Goal: Information Seeking & Learning: Check status

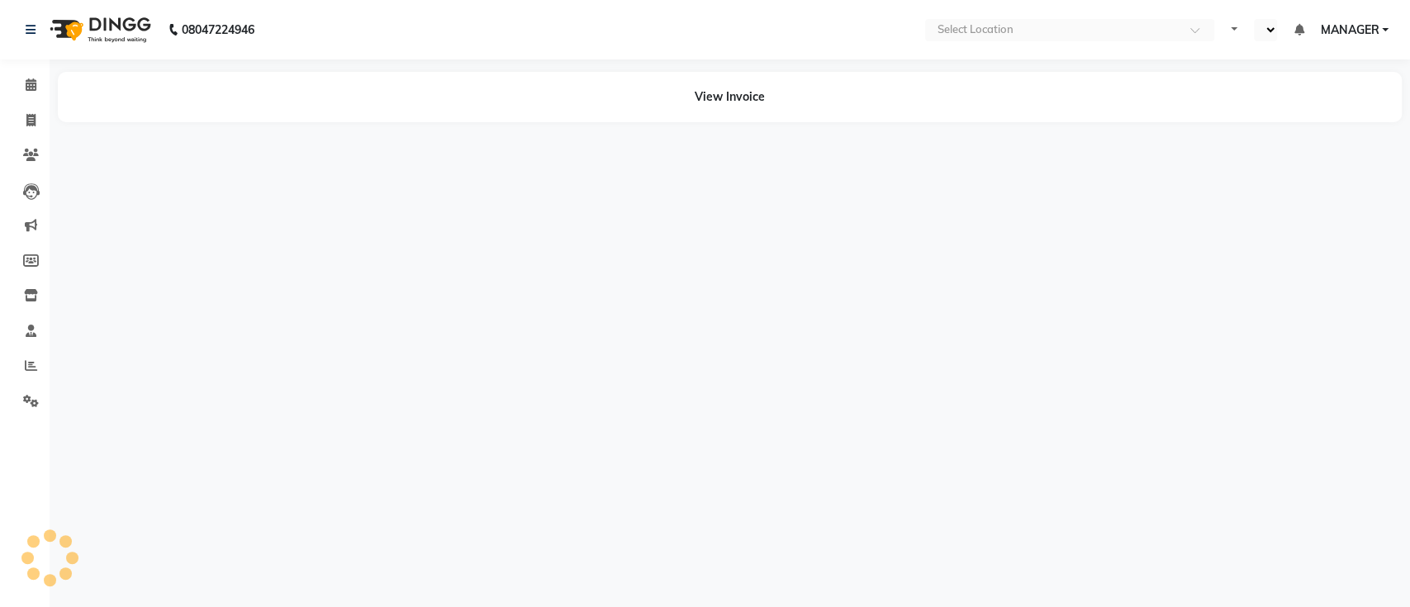
select select "en"
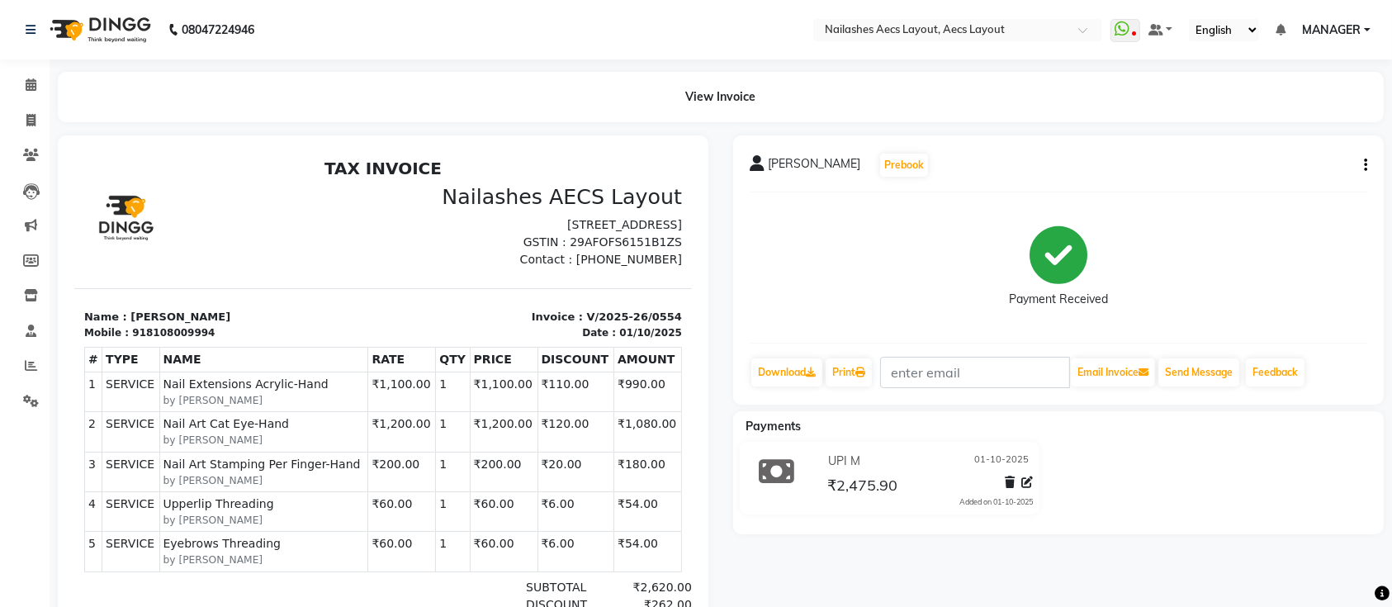
scroll to position [13, 0]
click at [1366, 165] on icon "button" at bounding box center [1365, 165] width 3 height 1
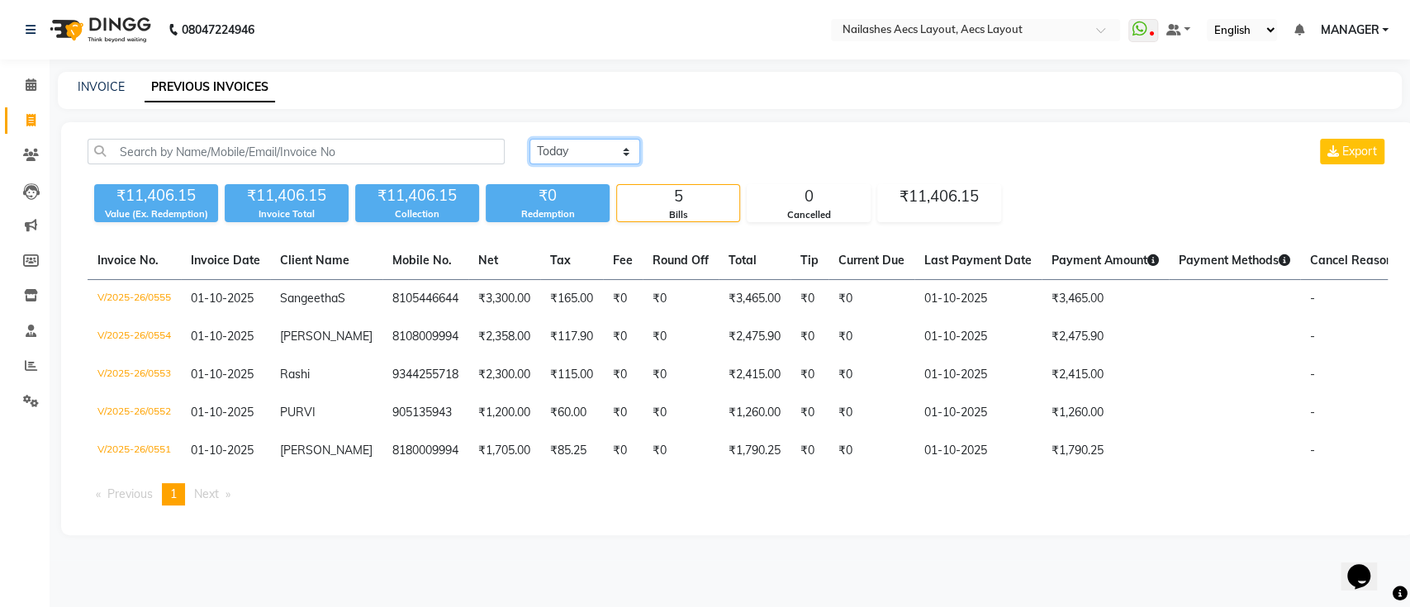
click at [588, 150] on select "Today Yesterday Custom Range" at bounding box center [584, 152] width 111 height 26
select select "range"
click at [529, 139] on select "Today Yesterday Custom Range" at bounding box center [584, 152] width 111 height 26
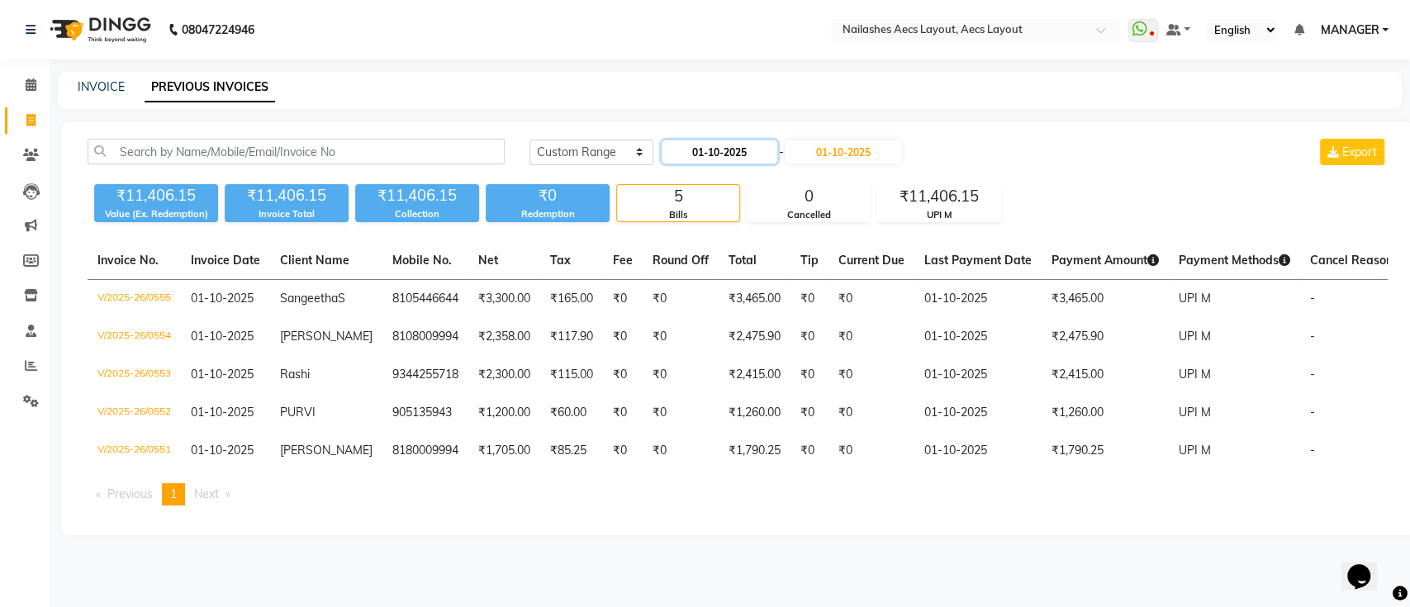
click at [738, 152] on input "01-10-2025" at bounding box center [720, 151] width 116 height 23
select select "10"
select select "2025"
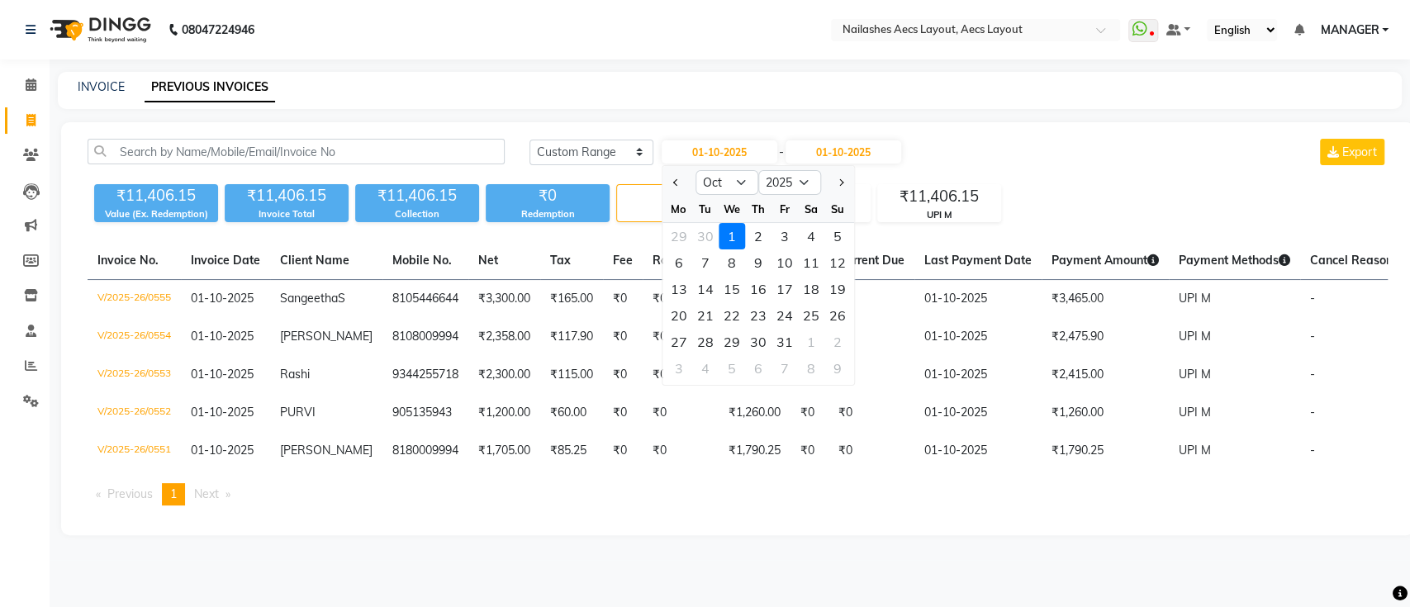
click at [730, 237] on div "1" at bounding box center [732, 236] width 26 height 26
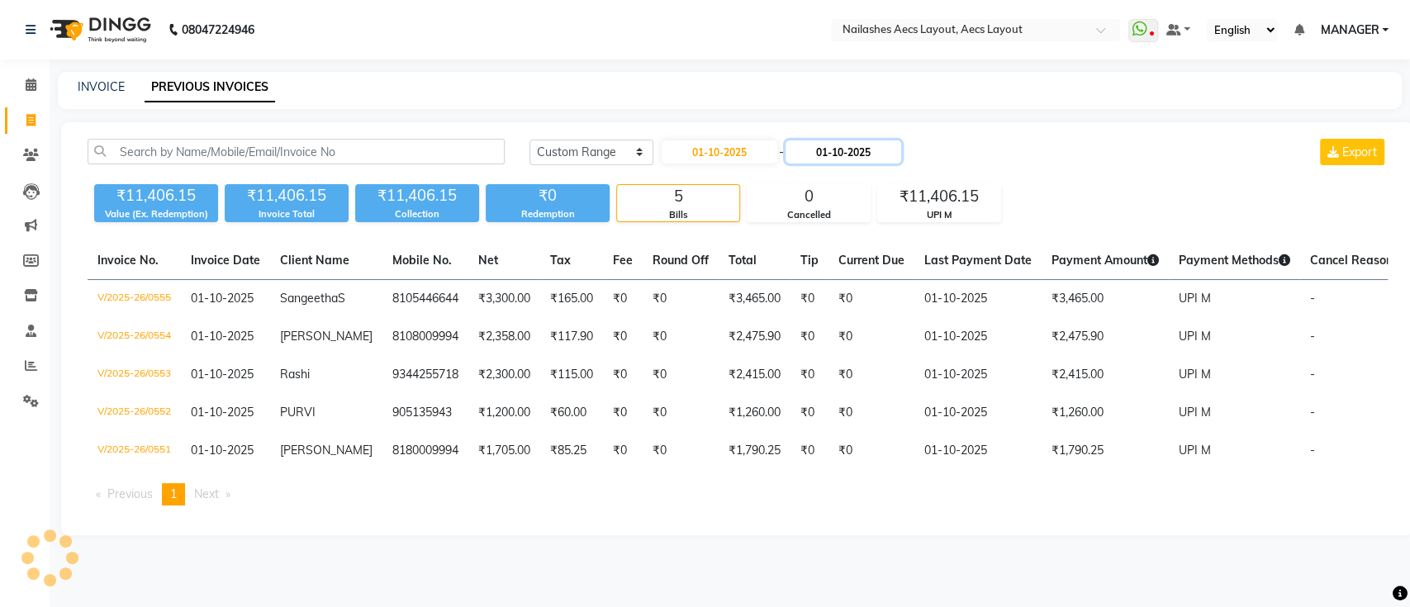
click at [859, 161] on input "01-10-2025" at bounding box center [843, 151] width 116 height 23
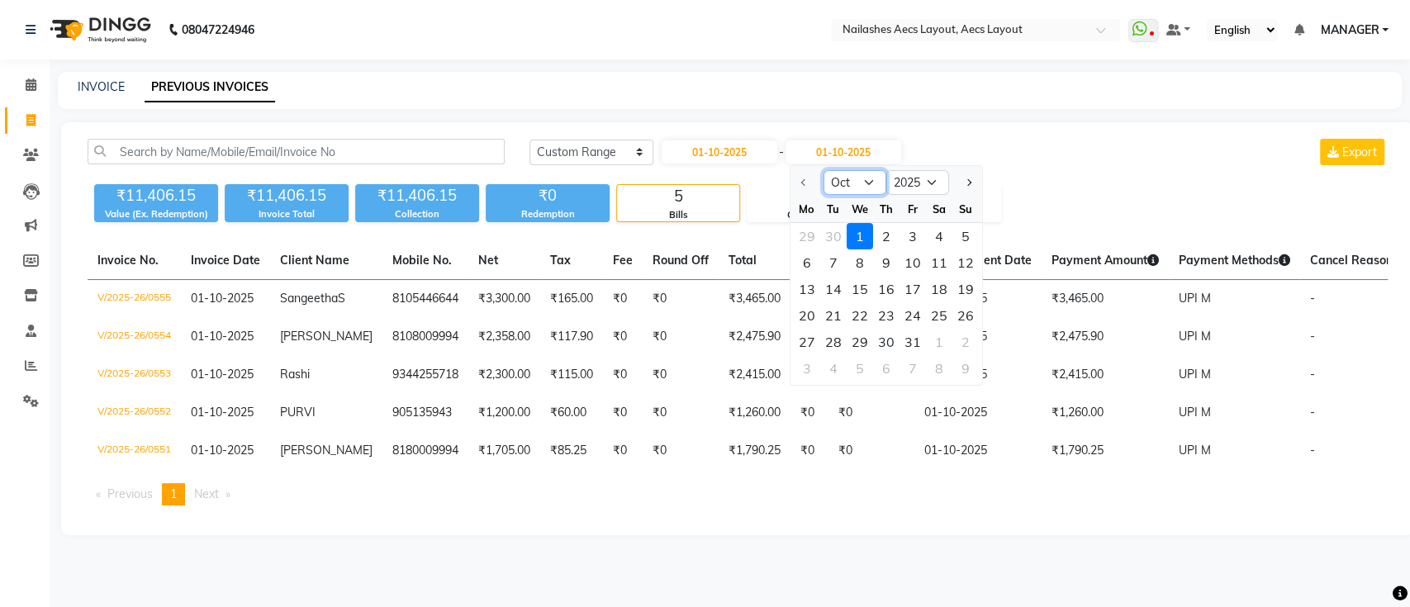
click at [857, 174] on select "Oct Nov Dec" at bounding box center [854, 182] width 63 height 25
click at [823, 170] on select "Oct Nov Dec" at bounding box center [854, 182] width 63 height 25
click at [714, 129] on div "Today Yesterday Custom Range 01-10-2025 - 01-10-2025 Oct Nov Dec 2025 2026 2027…" at bounding box center [737, 328] width 1353 height 413
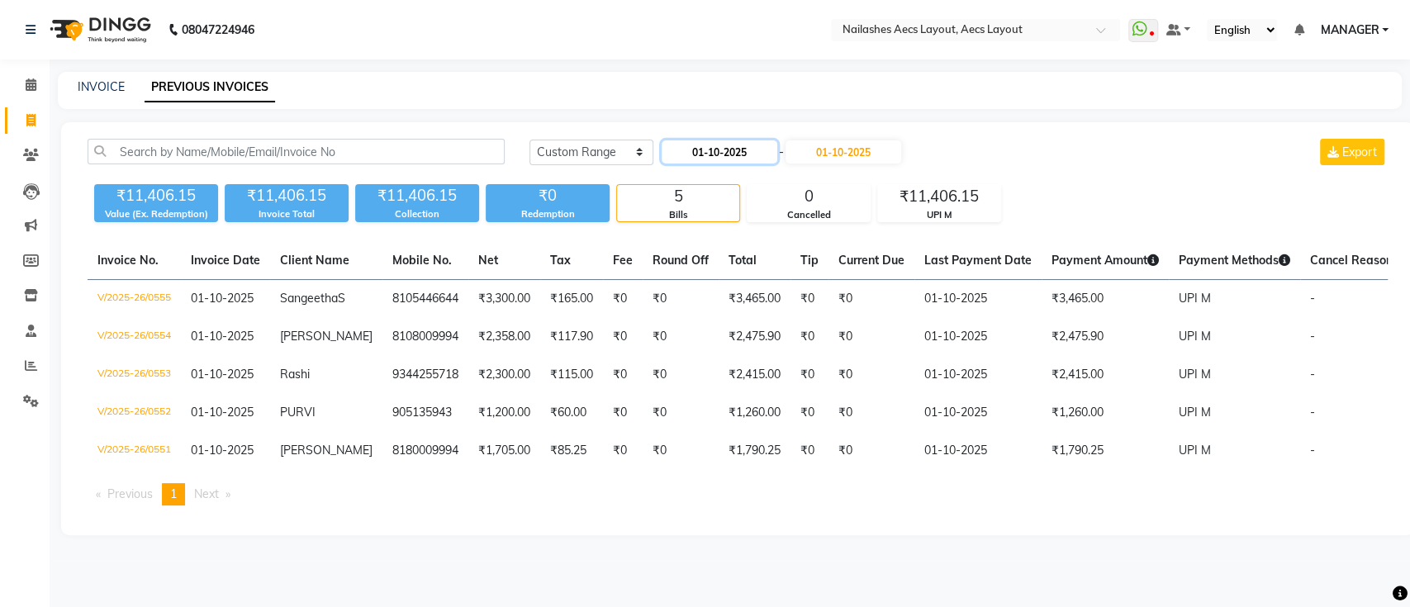
click at [756, 150] on input "01-10-2025" at bounding box center [720, 151] width 116 height 23
select select "10"
select select "2025"
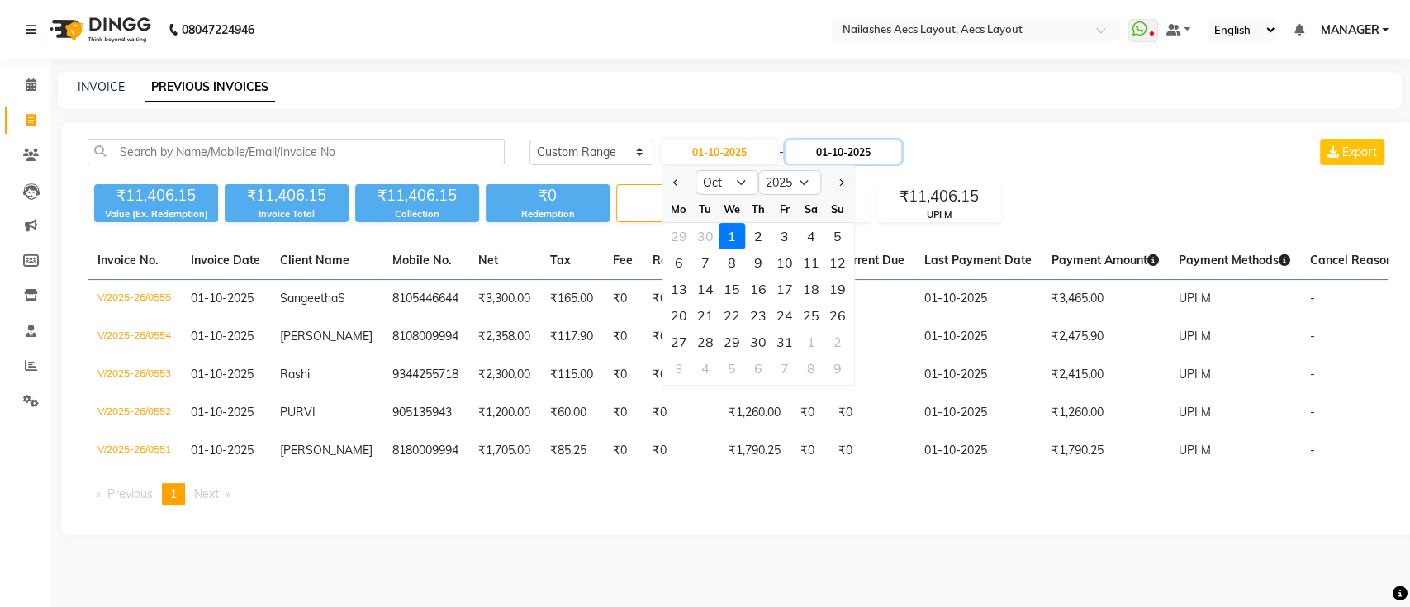
click at [835, 150] on input "01-10-2025" at bounding box center [843, 151] width 116 height 23
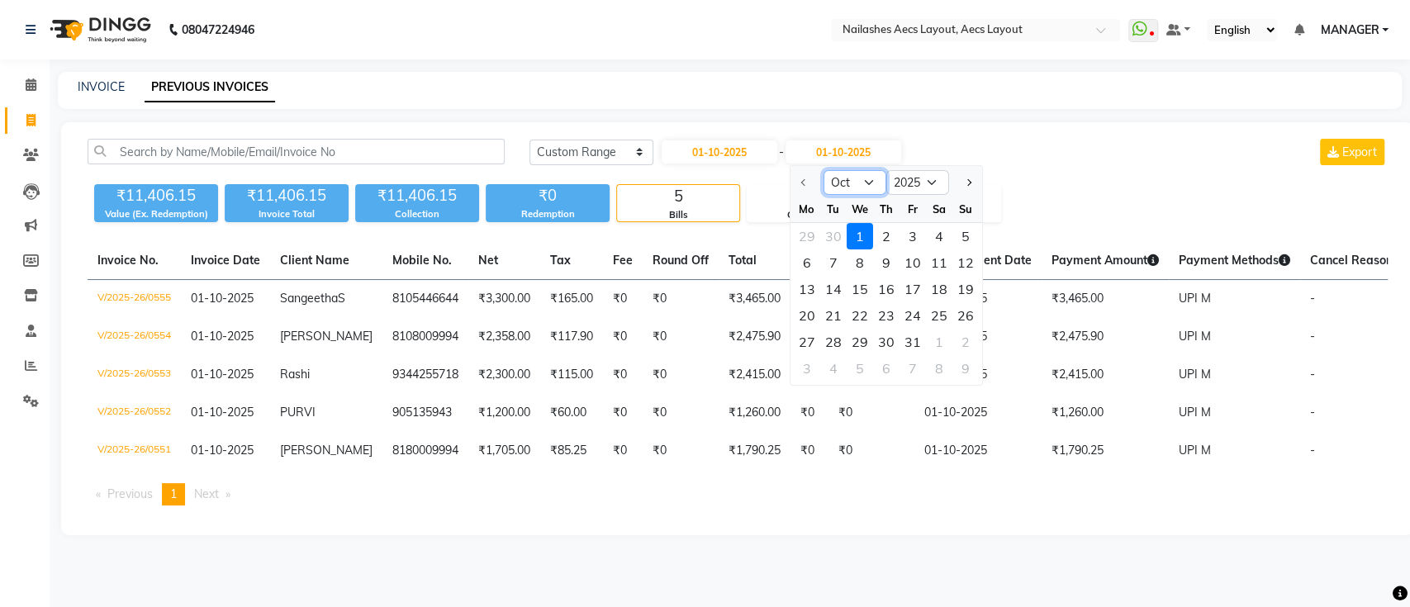
click at [866, 189] on select "Oct Nov Dec" at bounding box center [854, 182] width 63 height 25
click at [871, 183] on select "Oct Nov Dec" at bounding box center [854, 182] width 63 height 25
click at [754, 154] on input "01-10-2025" at bounding box center [720, 151] width 116 height 23
select select "10"
select select "2025"
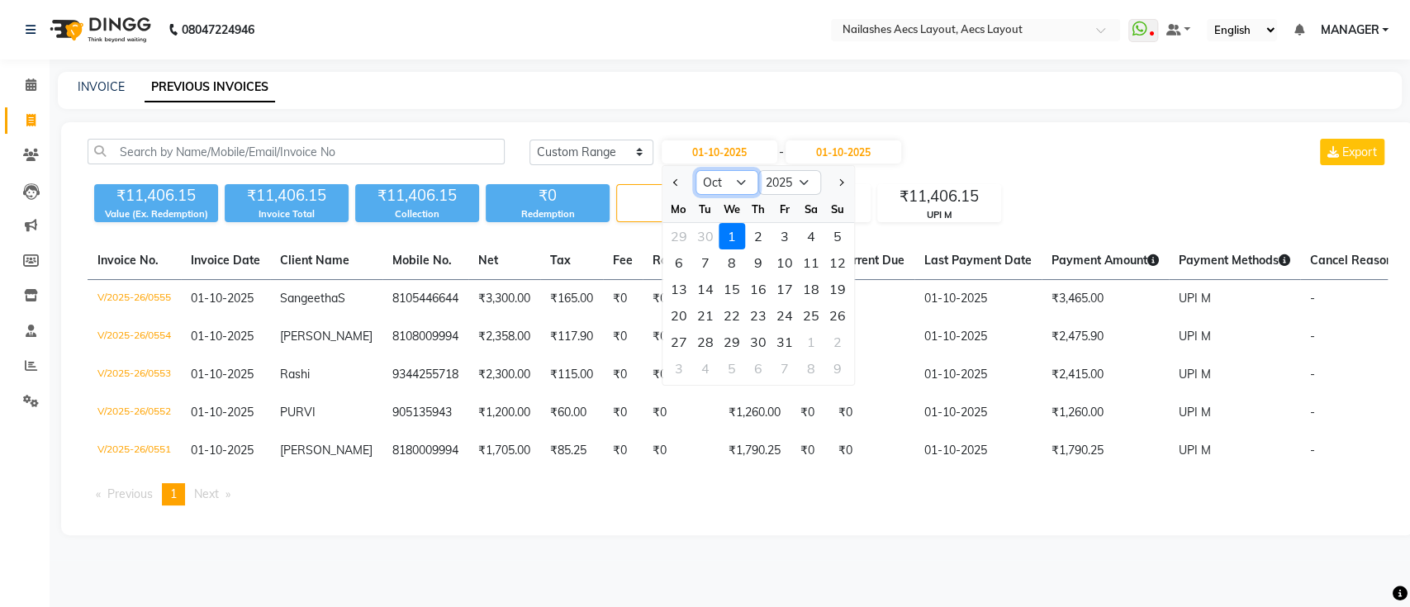
click at [740, 180] on select "Jan Feb Mar Apr May Jun Jul Aug Sep Oct Nov Dec" at bounding box center [726, 182] width 63 height 25
select select "9"
click at [695, 170] on select "Jan Feb Mar Apr May Jun Jul Aug Sep Oct Nov Dec" at bounding box center [726, 182] width 63 height 25
click at [681, 235] on div "1" at bounding box center [679, 236] width 26 height 26
type input "01-09-2025"
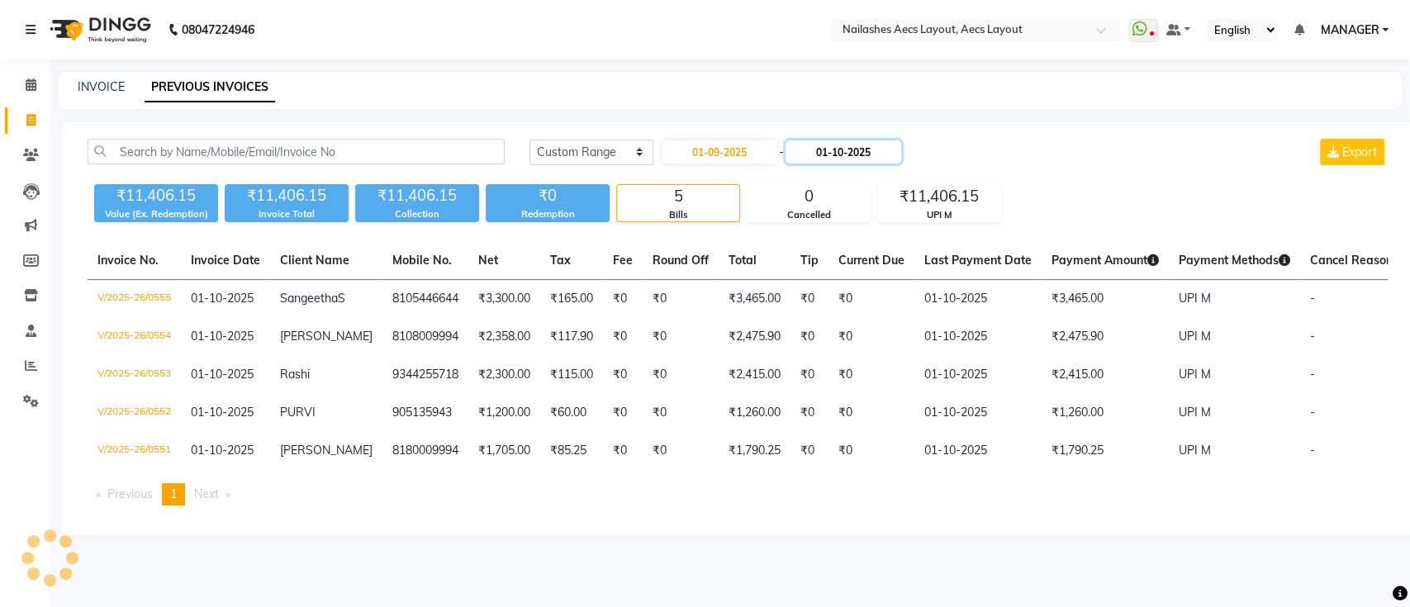
click at [859, 154] on input "01-10-2025" at bounding box center [843, 151] width 116 height 23
select select "10"
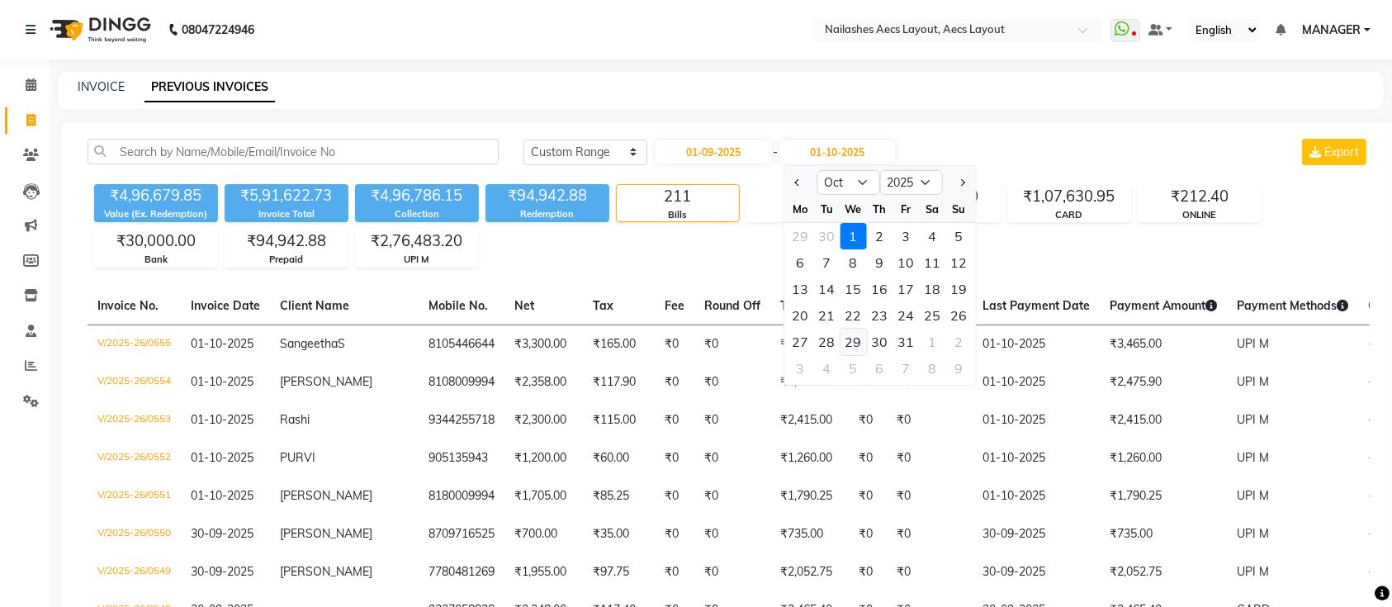
click at [848, 334] on div "29" at bounding box center [853, 342] width 26 height 26
type input "29-10-2025"
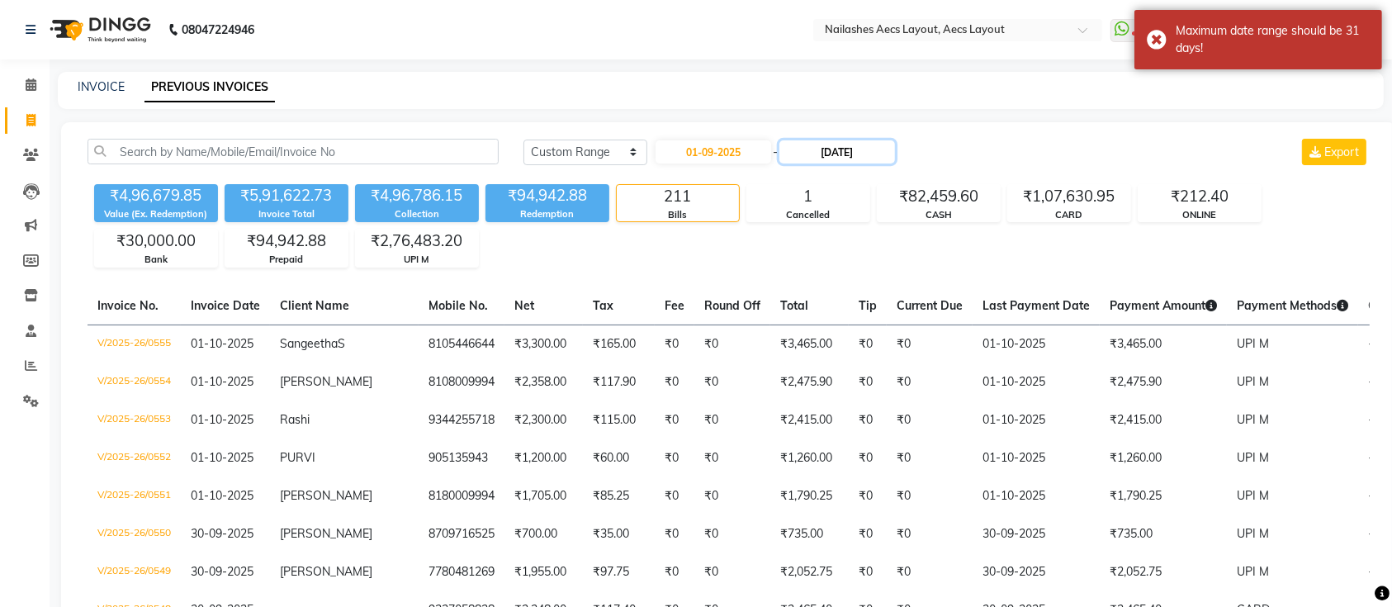
click at [827, 146] on input "29-10-2025" at bounding box center [838, 151] width 116 height 23
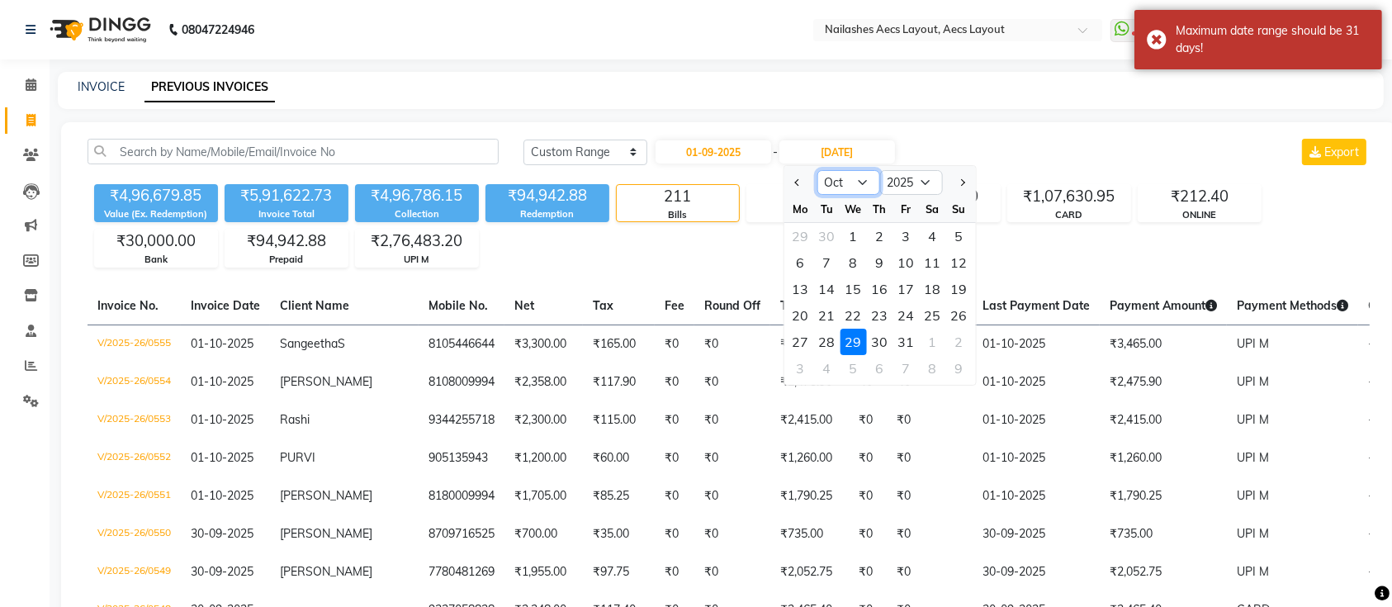
click at [842, 178] on select "Sep Oct Nov Dec" at bounding box center [848, 182] width 63 height 25
select select "9"
click at [817, 170] on select "Sep Oct Nov Dec" at bounding box center [848, 182] width 63 height 25
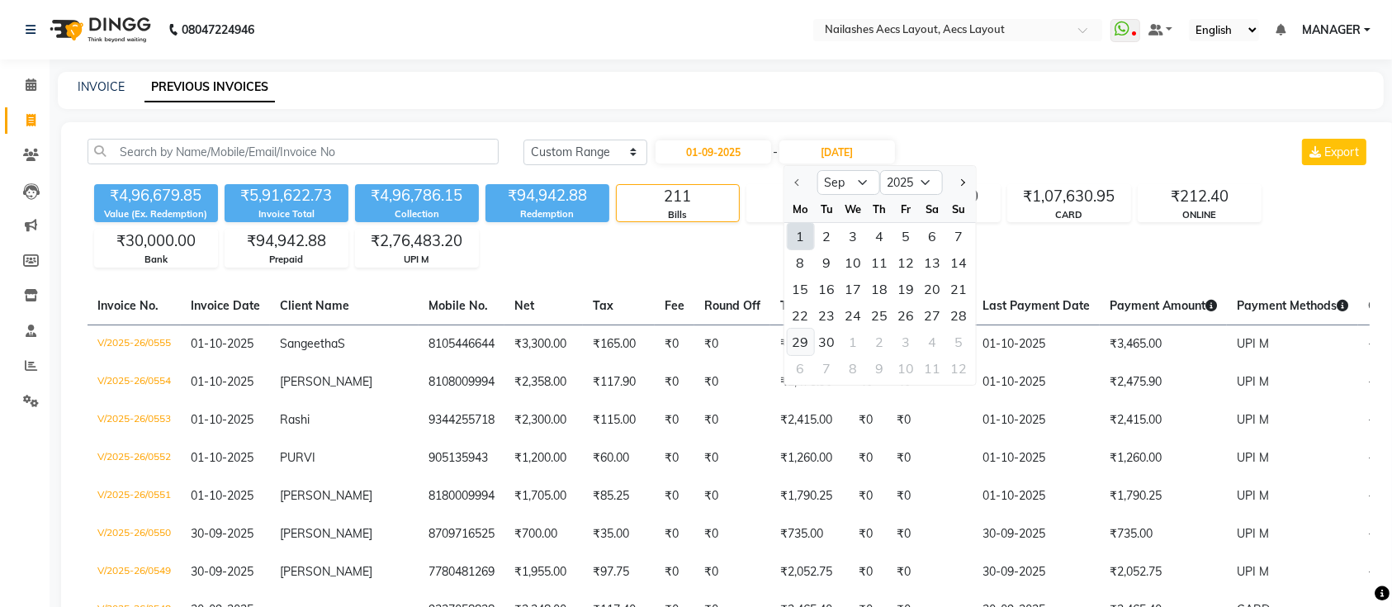
click at [799, 338] on div "29" at bounding box center [800, 342] width 26 height 26
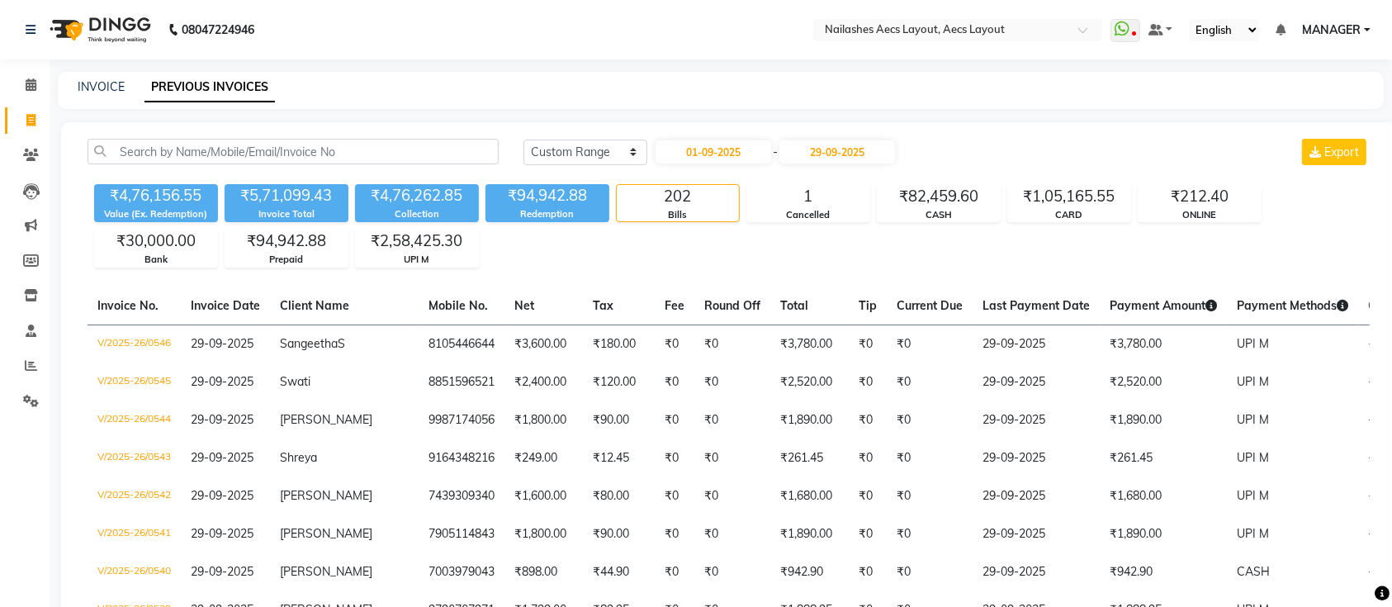
click at [833, 156] on input "29-09-2025" at bounding box center [838, 151] width 116 height 23
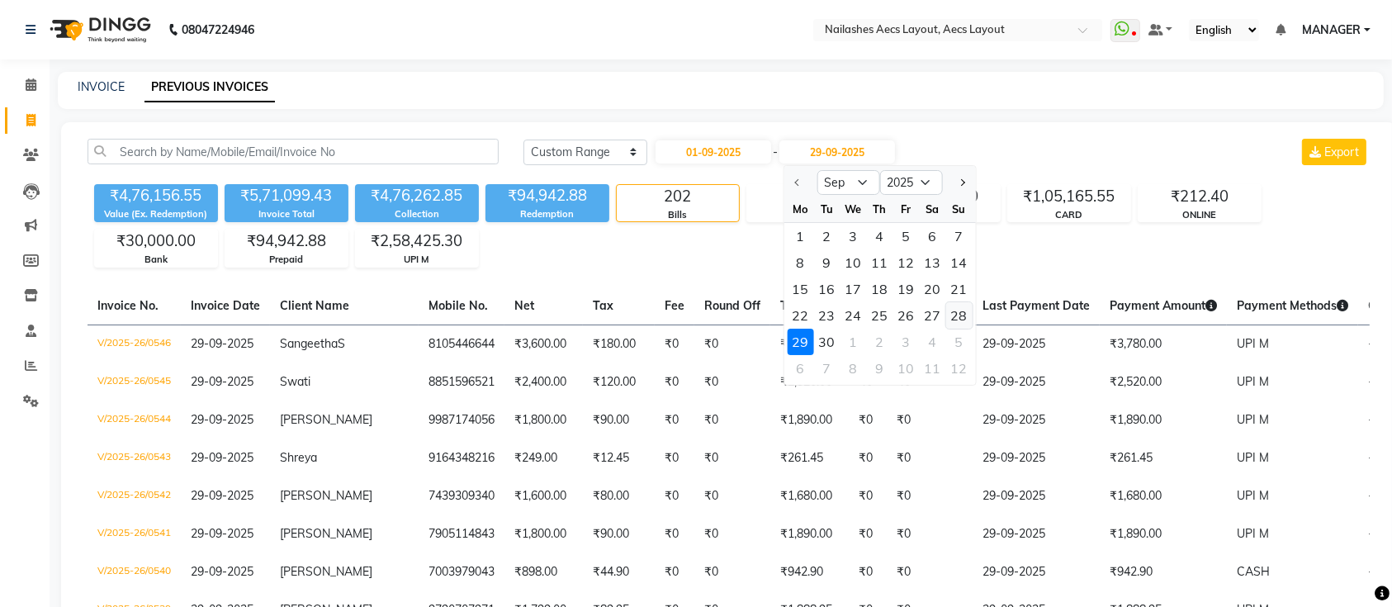
click at [955, 308] on div "28" at bounding box center [959, 315] width 26 height 26
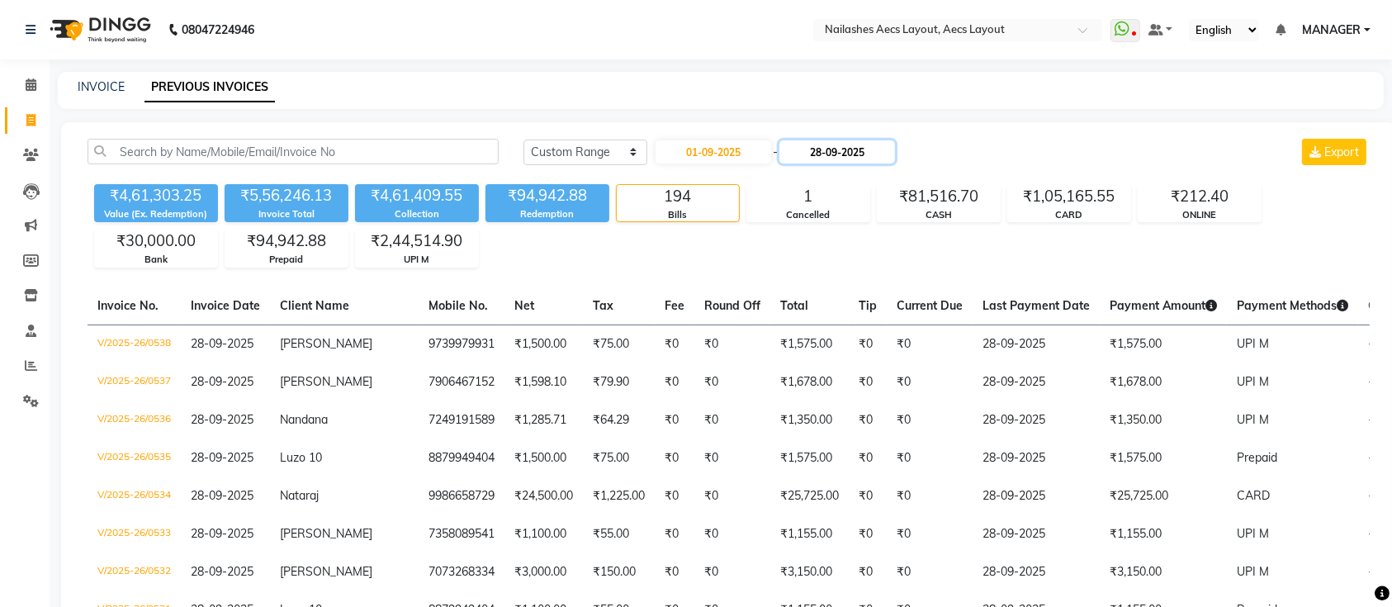
click at [847, 162] on input "28-09-2025" at bounding box center [838, 151] width 116 height 23
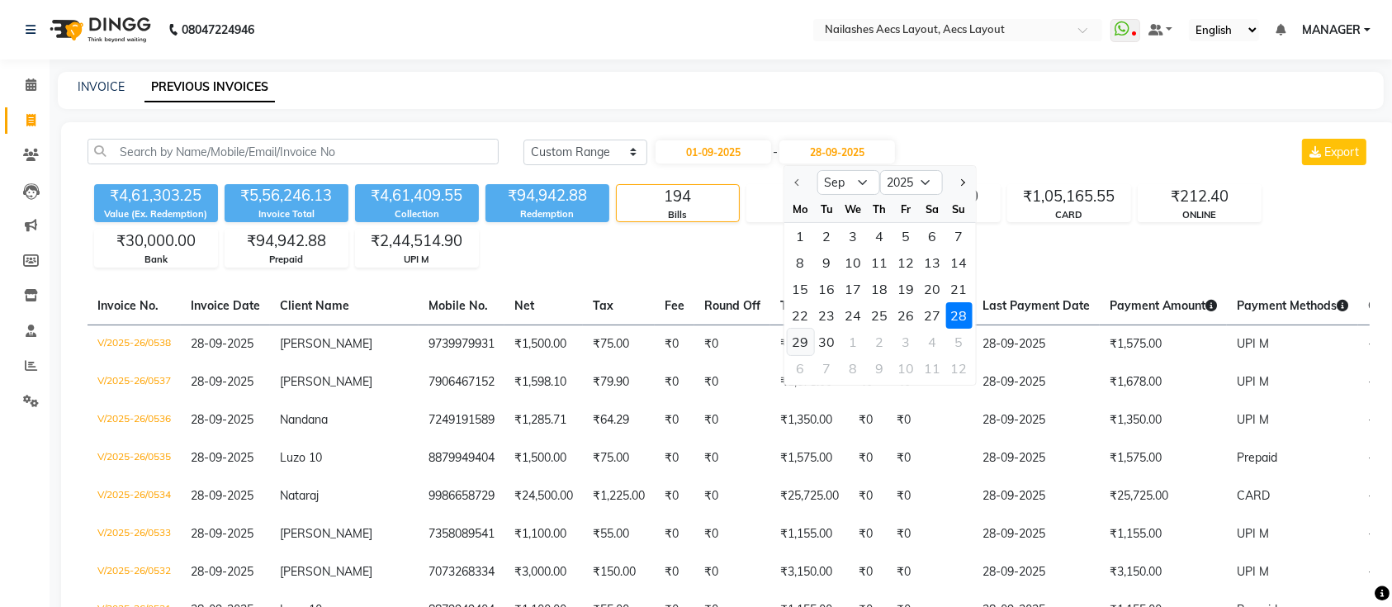
click at [795, 342] on div "29" at bounding box center [800, 342] width 26 height 26
type input "29-09-2025"
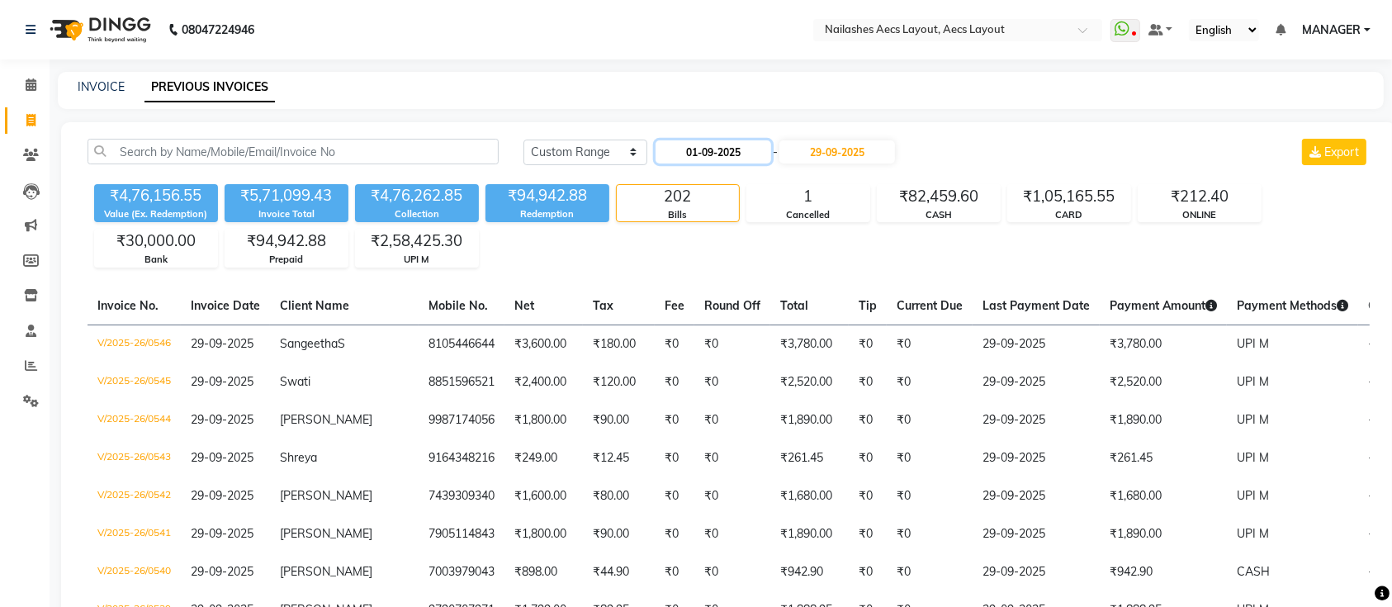
click at [712, 149] on input "01-09-2025" at bounding box center [714, 151] width 116 height 23
select select "9"
select select "2025"
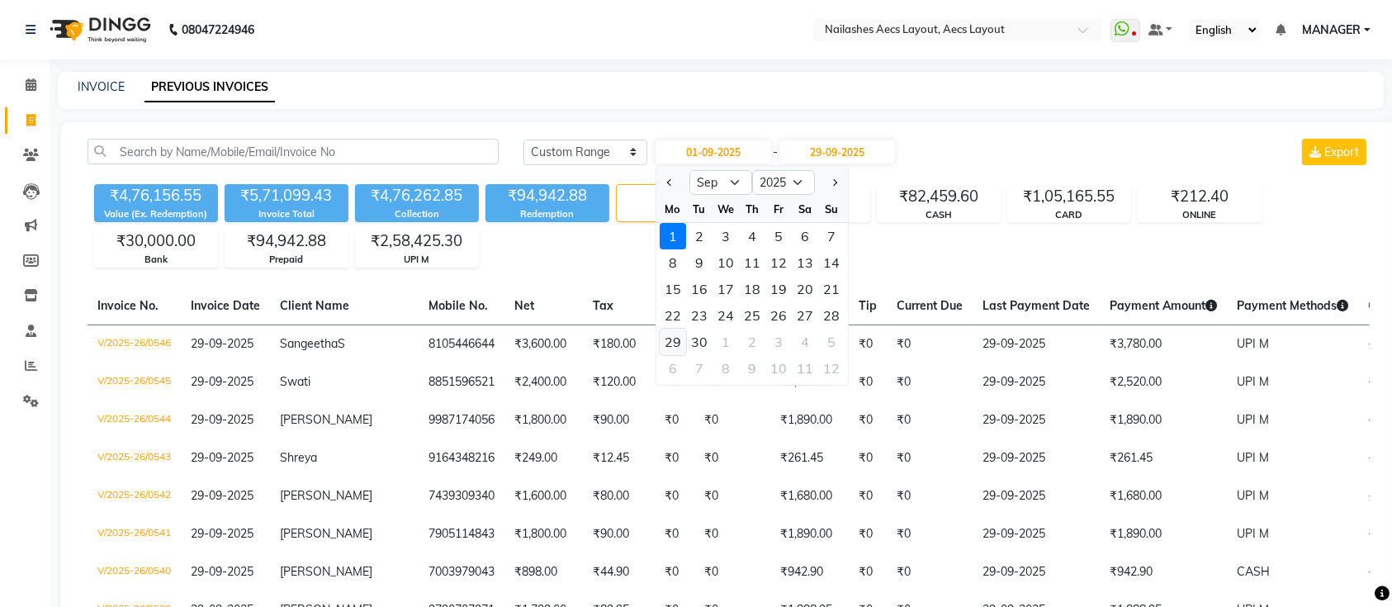
click at [677, 343] on div "29" at bounding box center [673, 342] width 26 height 26
type input "29-09-2025"
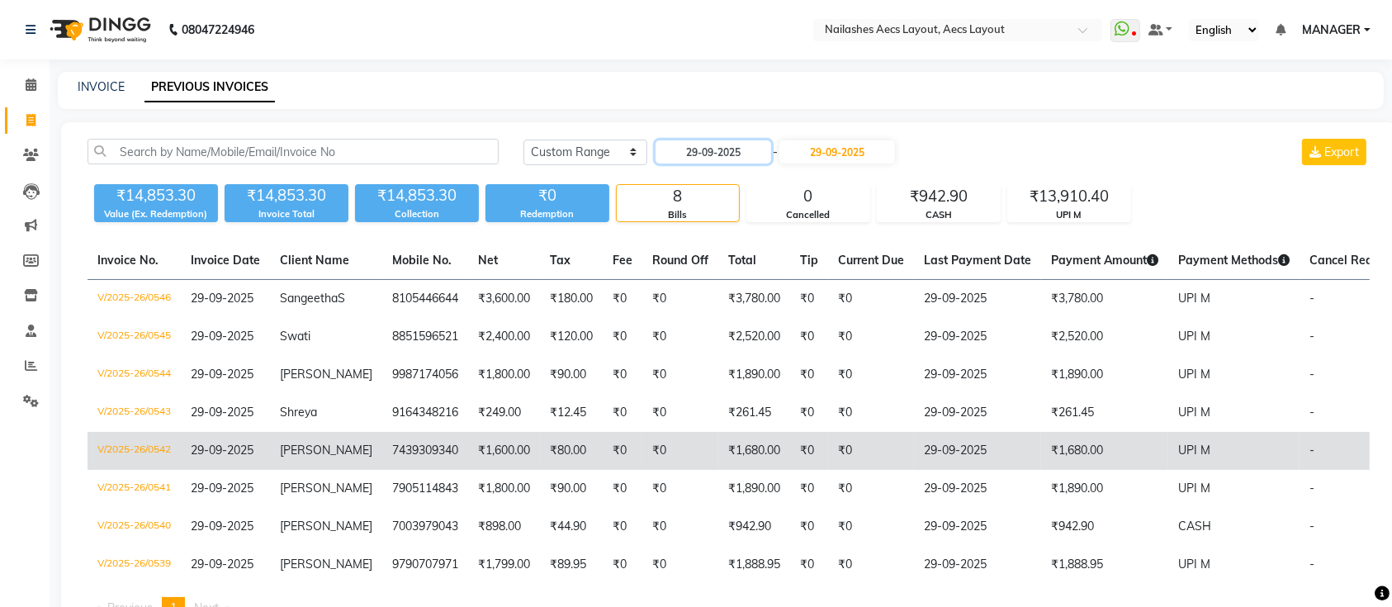
scroll to position [84, 0]
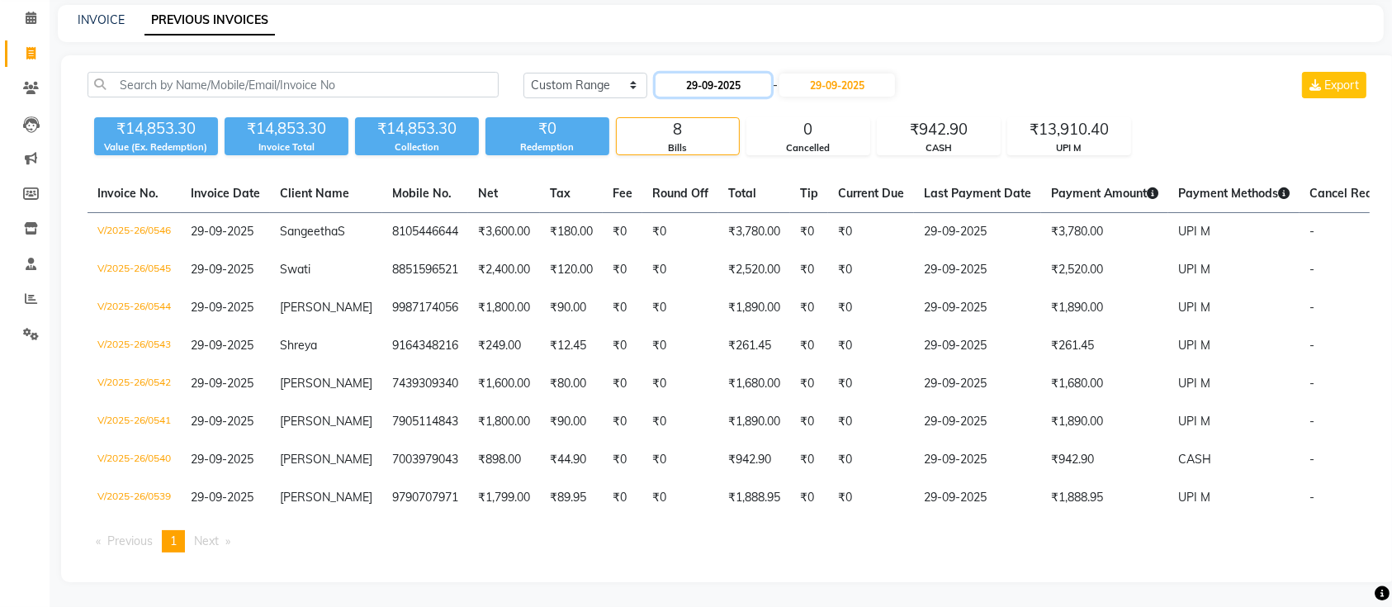
click at [742, 74] on input "29-09-2025" at bounding box center [714, 85] width 116 height 23
select select "9"
select select "2025"
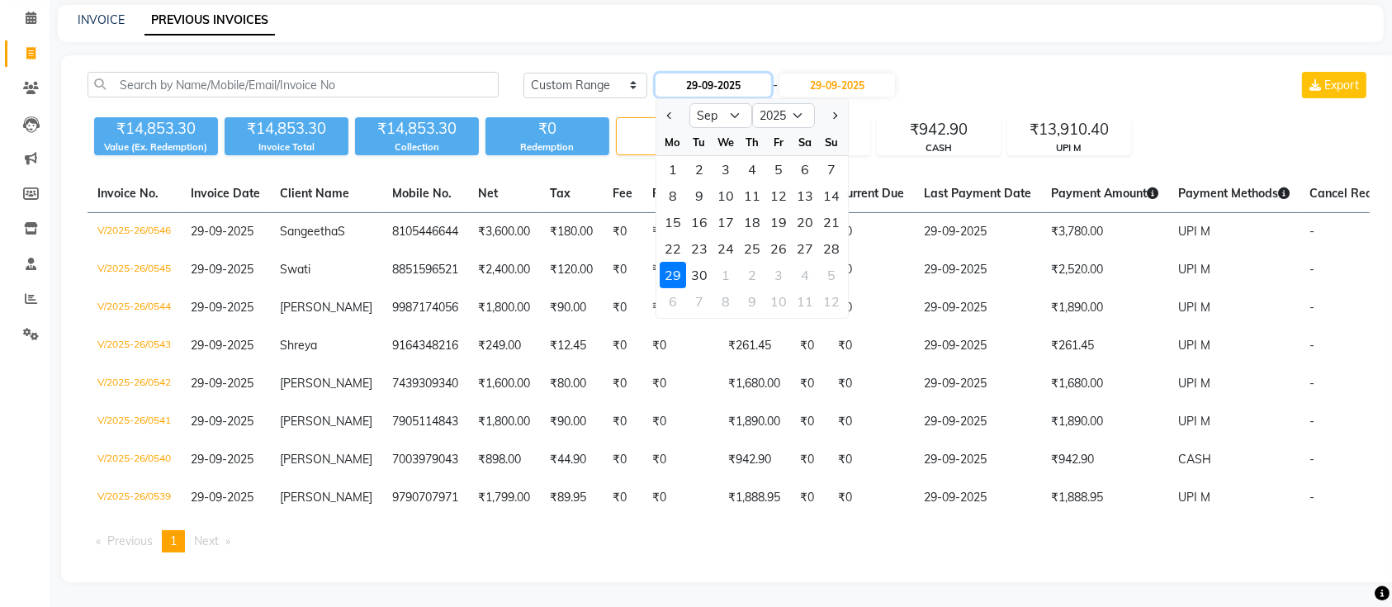
click at [742, 74] on input "29-09-2025" at bounding box center [714, 85] width 116 height 23
click at [974, 55] on div "Today Yesterday Custom Range 29-09-2025 Jan Feb Mar Apr May Jun Jul Aug Sep Oct…" at bounding box center [728, 318] width 1335 height 527
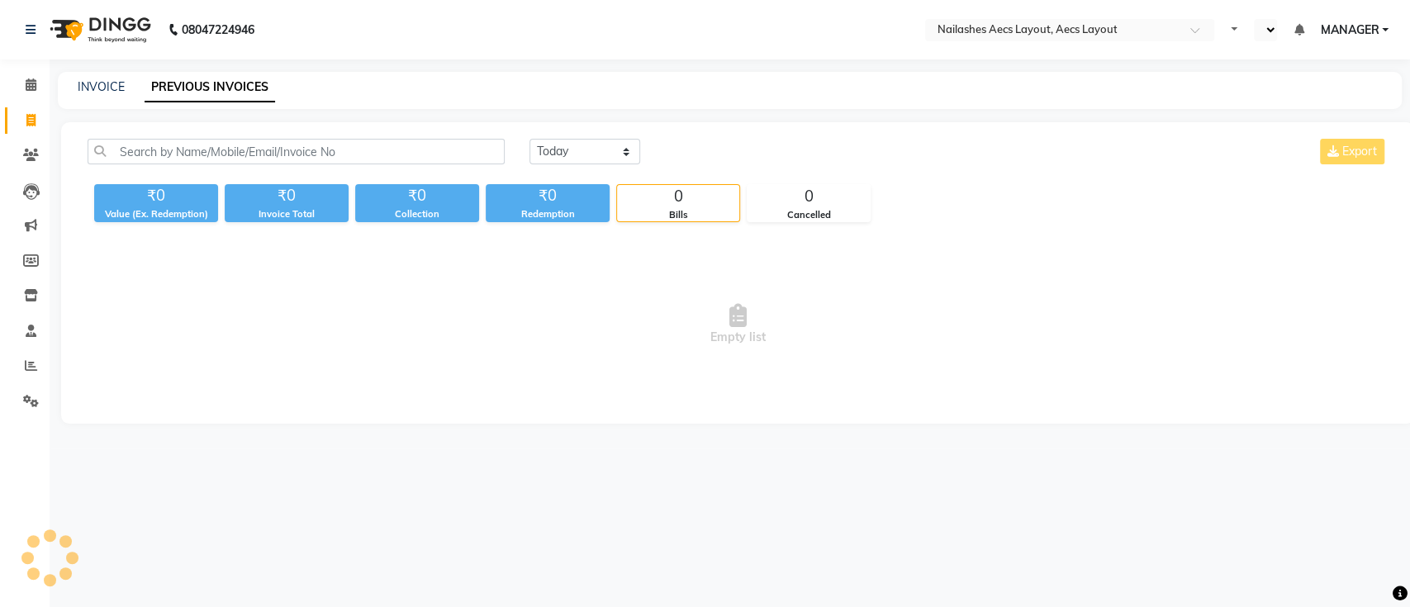
select select "en"
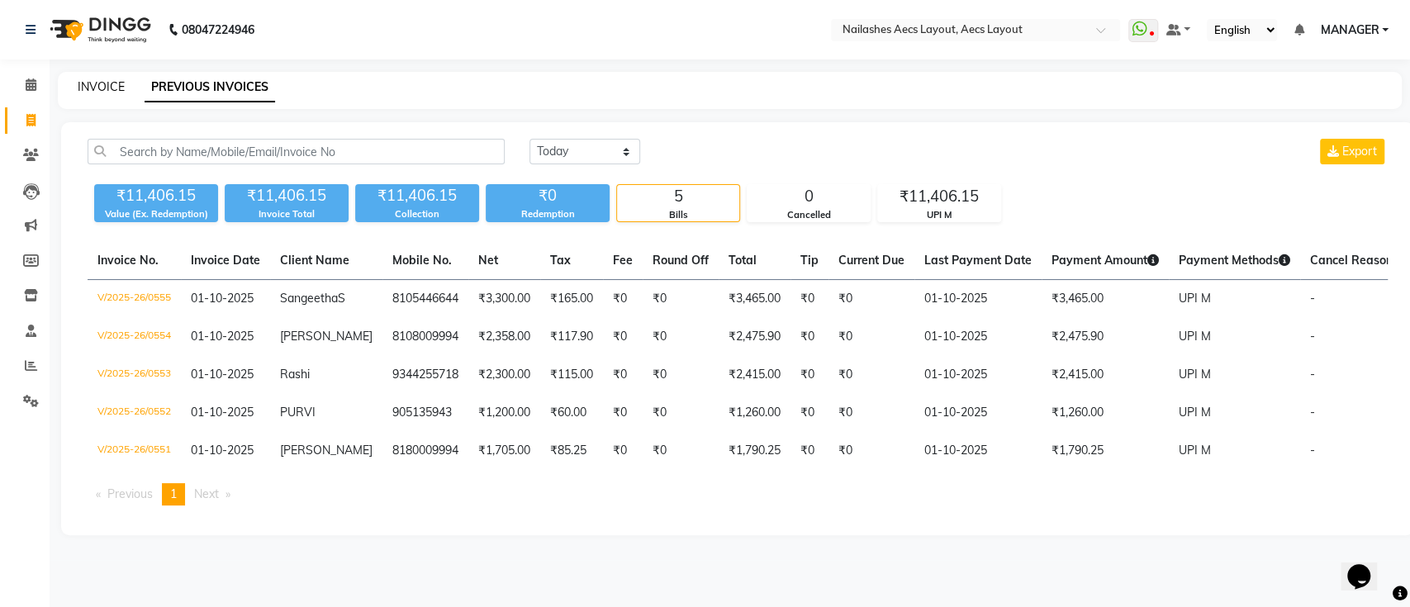
click at [123, 83] on link "INVOICE" at bounding box center [101, 86] width 47 height 15
select select "service"
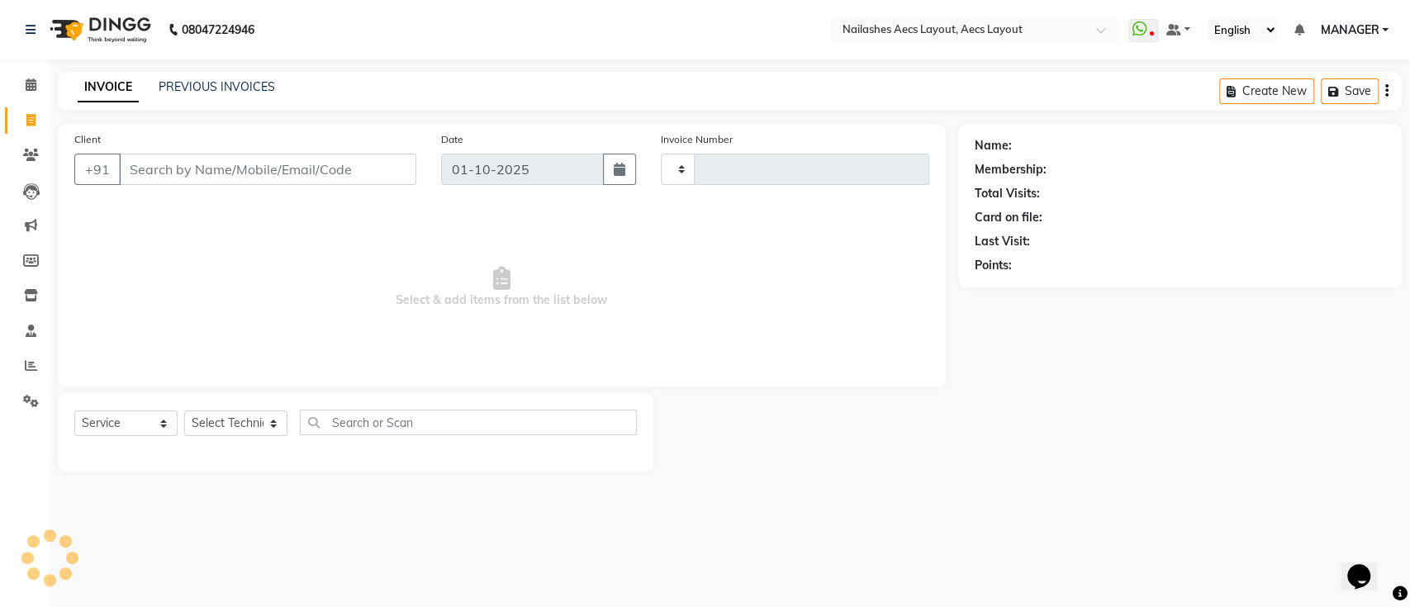
type input "0556"
select select "8467"
click at [211, 91] on link "PREVIOUS INVOICES" at bounding box center [217, 86] width 116 height 15
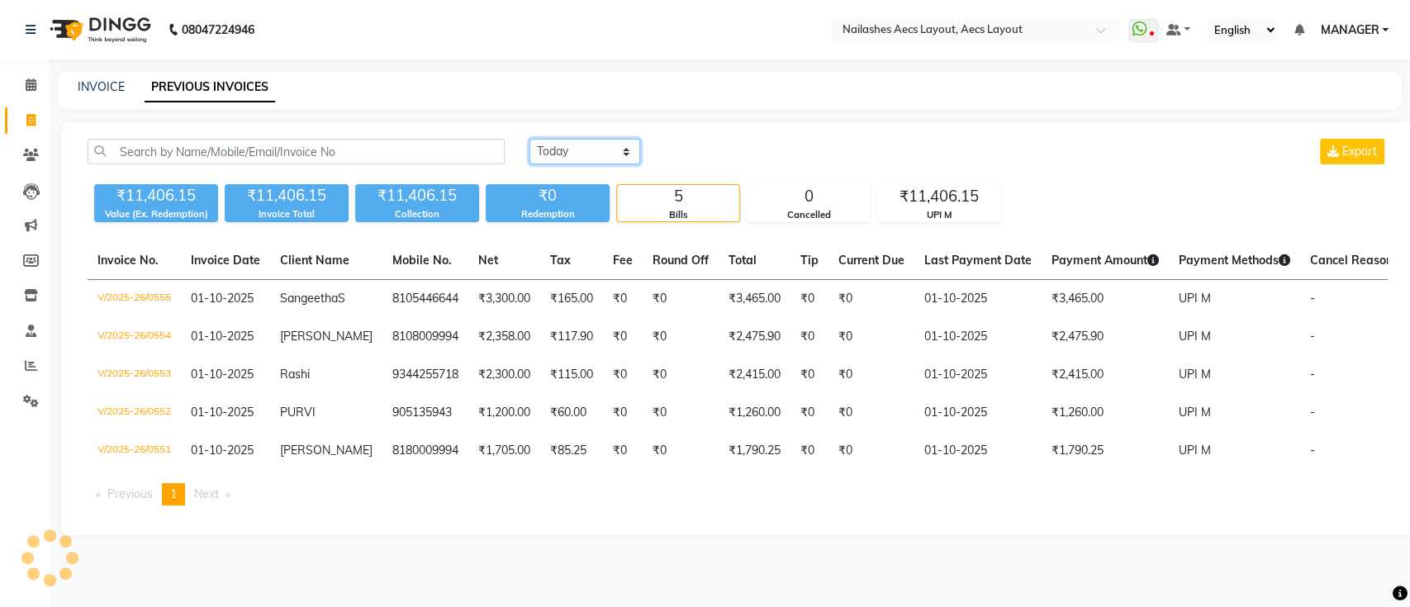
click at [600, 160] on select "[DATE] [DATE] Custom Range" at bounding box center [584, 152] width 111 height 26
click at [529, 139] on select "[DATE] [DATE] Custom Range" at bounding box center [584, 152] width 111 height 26
click at [591, 139] on select "Today Yesterday Custom Range" at bounding box center [584, 152] width 111 height 26
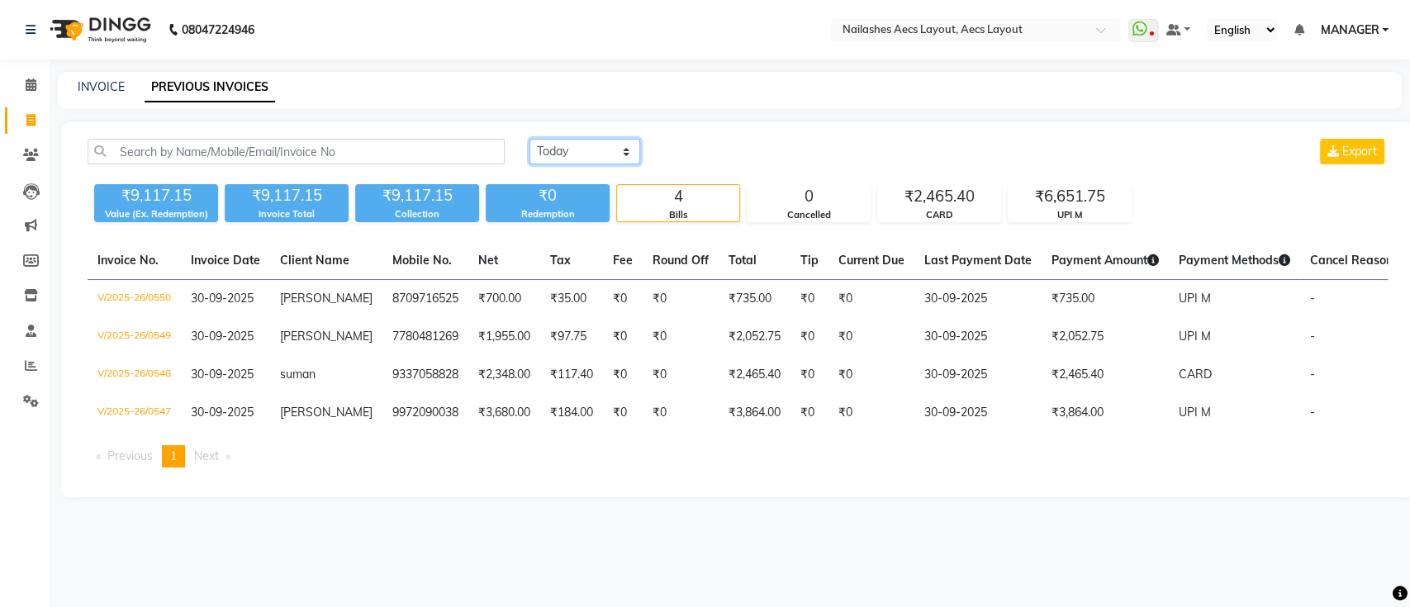
select select "range"
click at [529, 139] on select "Today Yesterday Custom Range" at bounding box center [584, 152] width 111 height 26
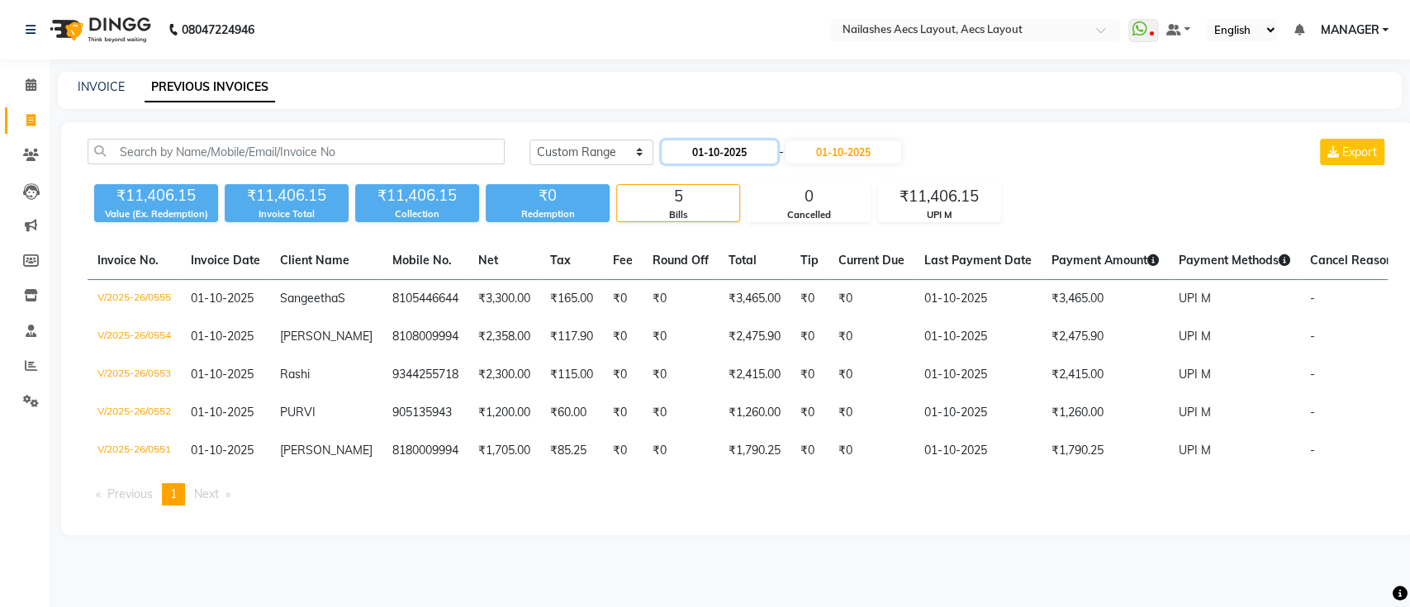
click at [747, 149] on input "01-10-2025" at bounding box center [720, 151] width 116 height 23
select select "10"
select select "2025"
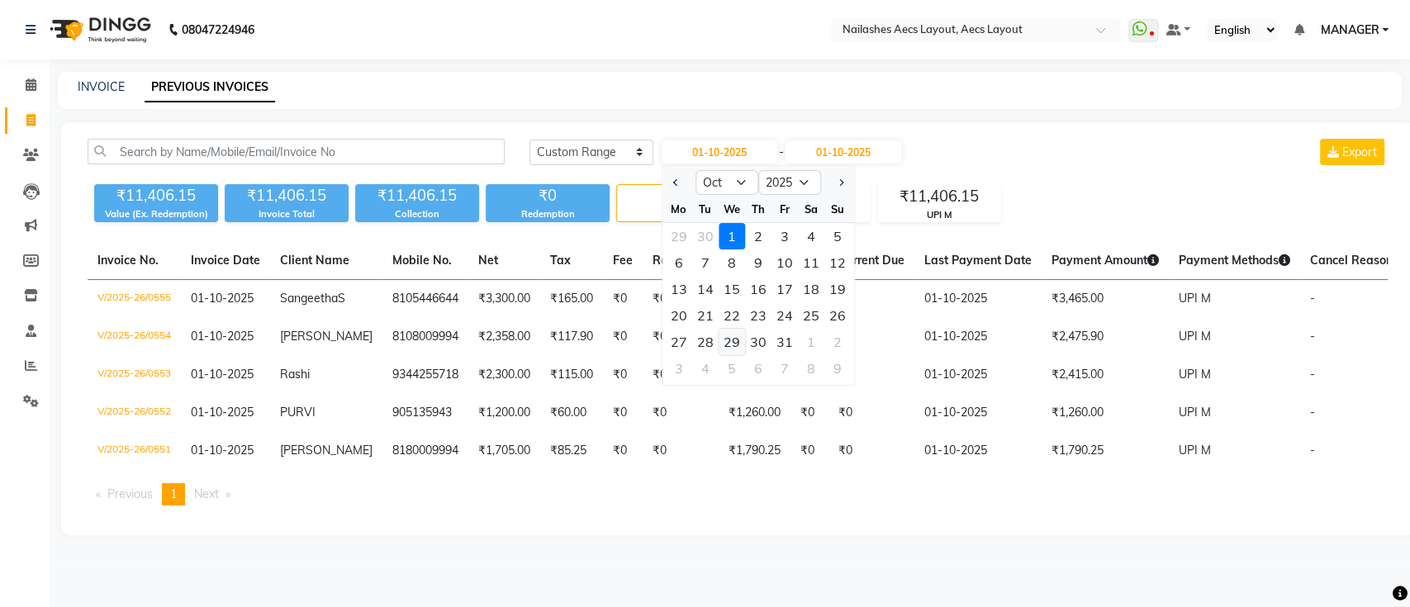
click at [729, 343] on div "29" at bounding box center [732, 342] width 26 height 26
type input "29-10-2025"
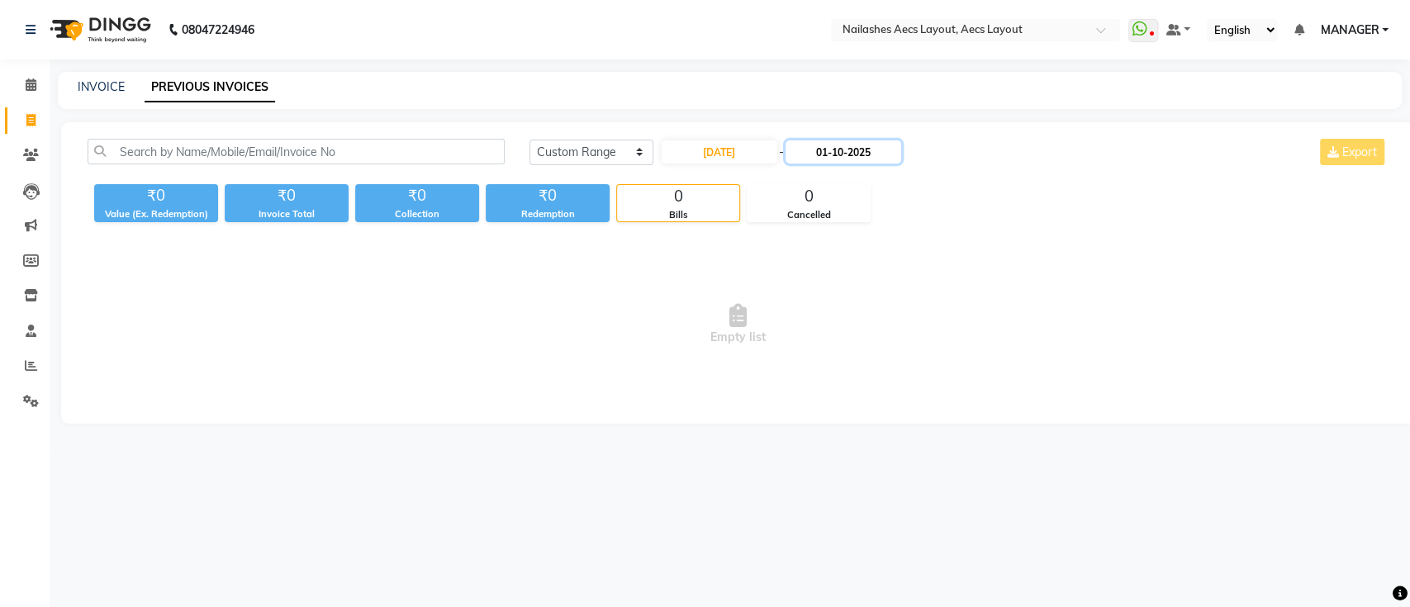
click at [828, 151] on input "01-10-2025" at bounding box center [843, 151] width 116 height 23
click at [859, 337] on div "29" at bounding box center [859, 342] width 26 height 26
type input "29-10-2025"
click at [718, 152] on input "29-10-2025" at bounding box center [720, 151] width 116 height 23
select select "10"
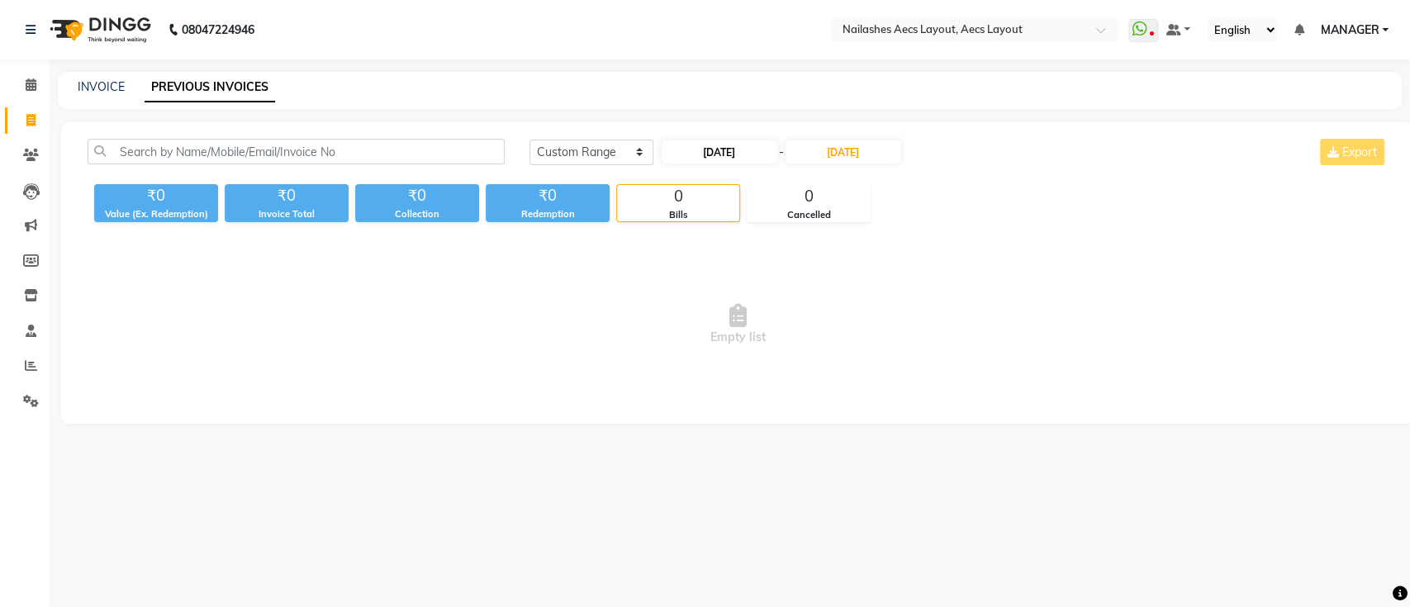
select select "2025"
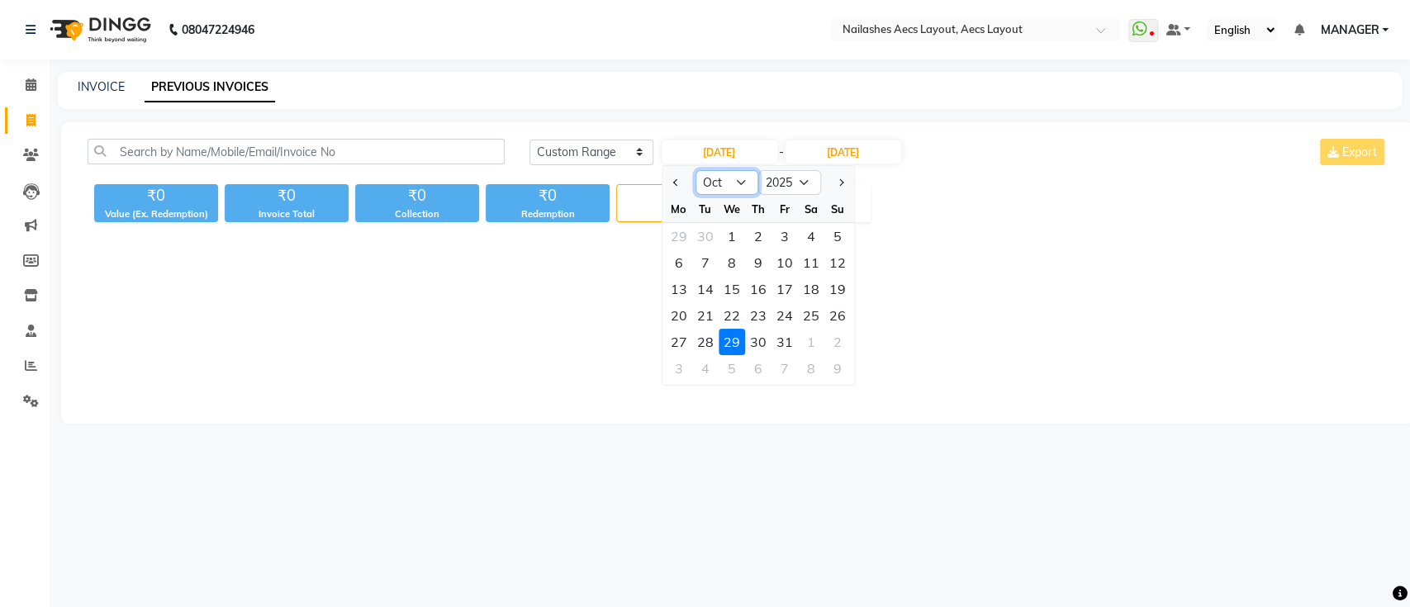
click at [719, 181] on select "Jan Feb Mar Apr May Jun Jul Aug Sep Oct Nov Dec" at bounding box center [726, 182] width 63 height 25
select select "9"
click at [695, 170] on select "Jan Feb Mar Apr May Jun Jul Aug Sep Oct Nov Dec" at bounding box center [726, 182] width 63 height 25
click at [848, 307] on div "28" at bounding box center [837, 315] width 26 height 26
type input "28-09-2025"
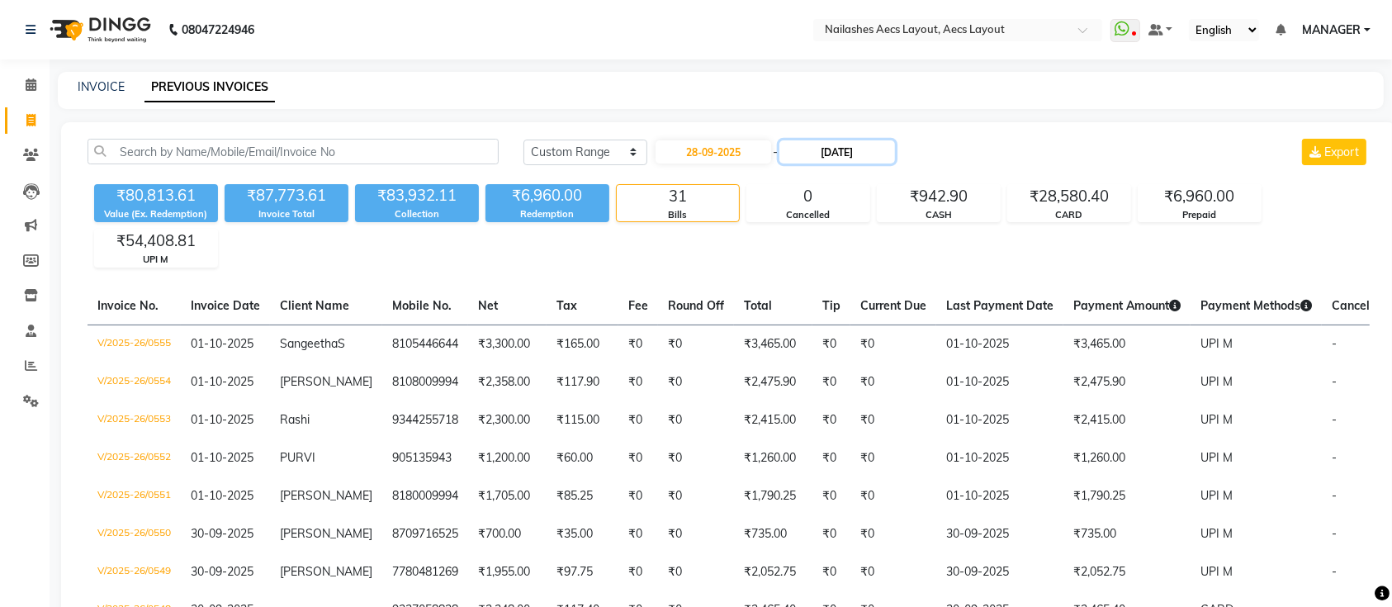
click at [873, 149] on input "29-10-2025" at bounding box center [838, 151] width 116 height 23
select select "10"
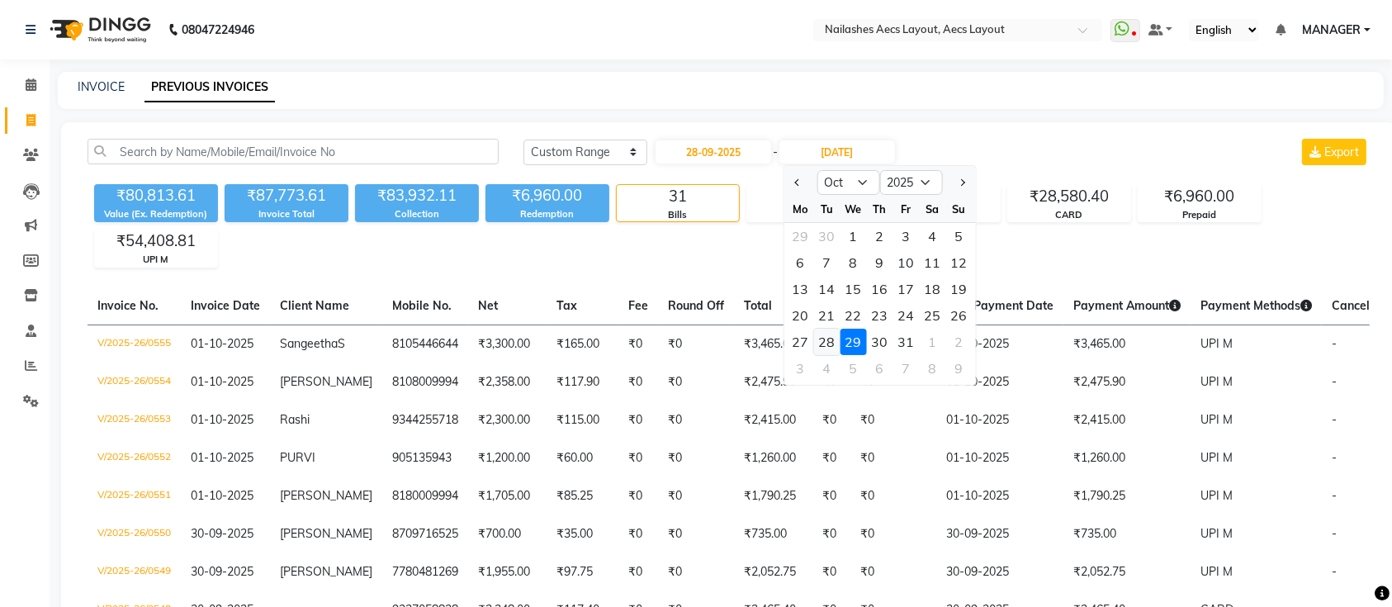
click at [826, 339] on div "28" at bounding box center [827, 342] width 26 height 26
type input "28-10-2025"
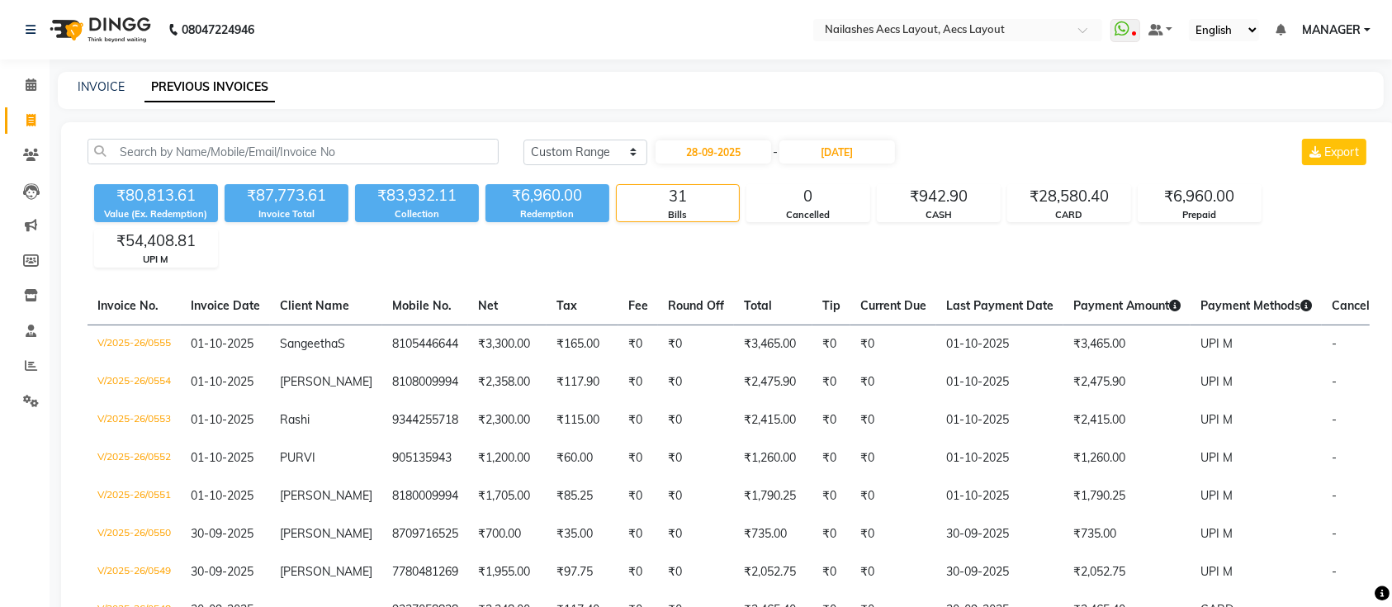
click at [837, 139] on div "28-09-2025 - 28-10-2025" at bounding box center [775, 152] width 243 height 26
click at [848, 145] on input "28-10-2025" at bounding box center [838, 151] width 116 height 23
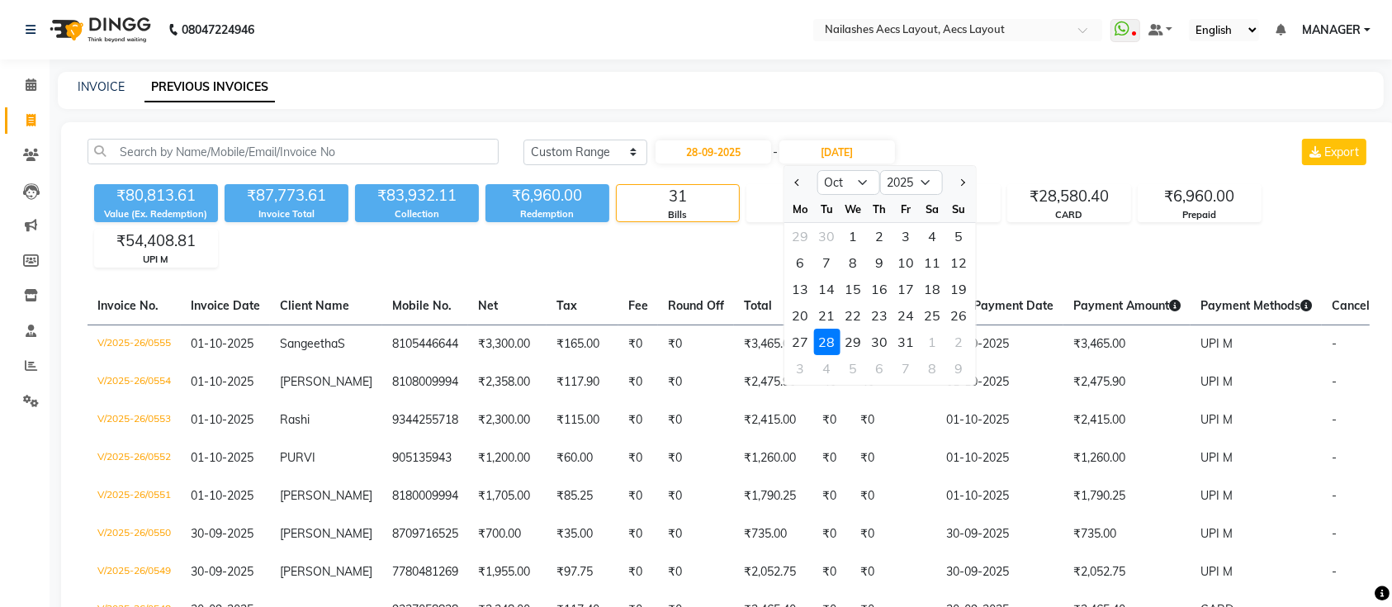
click at [870, 168] on div "Sep Oct Nov Dec 2025 2026 2027 2028 2029 2030 2031 2032 2033 2034 2035" at bounding box center [880, 181] width 192 height 30
click at [856, 182] on select "Sep Oct Nov Dec" at bounding box center [848, 182] width 63 height 25
select select "9"
click at [817, 170] on select "Sep Oct Nov Dec" at bounding box center [848, 182] width 63 height 25
click at [963, 309] on div "28" at bounding box center [959, 315] width 26 height 26
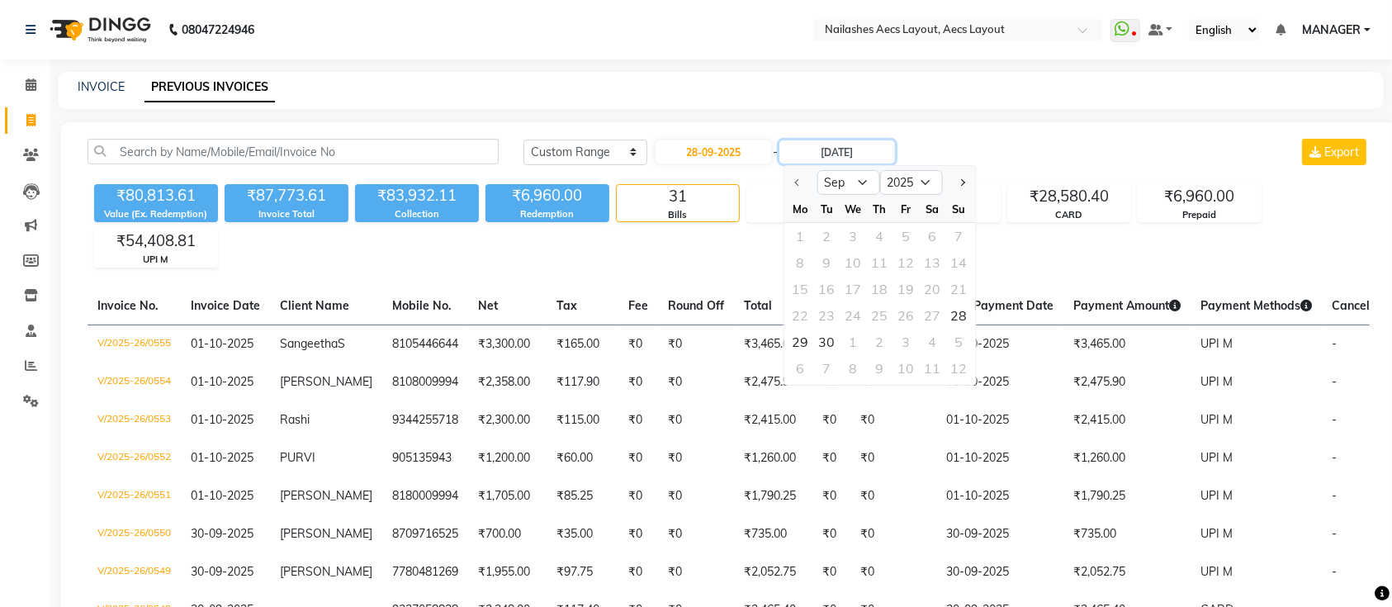
type input "28-09-2025"
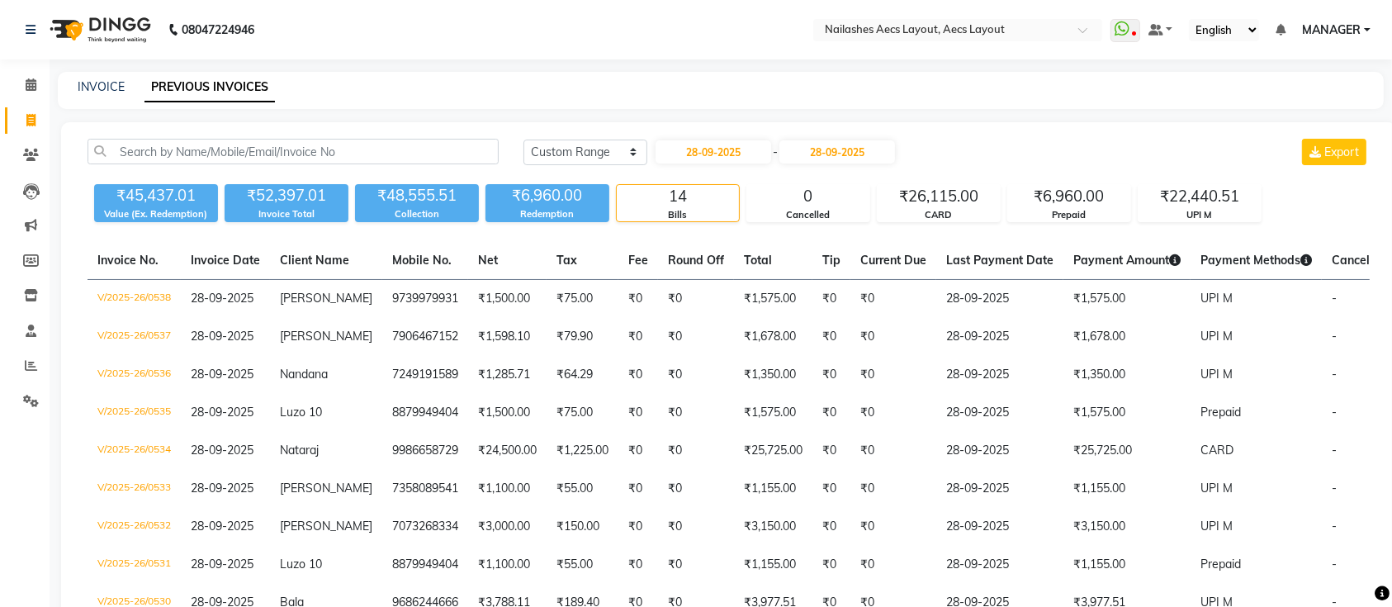
click at [1018, 135] on div "Today Yesterday Custom Range 28-09-2025 - 28-09-2025 Export ₹45,437.01 Value (E…" at bounding box center [728, 518] width 1335 height 793
click at [826, 157] on input "28-09-2025" at bounding box center [838, 151] width 116 height 23
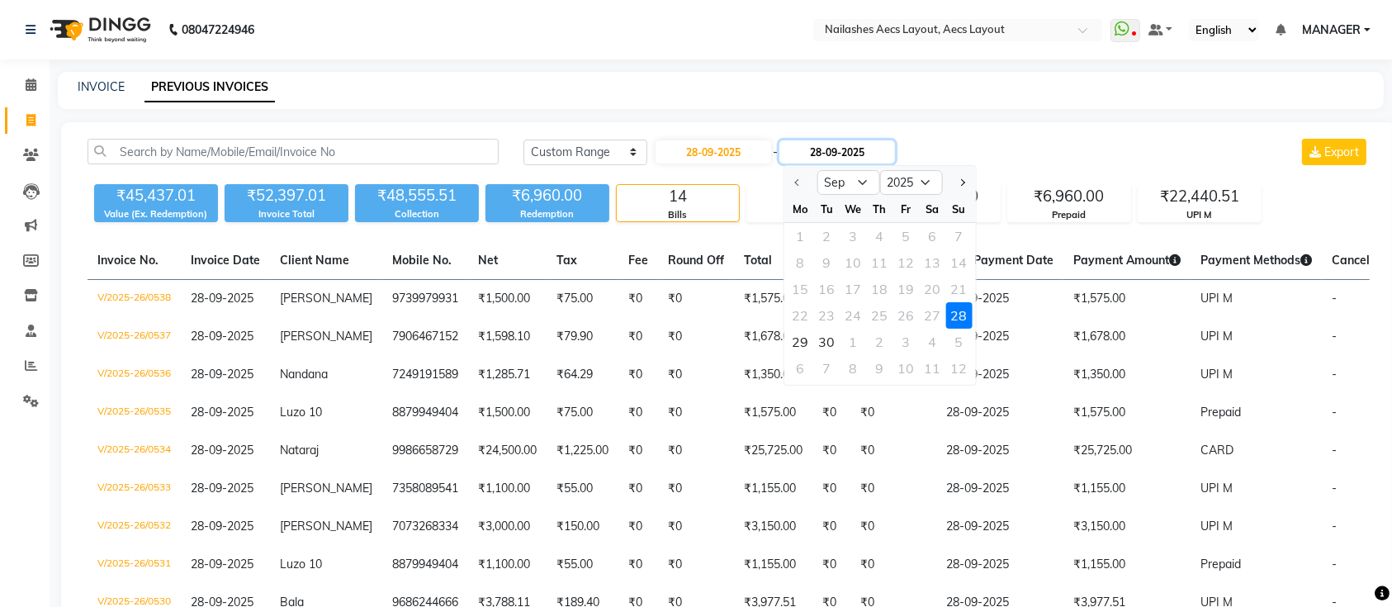
click at [826, 156] on input "28-09-2025" at bounding box center [838, 151] width 116 height 23
click at [724, 154] on input "28-09-2025" at bounding box center [714, 151] width 116 height 23
select select "9"
select select "2025"
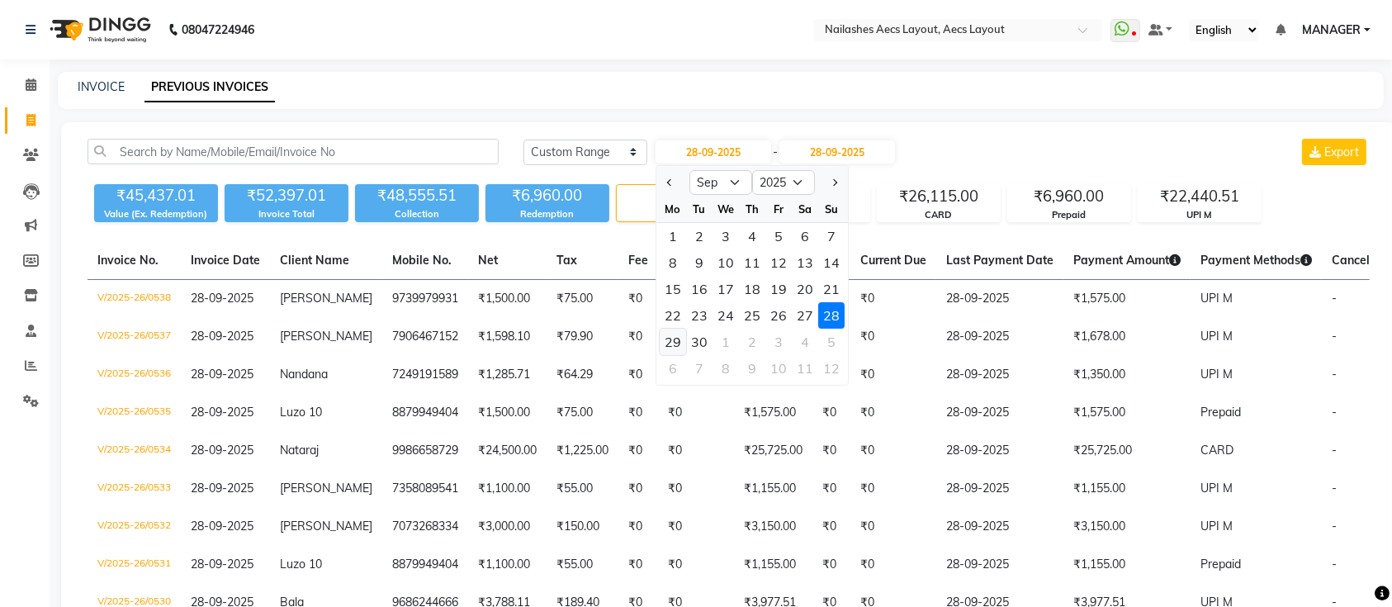
click at [679, 342] on div "29" at bounding box center [673, 342] width 26 height 26
type input "29-09-2025"
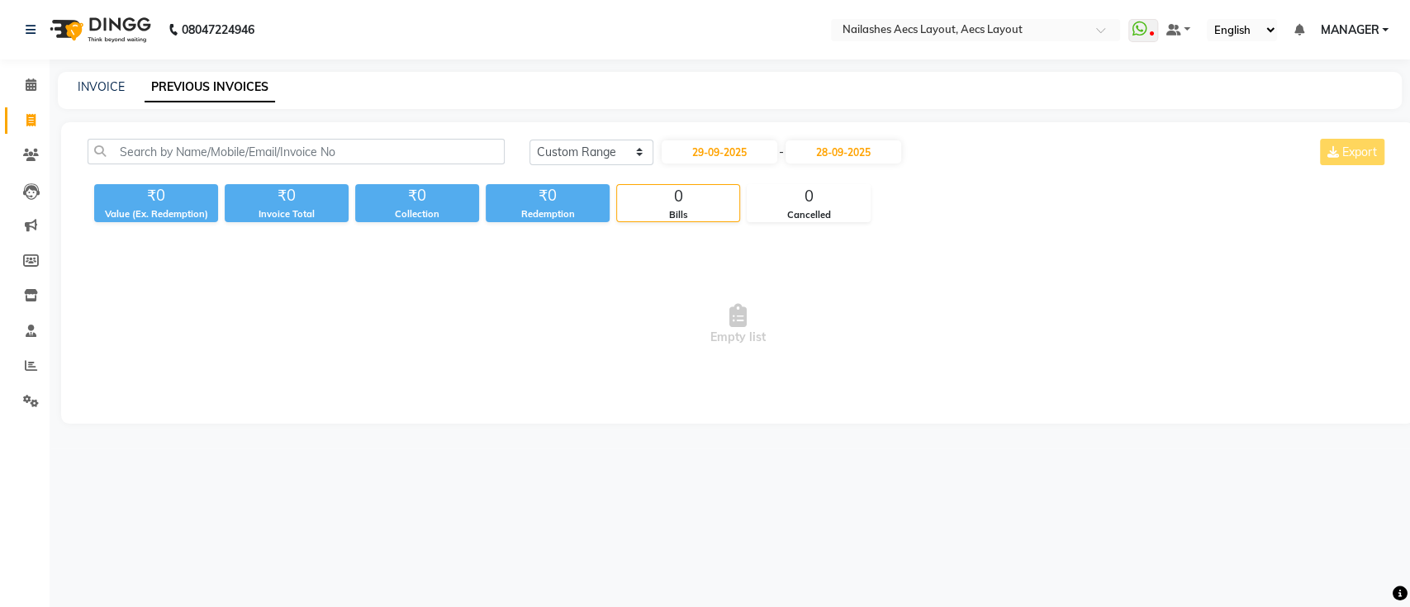
click at [847, 168] on div "Today Yesterday Custom Range 29-09-2025 - 28-09-2025 Export" at bounding box center [958, 158] width 883 height 39
click at [843, 158] on input "28-09-2025" at bounding box center [843, 151] width 116 height 23
click at [806, 349] on div "29" at bounding box center [806, 342] width 26 height 26
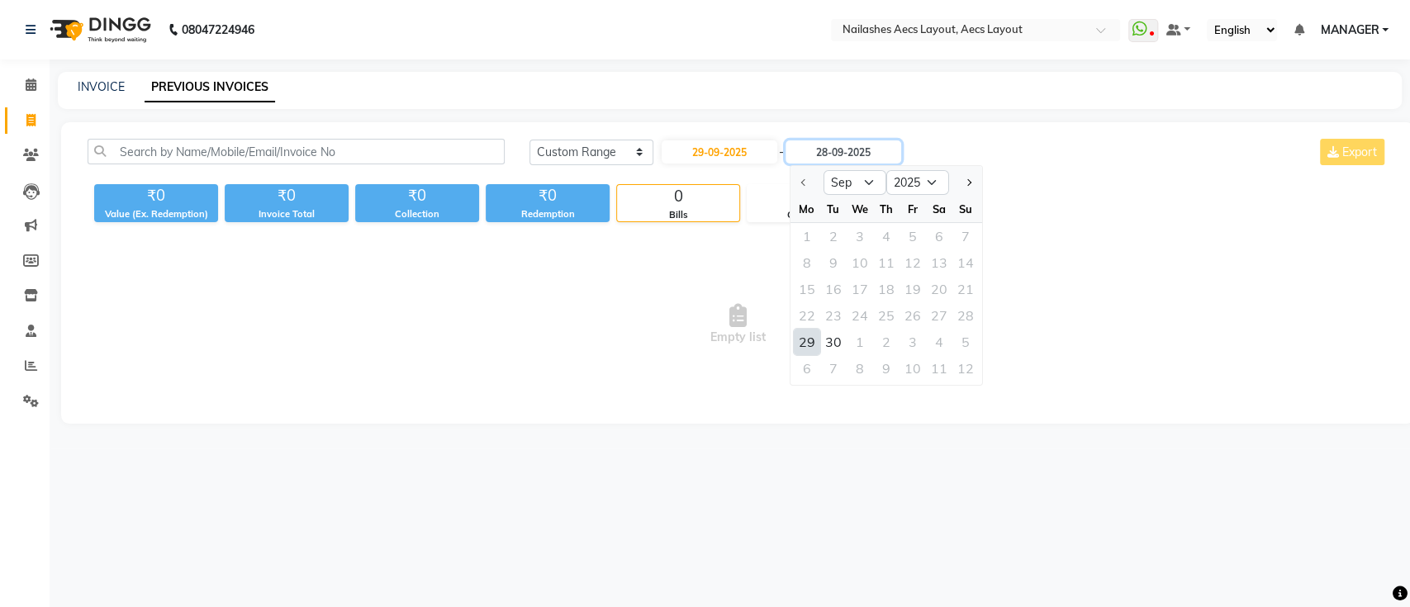
type input "29-09-2025"
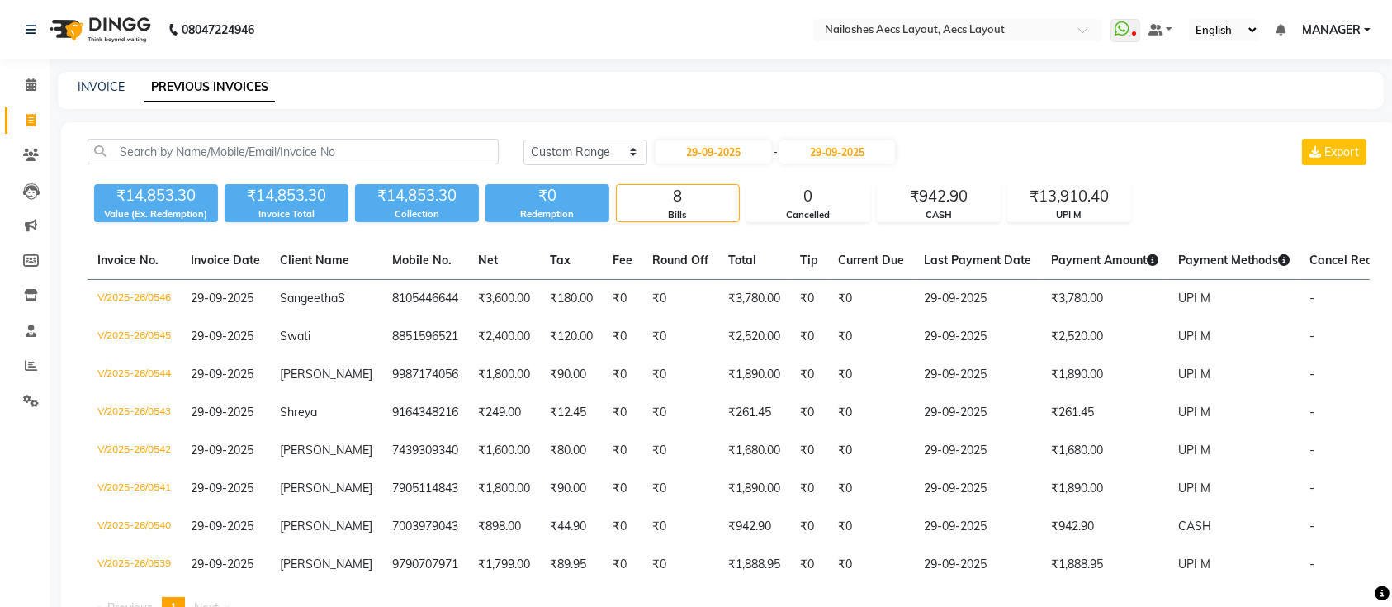
click at [1126, 131] on div "Today Yesterday Custom Range 29-09-2025 - 29-09-2025 Export ₹14,853.30 Value (E…" at bounding box center [728, 385] width 1335 height 527
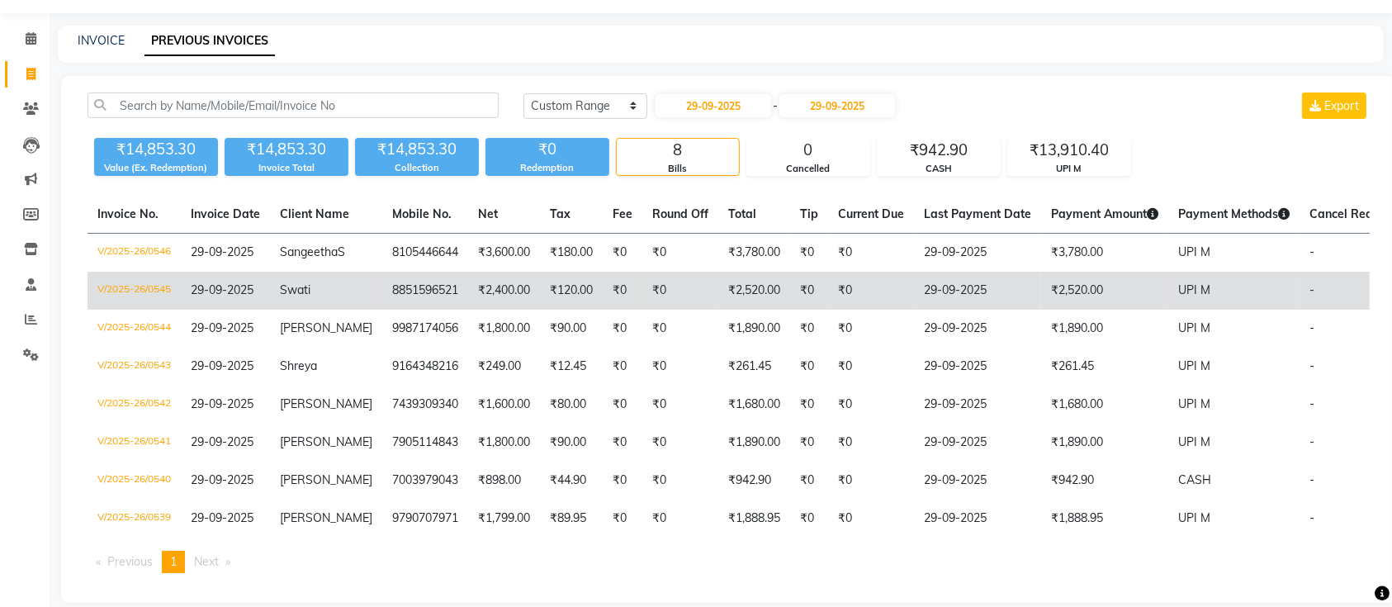
scroll to position [84, 0]
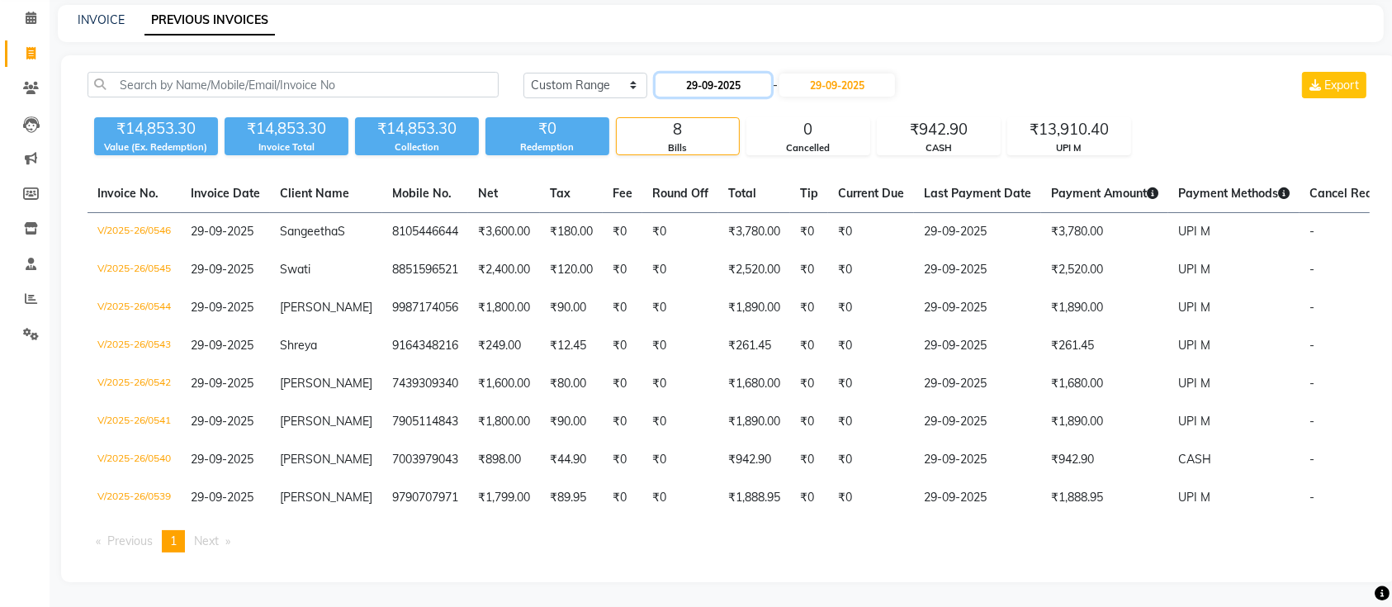
click at [732, 74] on input "29-09-2025" at bounding box center [714, 85] width 116 height 23
select select "9"
select select "2025"
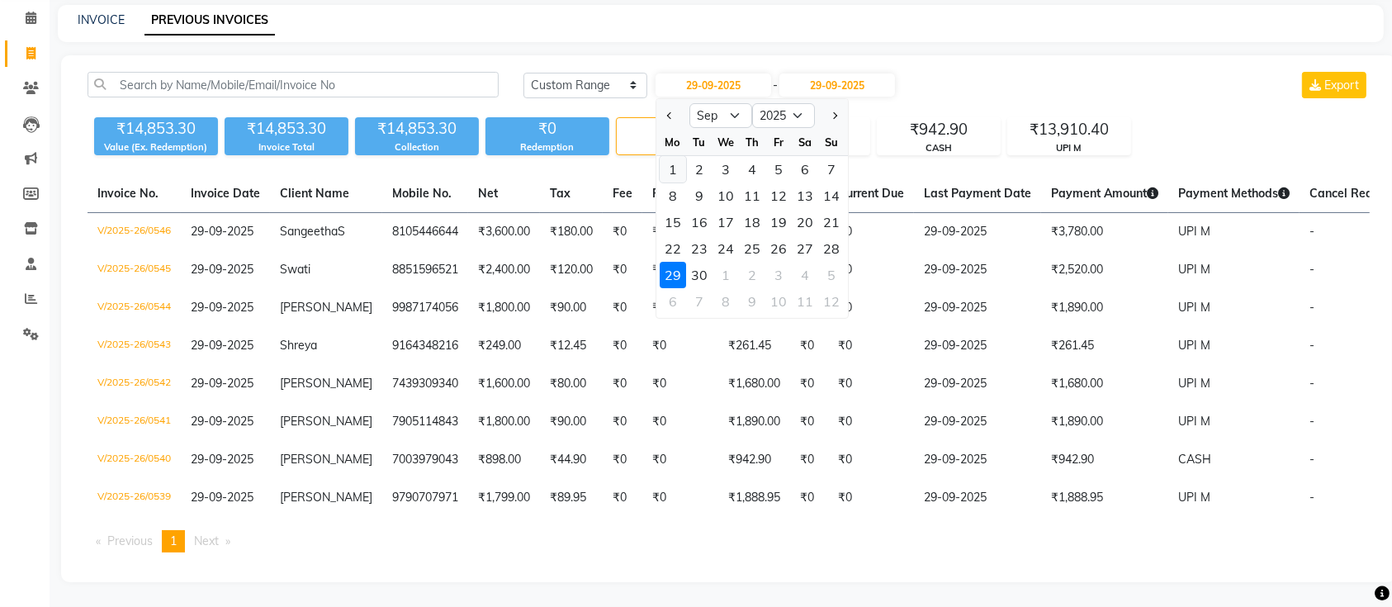
click at [672, 156] on div "1" at bounding box center [673, 169] width 26 height 26
type input "01-09-2025"
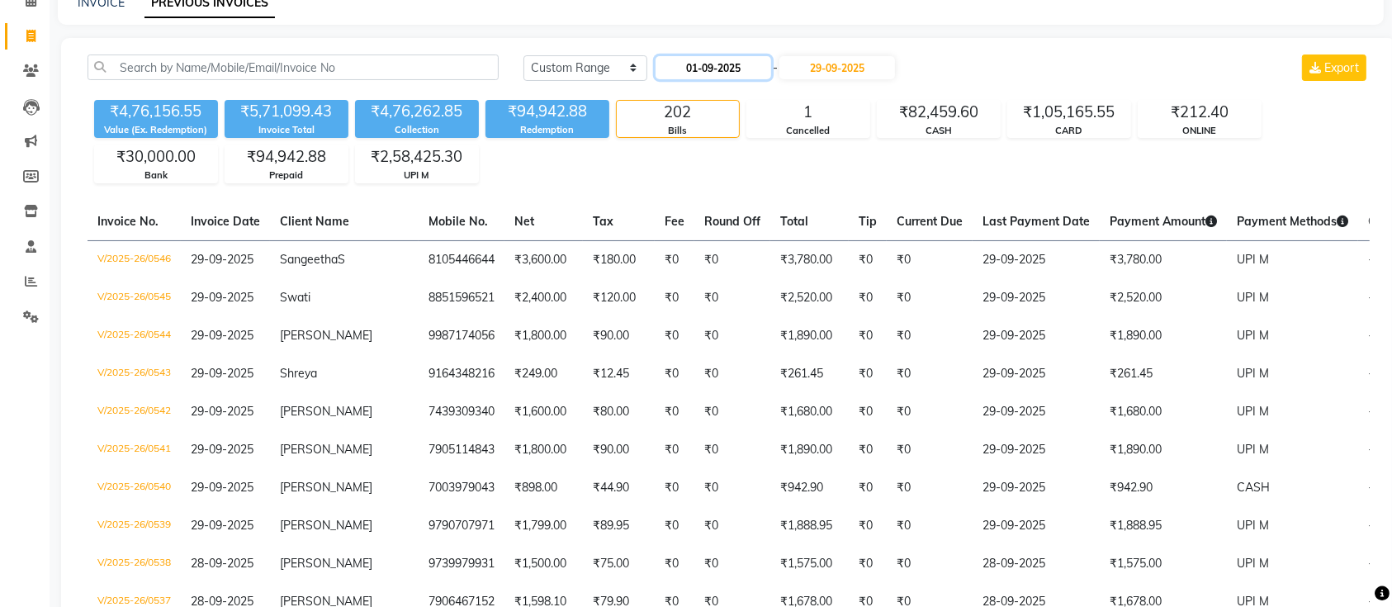
click at [735, 70] on input "01-09-2025" at bounding box center [714, 67] width 116 height 23
select select "9"
select select "2025"
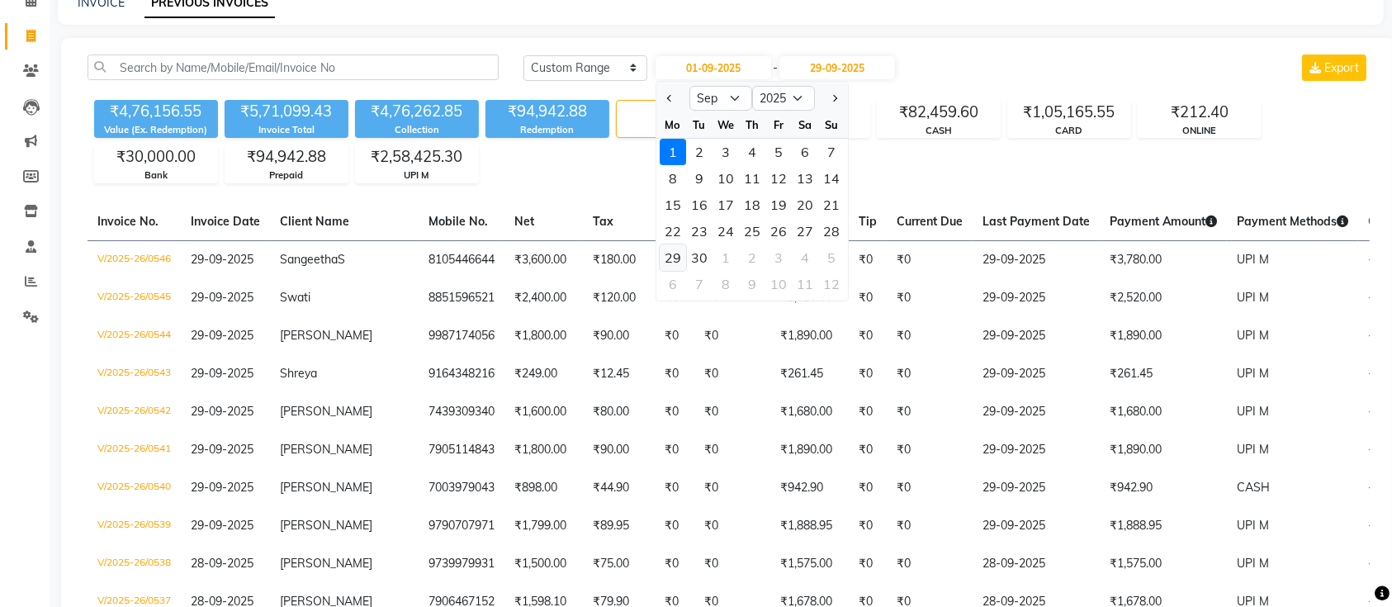
click at [671, 254] on div "29" at bounding box center [673, 257] width 26 height 26
type input "29-09-2025"
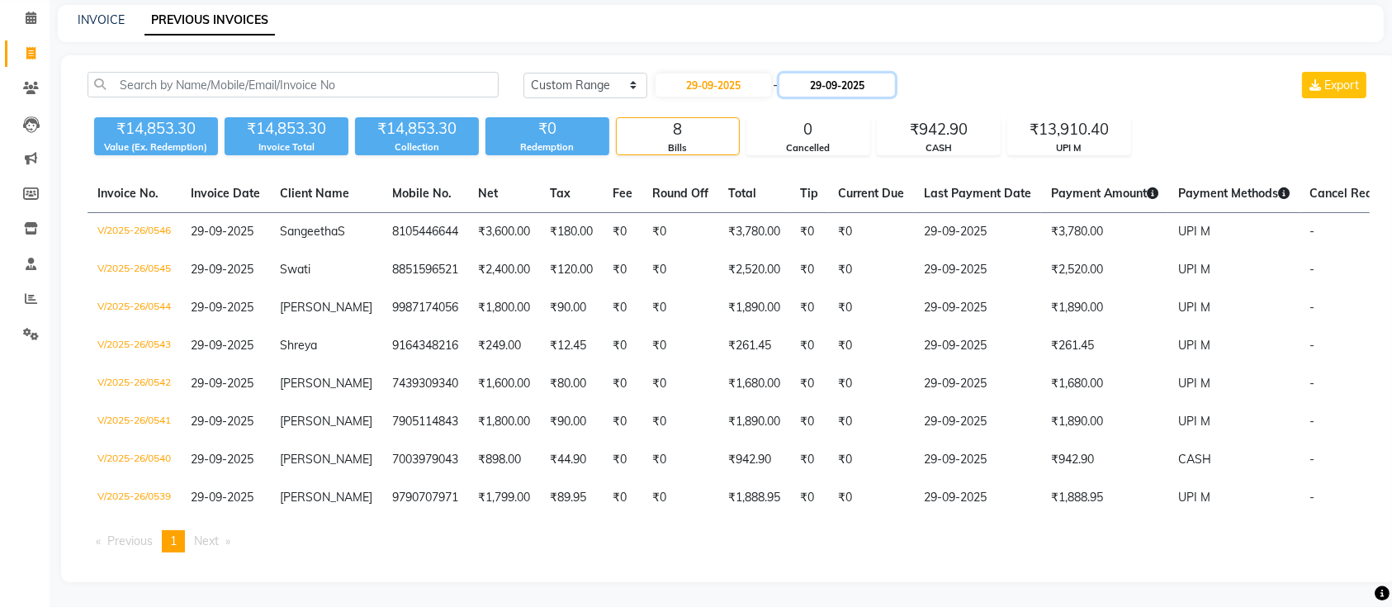
click at [832, 74] on input "29-09-2025" at bounding box center [838, 85] width 116 height 23
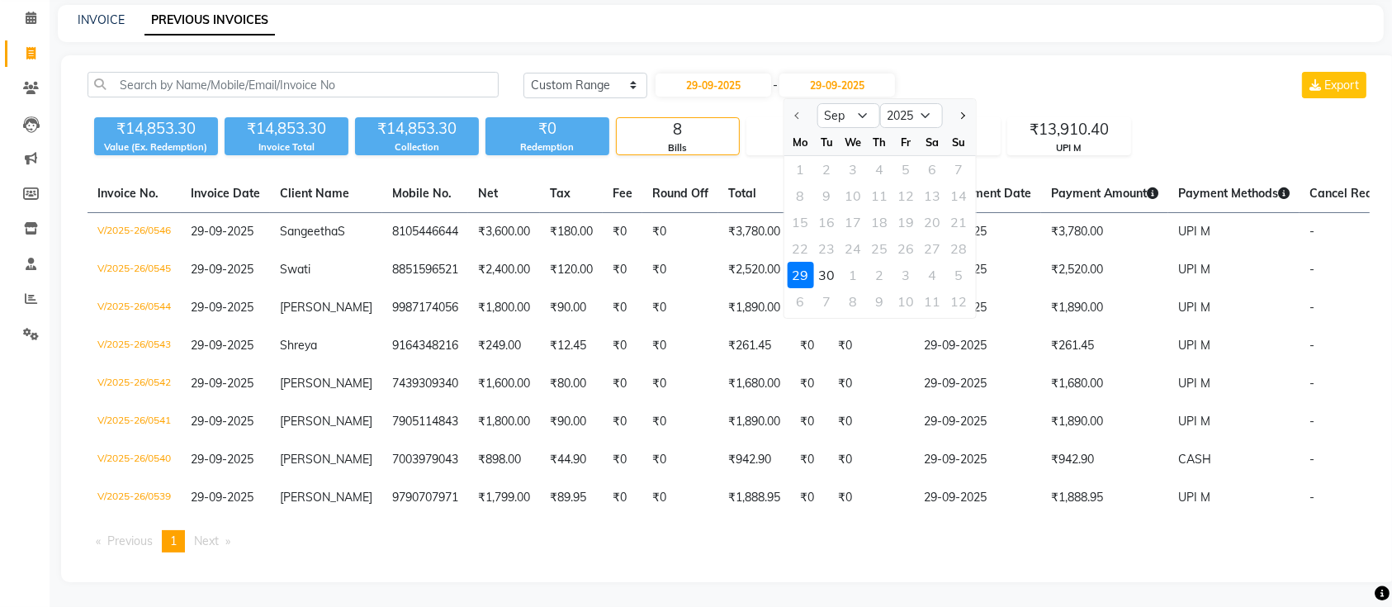
click at [951, 25] on main "INVOICE PREVIOUS INVOICES Today Yesterday Custom Range 29-09-2025 - 29-09-2025 …" at bounding box center [721, 306] width 1343 height 602
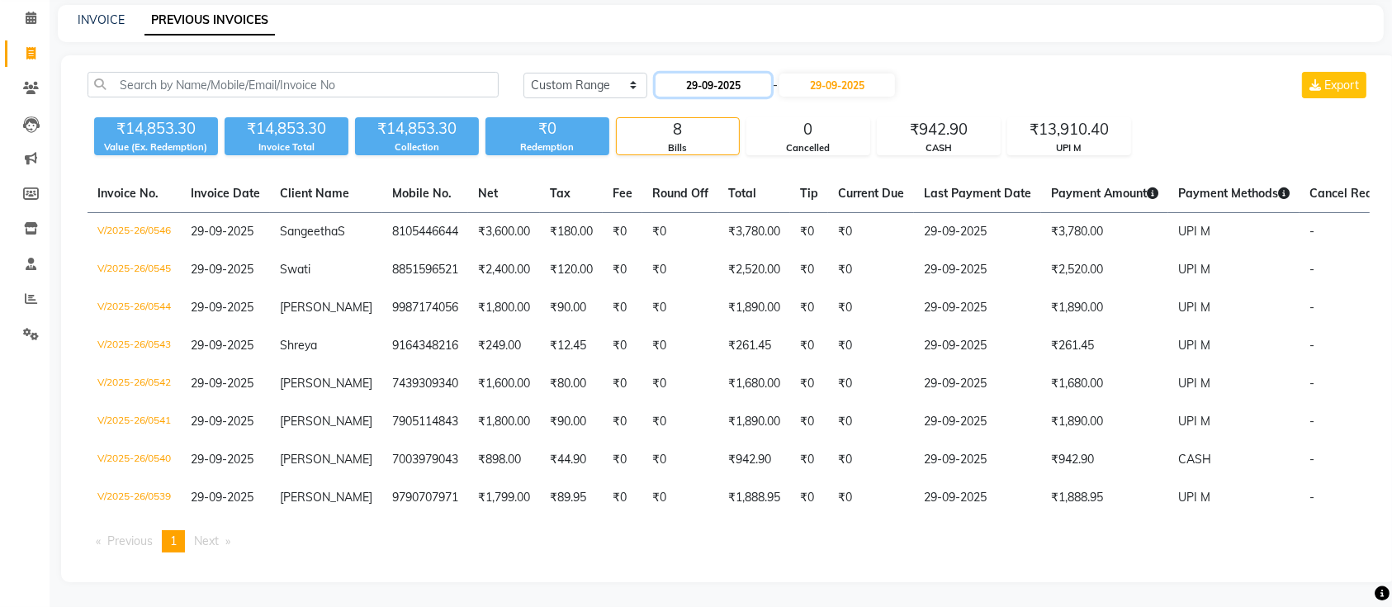
click at [710, 74] on input "29-09-2025" at bounding box center [714, 85] width 116 height 23
select select "9"
select select "2025"
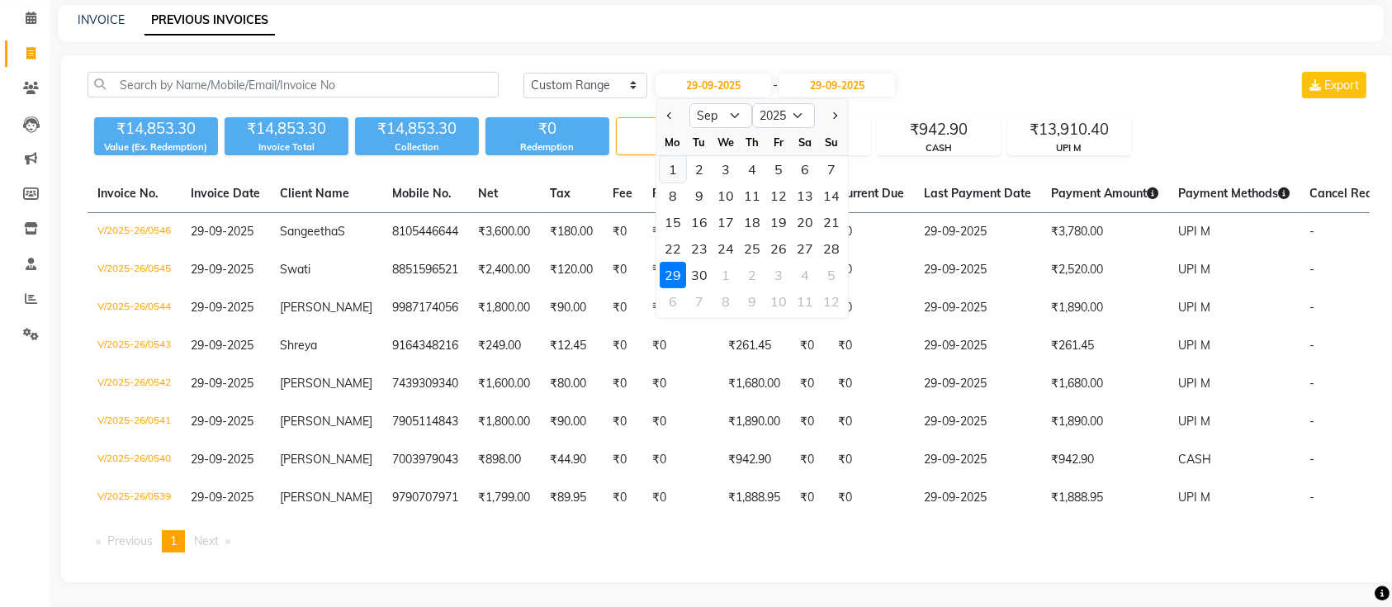
click at [677, 156] on div "1" at bounding box center [673, 169] width 26 height 26
type input "01-09-2025"
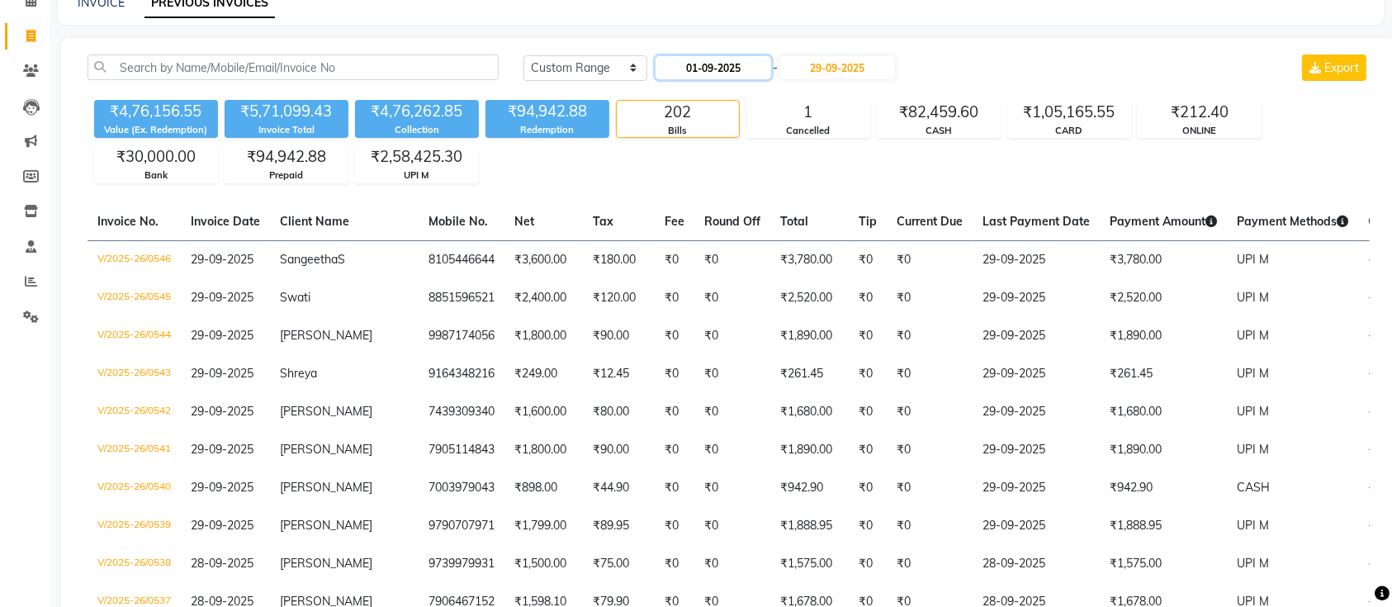
click at [728, 64] on input "01-09-2025" at bounding box center [714, 67] width 116 height 23
select select "9"
select select "2025"
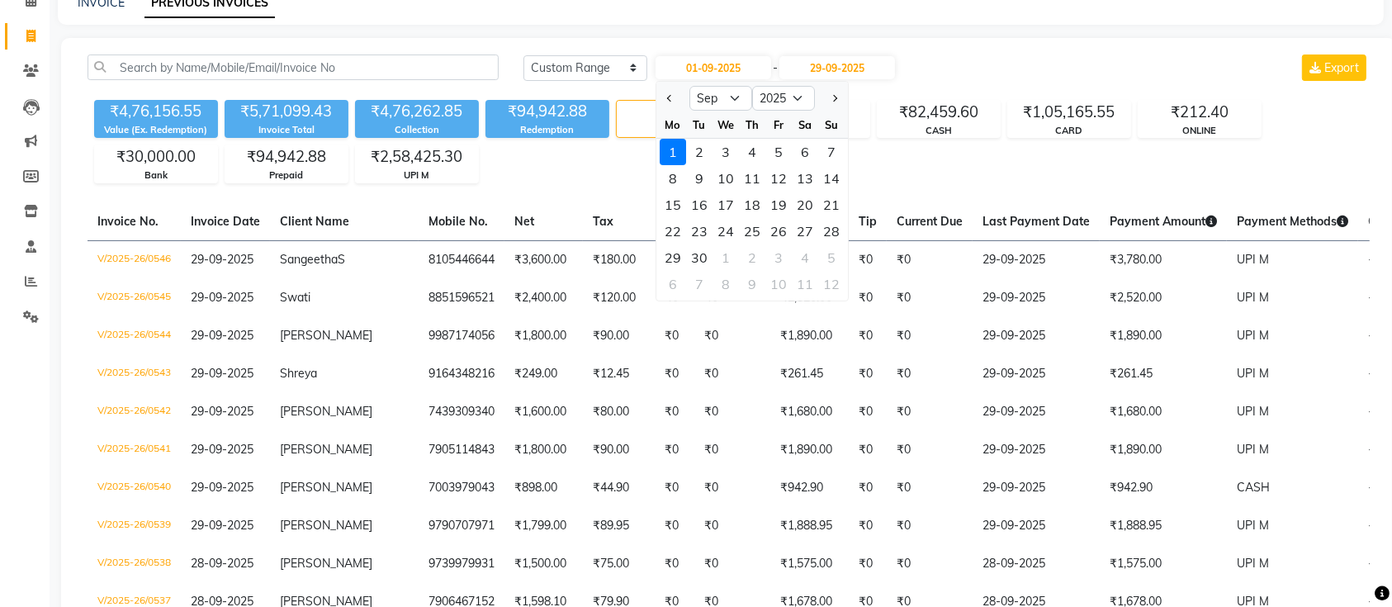
click at [980, 55] on div "Today Yesterday Custom Range 01-09-2025 Jan Feb Mar Apr May Jun Jul Aug Sep Oct…" at bounding box center [947, 68] width 847 height 26
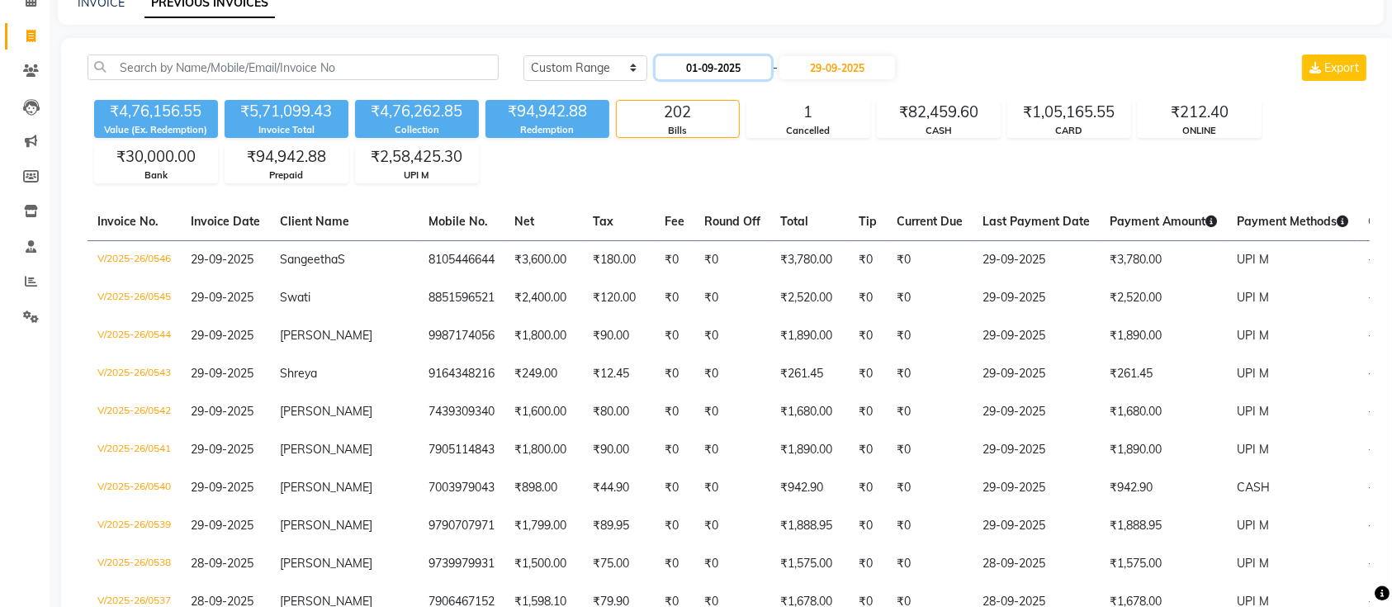
click at [709, 64] on input "01-09-2025" at bounding box center [714, 67] width 116 height 23
select select "9"
select select "2025"
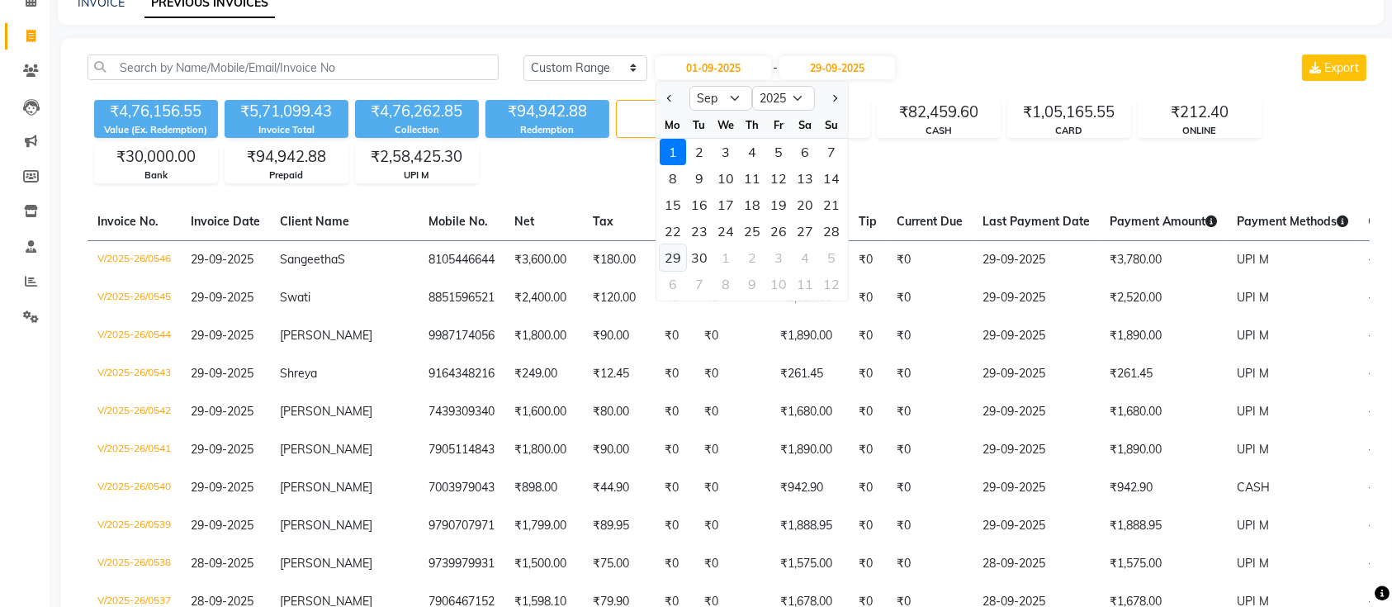
click at [676, 258] on div "29" at bounding box center [673, 257] width 26 height 26
type input "29-09-2025"
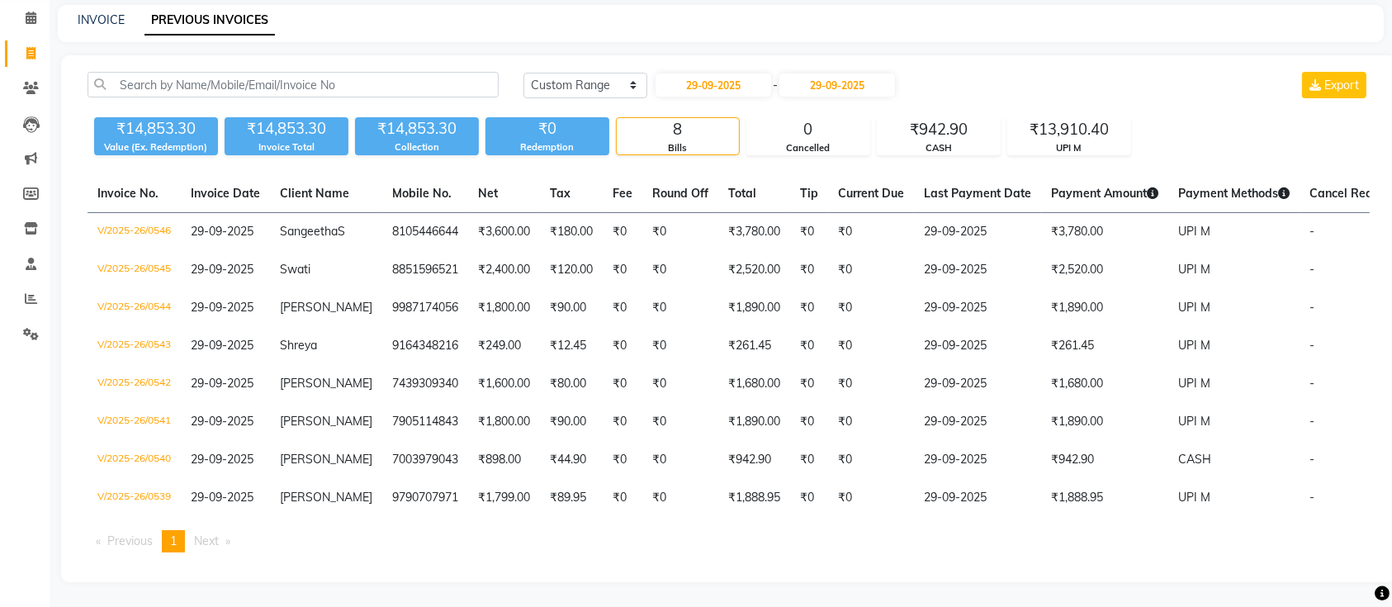
click at [1018, 72] on div "Today Yesterday Custom Range 29-09-2025 - 29-09-2025 Export" at bounding box center [947, 85] width 847 height 26
click at [723, 74] on input "29-09-2025" at bounding box center [714, 85] width 116 height 23
select select "9"
select select "2025"
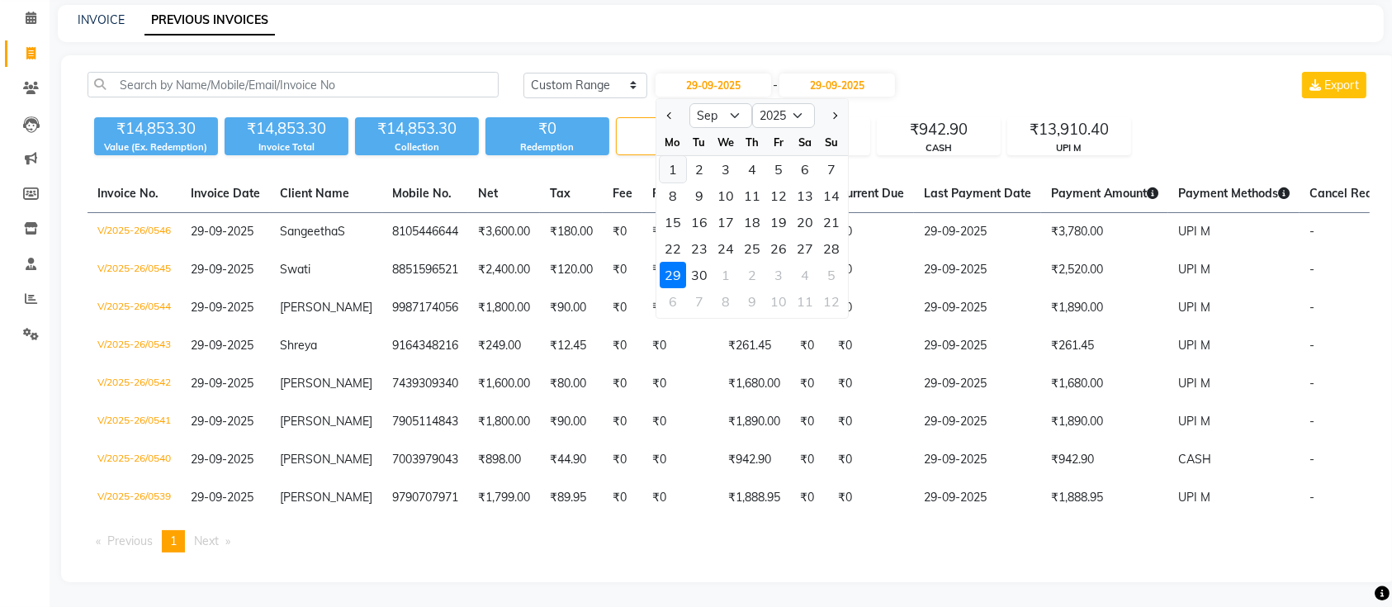
click at [680, 156] on div "1" at bounding box center [673, 169] width 26 height 26
type input "01-09-2025"
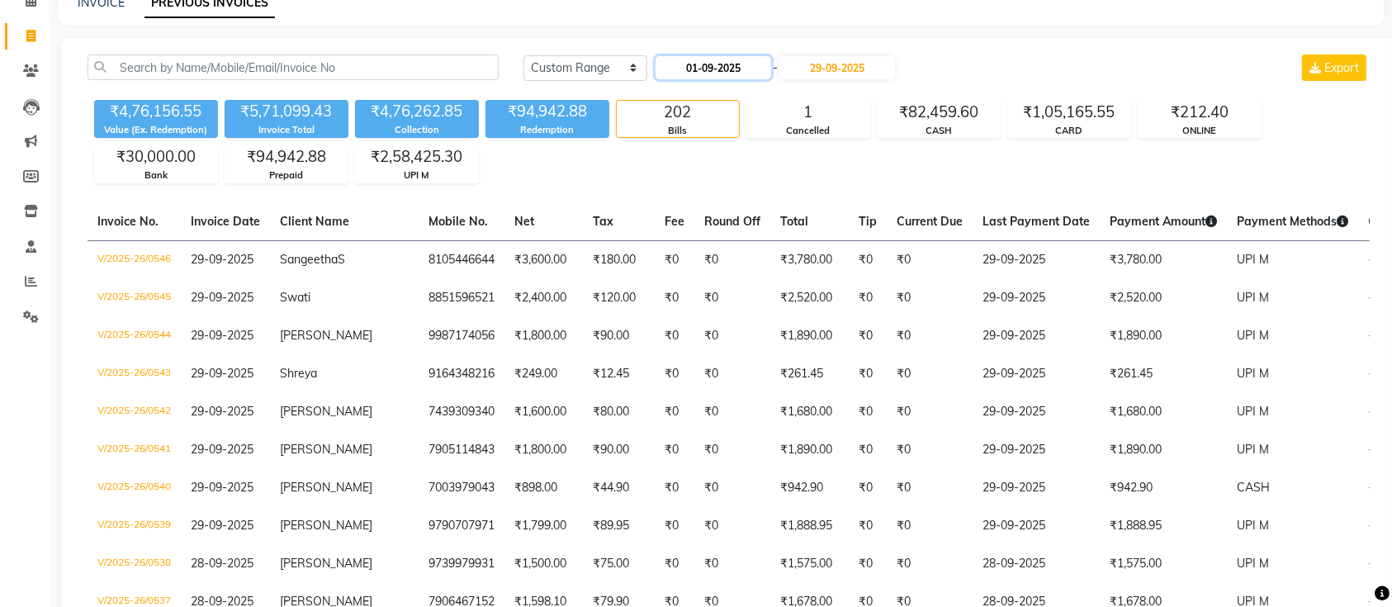
click at [723, 74] on input "01-09-2025" at bounding box center [714, 67] width 116 height 23
select select "9"
select select "2025"
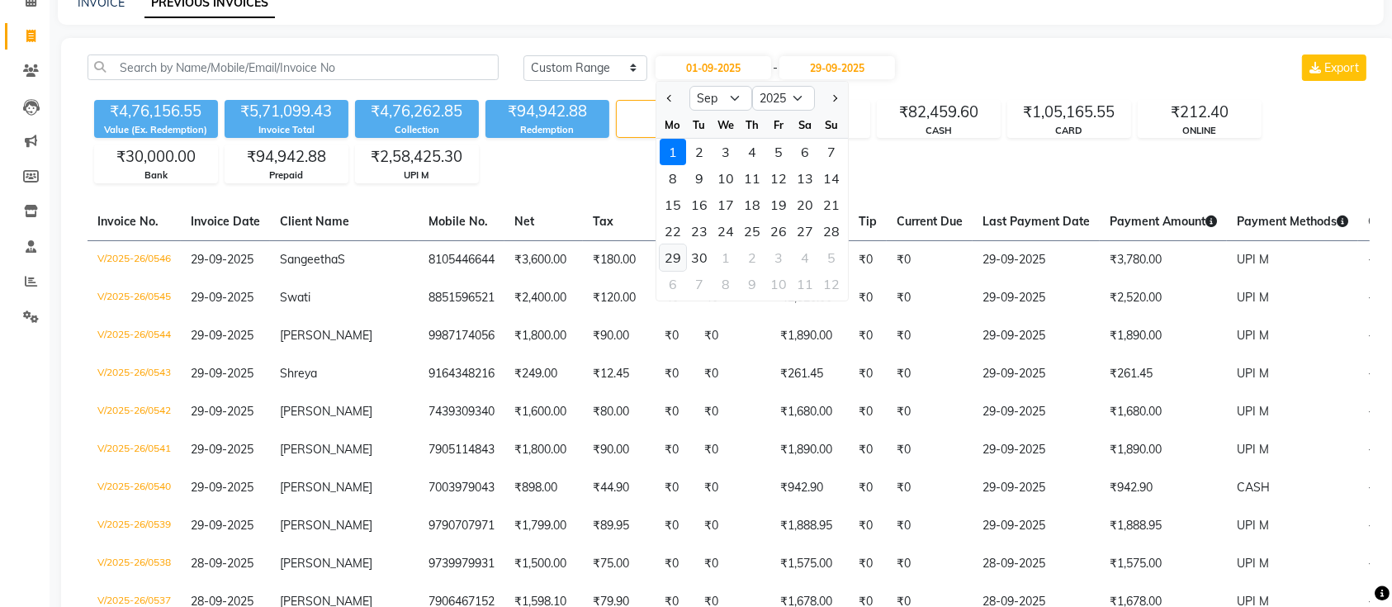
click at [676, 257] on div "29" at bounding box center [673, 257] width 26 height 26
type input "29-09-2025"
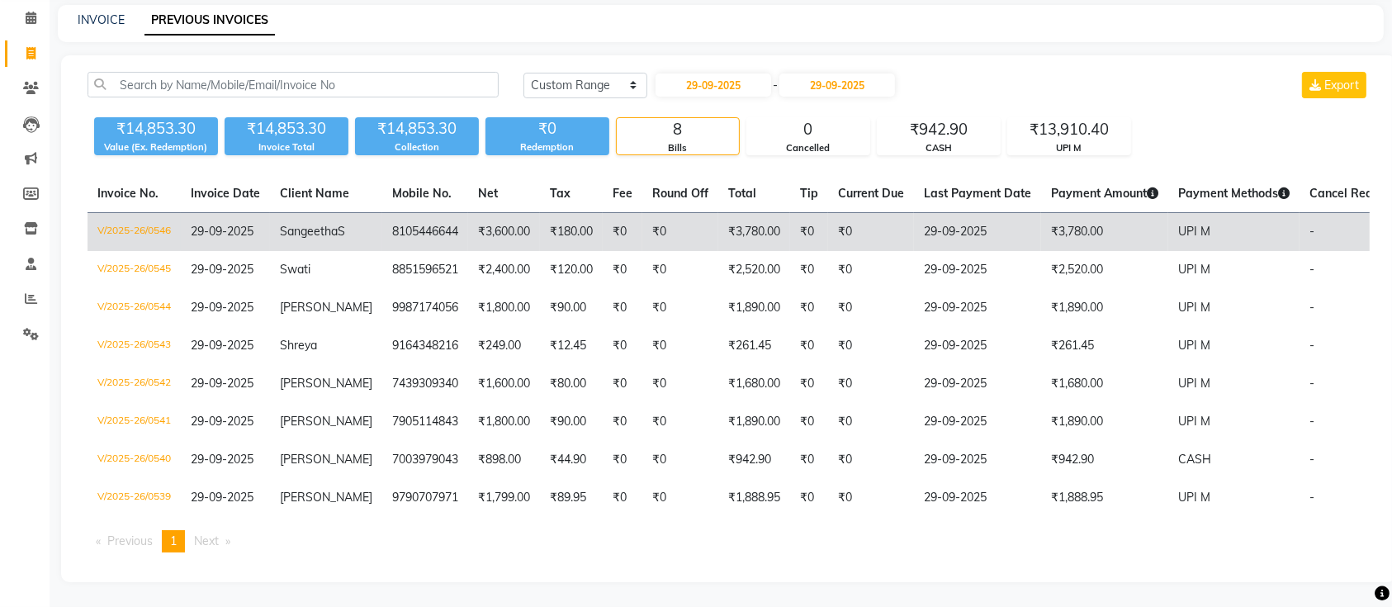
click at [719, 214] on td "₹3,780.00" at bounding box center [755, 232] width 72 height 39
click at [510, 215] on td "₹3,600.00" at bounding box center [504, 232] width 72 height 39
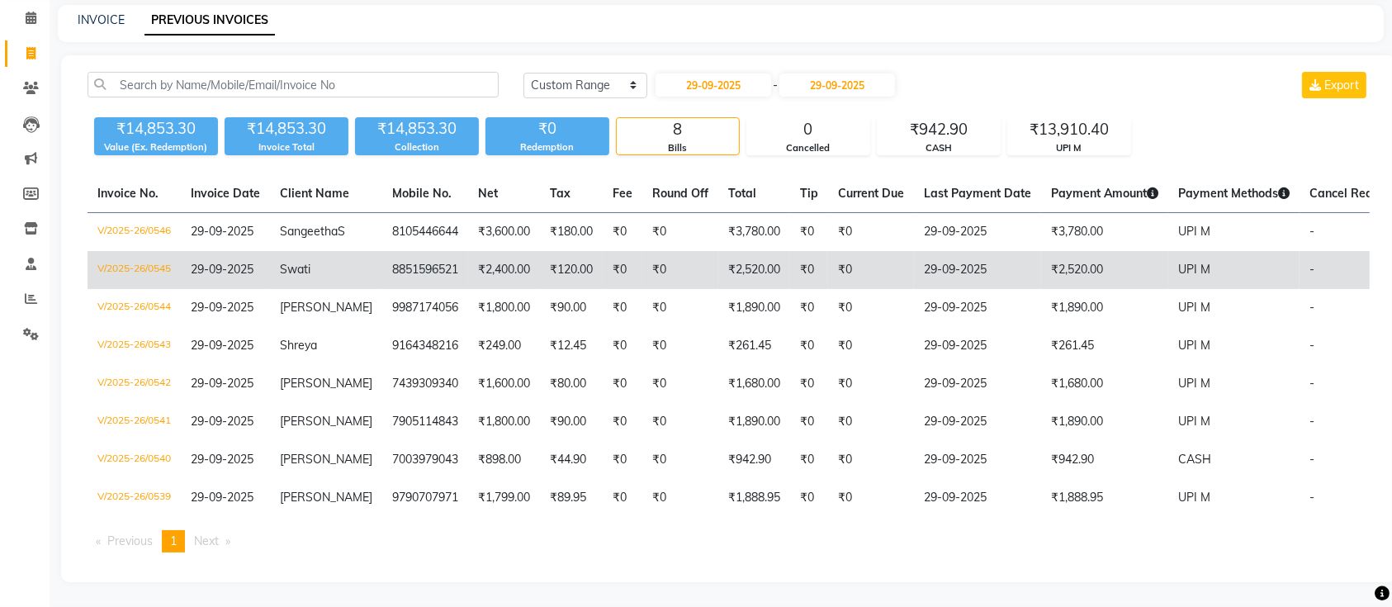
click at [330, 251] on td "Swati" at bounding box center [326, 270] width 112 height 38
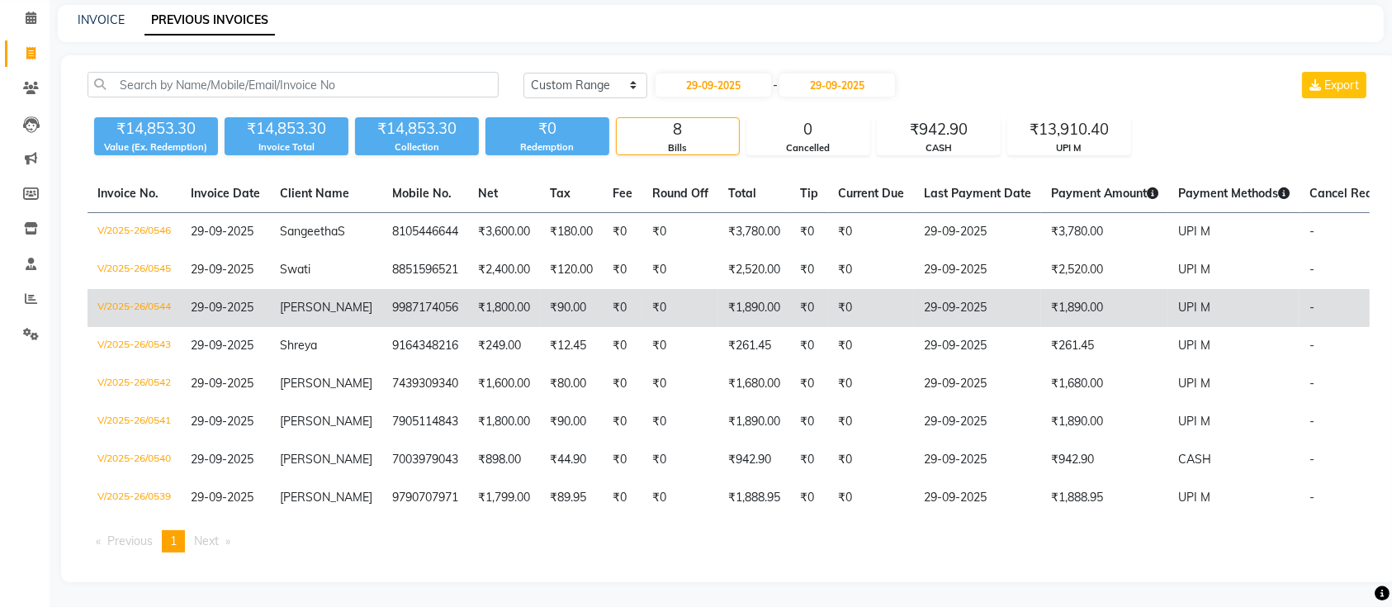
click at [425, 289] on td "9987174056" at bounding box center [425, 308] width 86 height 38
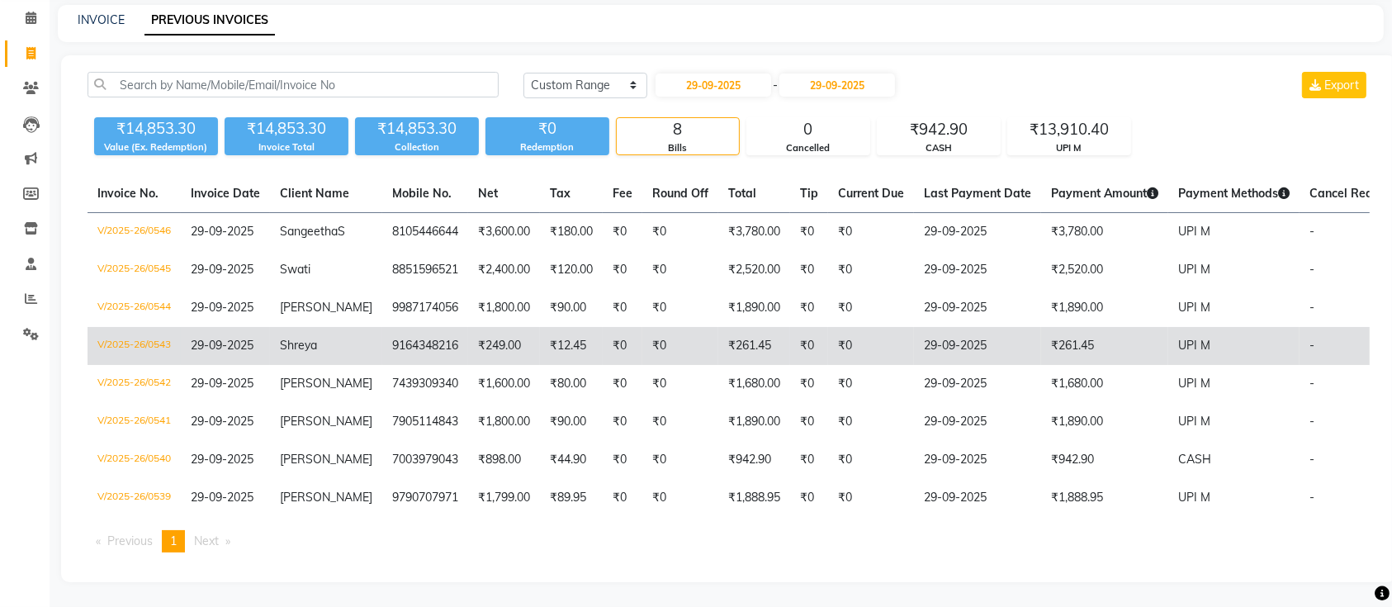
click at [417, 327] on td "9164348216" at bounding box center [425, 346] width 86 height 38
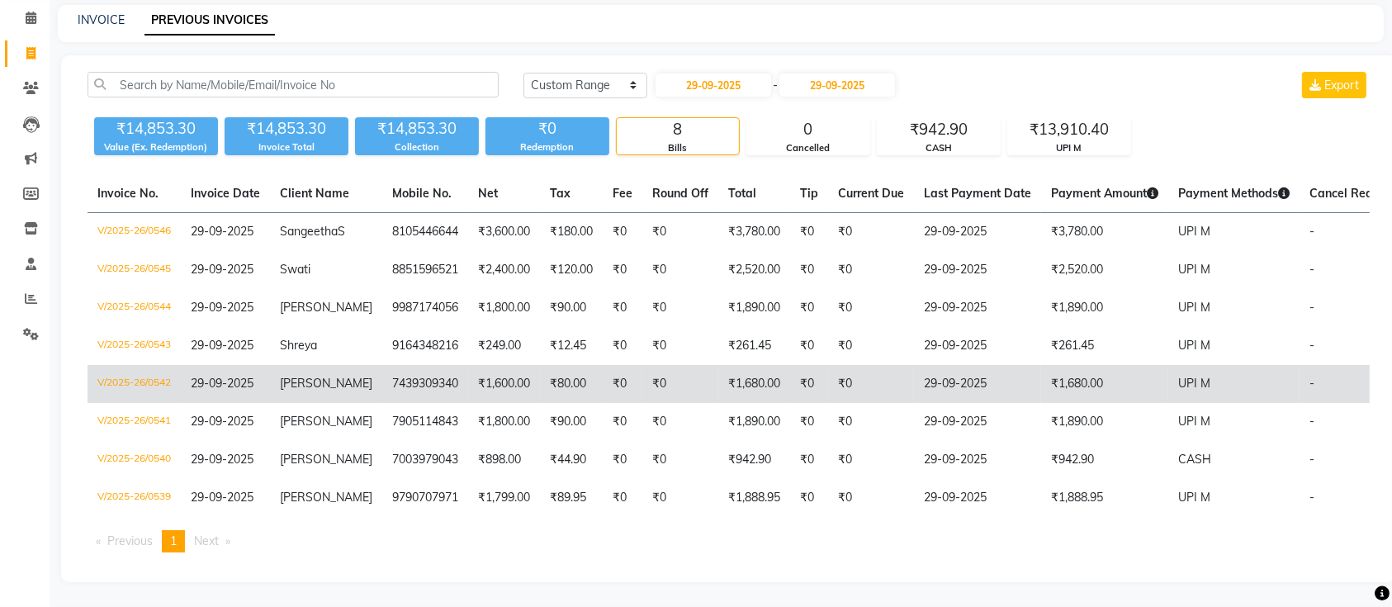
click at [619, 365] on td "₹0" at bounding box center [623, 384] width 40 height 38
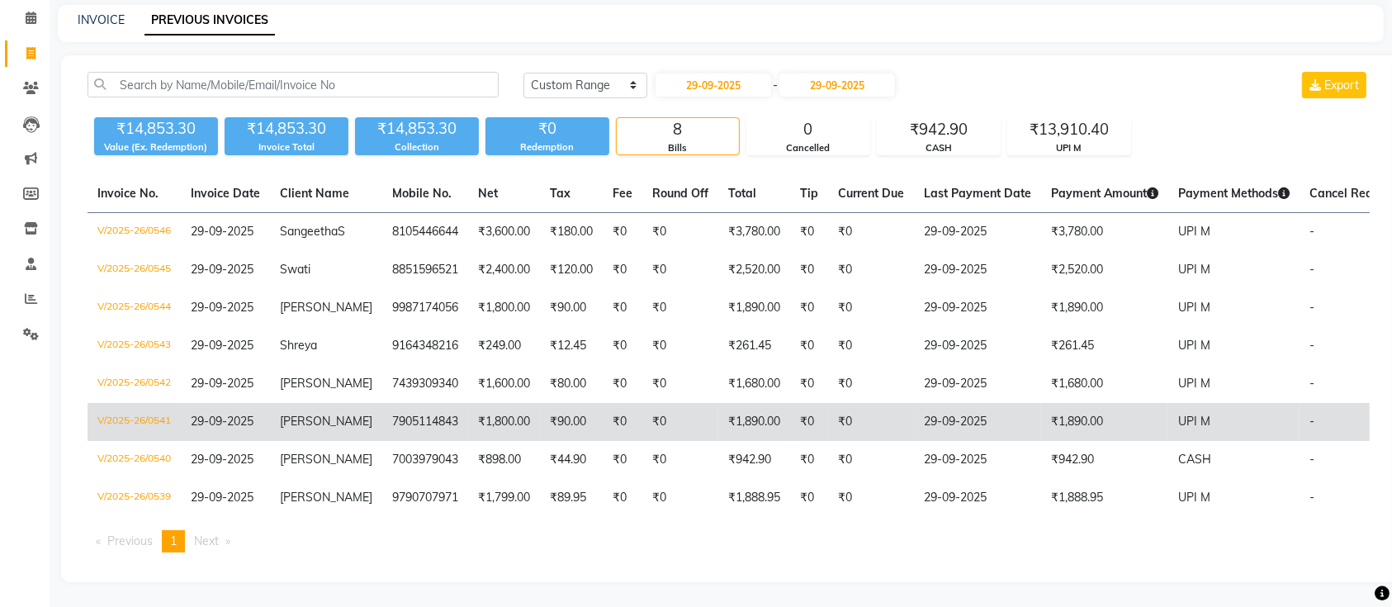
click at [552, 410] on td "₹90.00" at bounding box center [571, 422] width 63 height 38
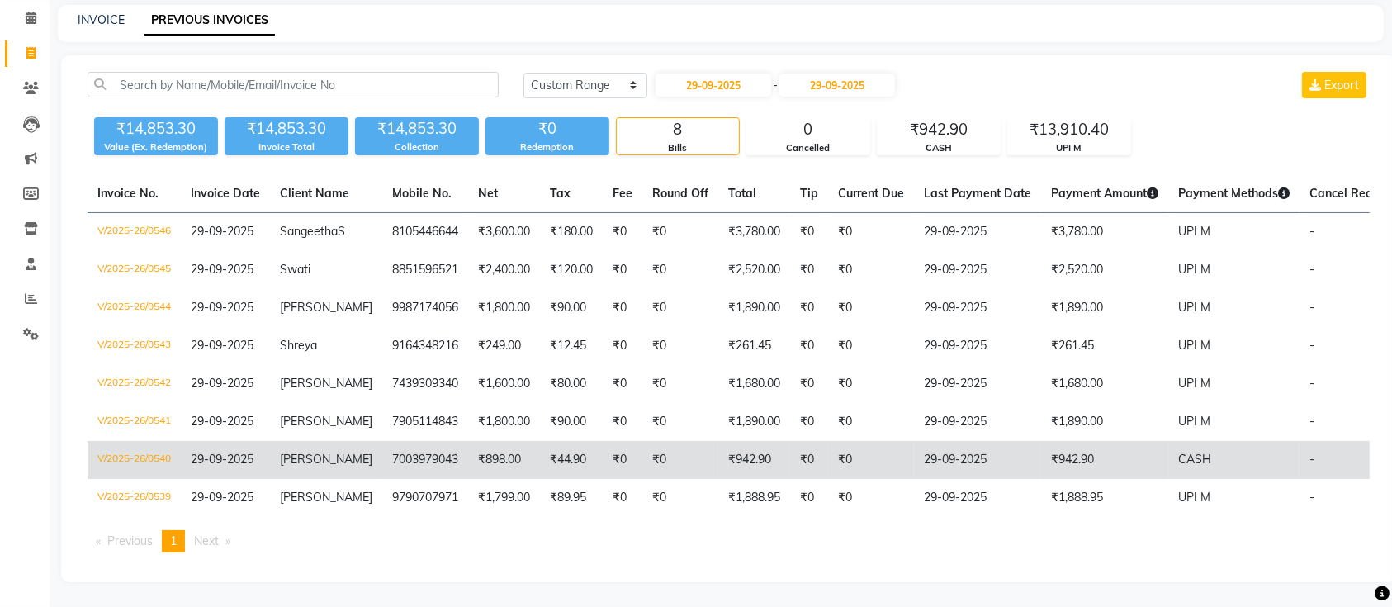
click at [413, 441] on td "7003979043" at bounding box center [425, 460] width 86 height 38
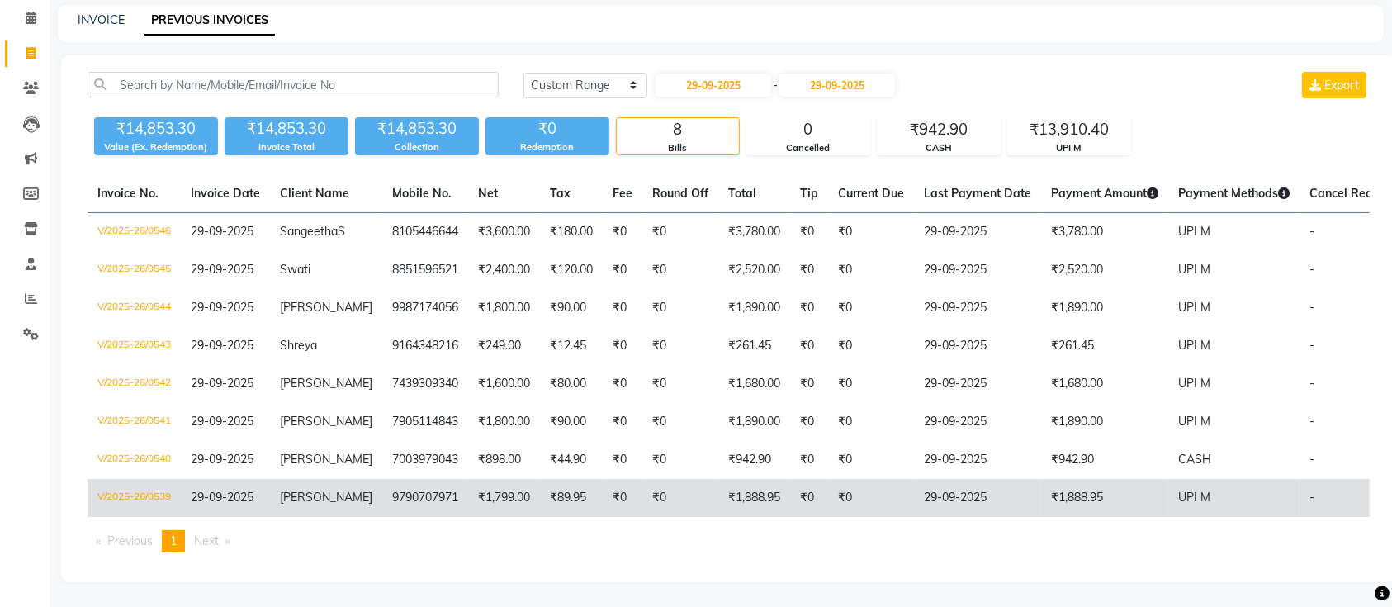
click at [520, 479] on td "₹1,799.00" at bounding box center [504, 498] width 72 height 38
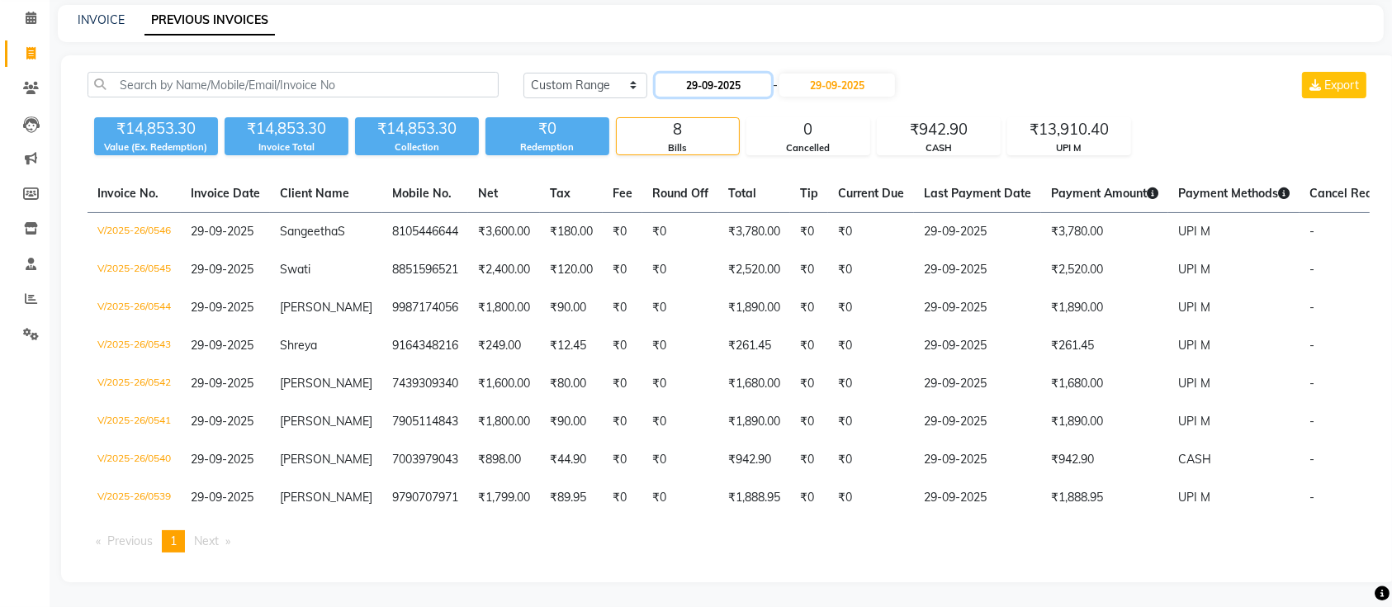
click at [704, 74] on input "29-09-2025" at bounding box center [714, 85] width 116 height 23
select select "9"
select select "2025"
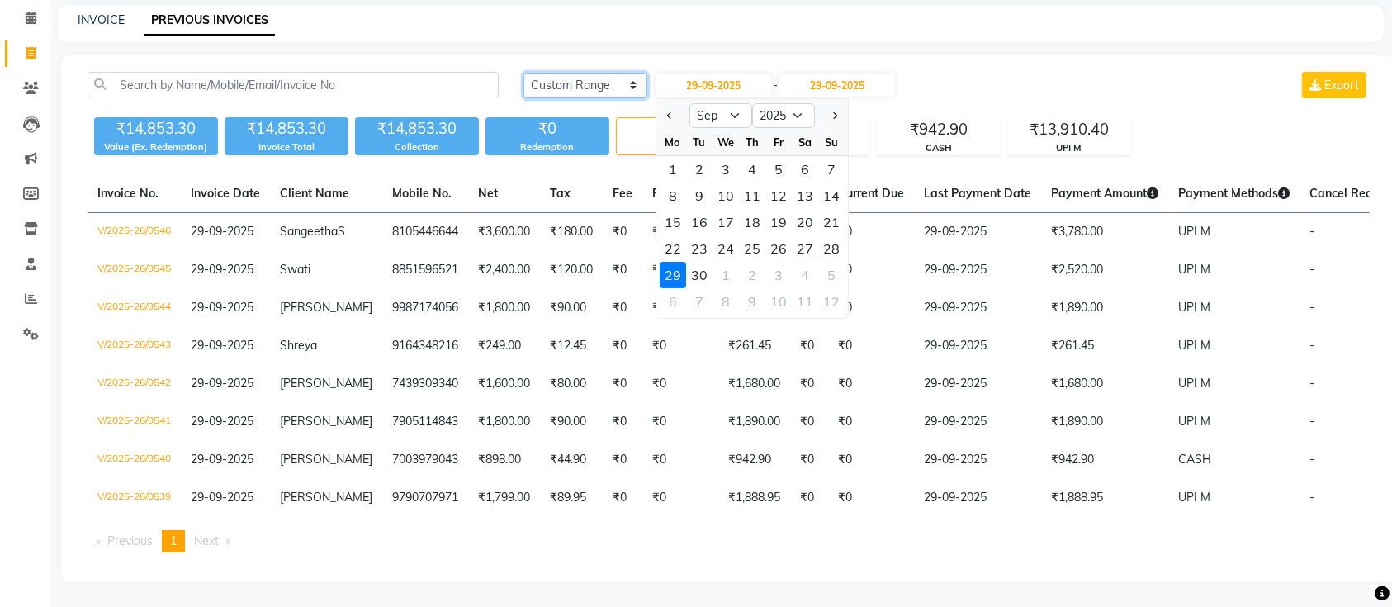
click at [625, 73] on select "Today Yesterday Custom Range" at bounding box center [586, 86] width 124 height 26
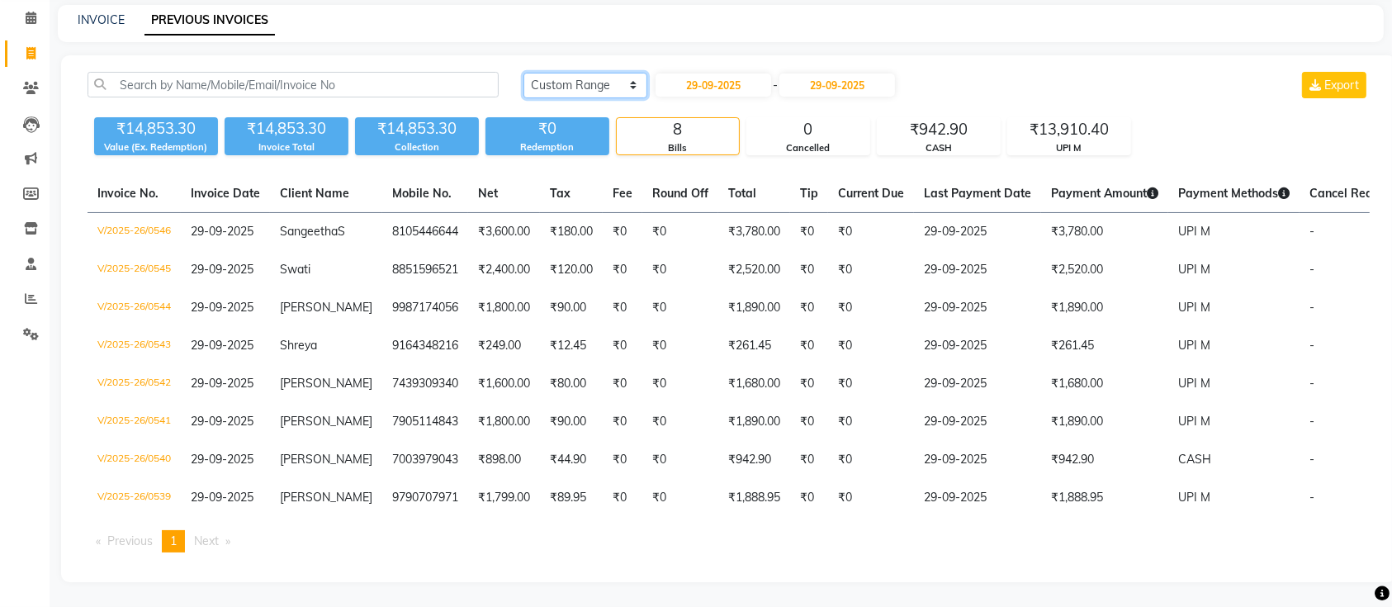
click at [622, 73] on select "Today Yesterday Custom Range" at bounding box center [586, 86] width 124 height 26
click at [524, 73] on select "Today Yesterday Custom Range" at bounding box center [586, 86] width 124 height 26
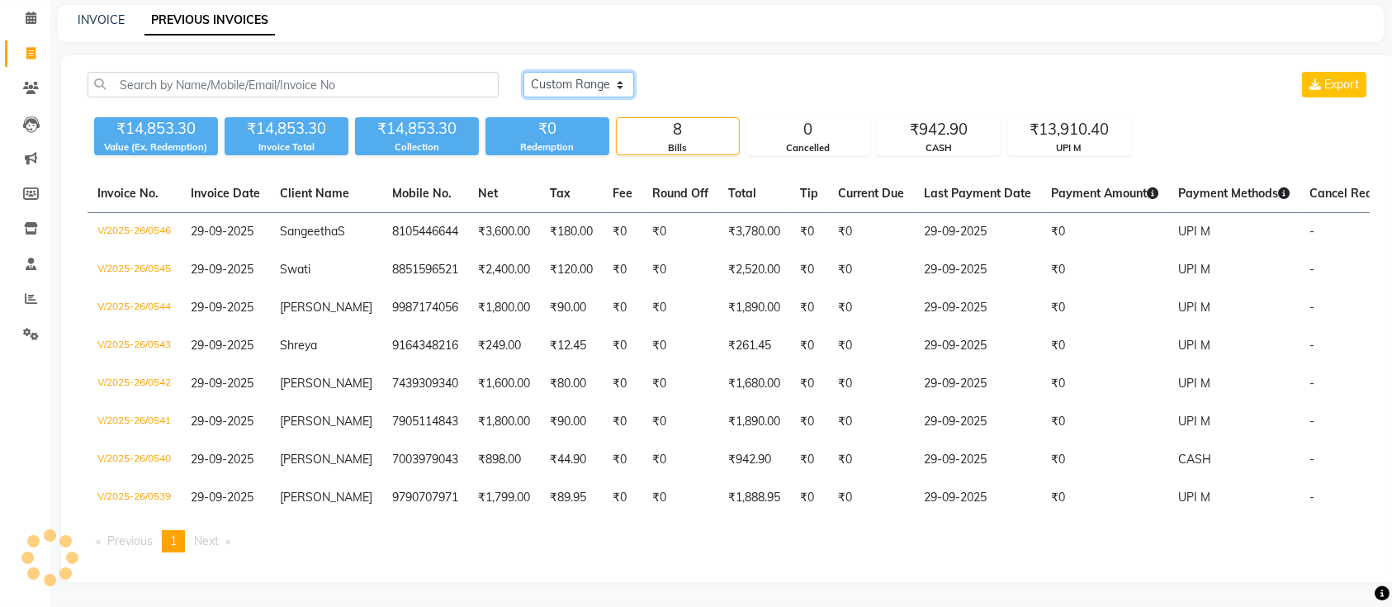
scroll to position [0, 0]
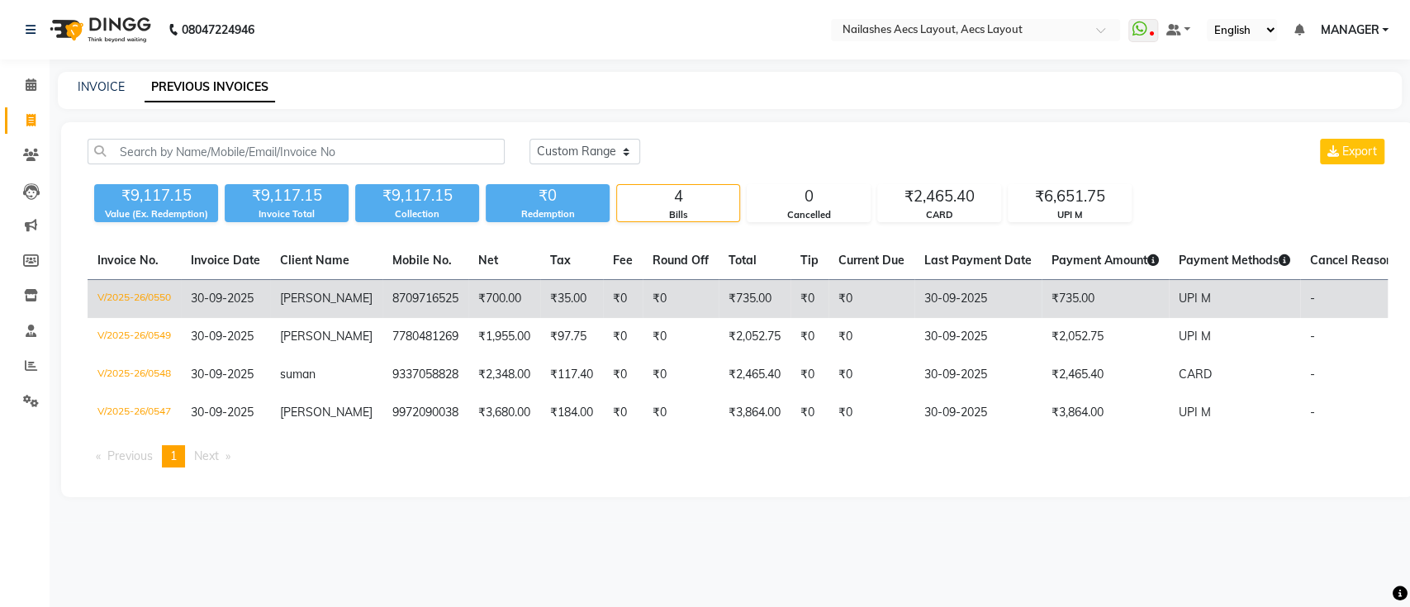
click at [382, 301] on td "8709716525" at bounding box center [425, 299] width 86 height 39
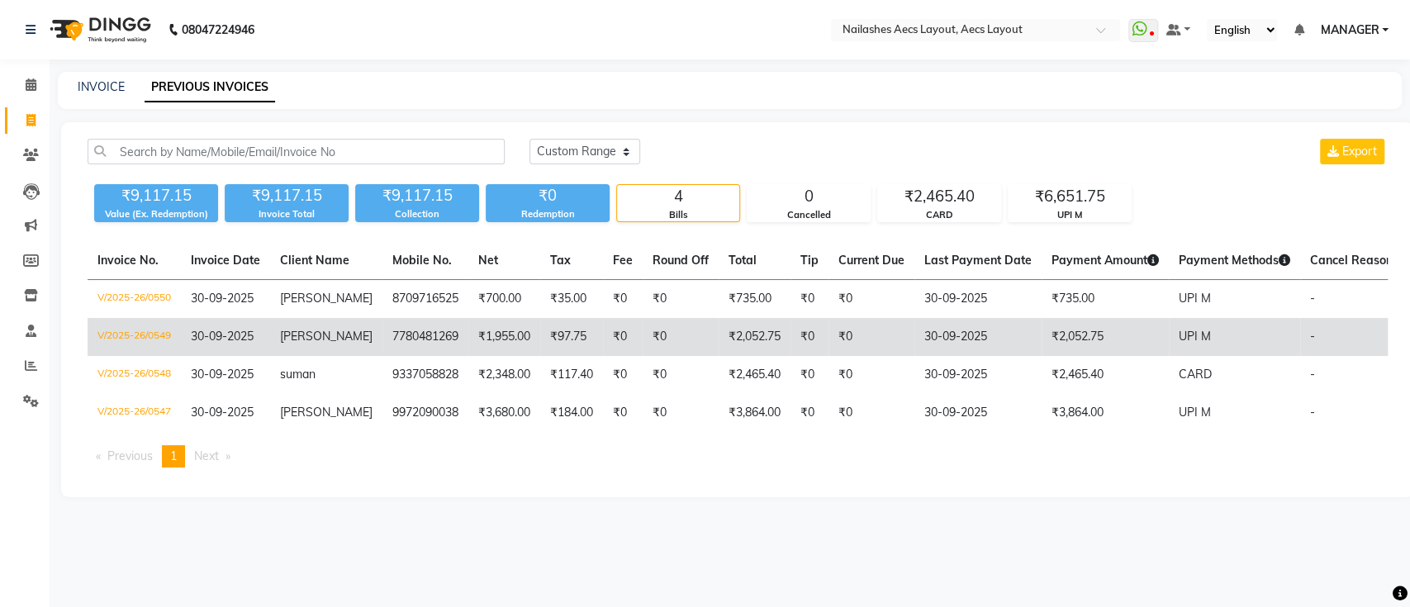
click at [742, 337] on td "₹2,052.75" at bounding box center [755, 337] width 72 height 38
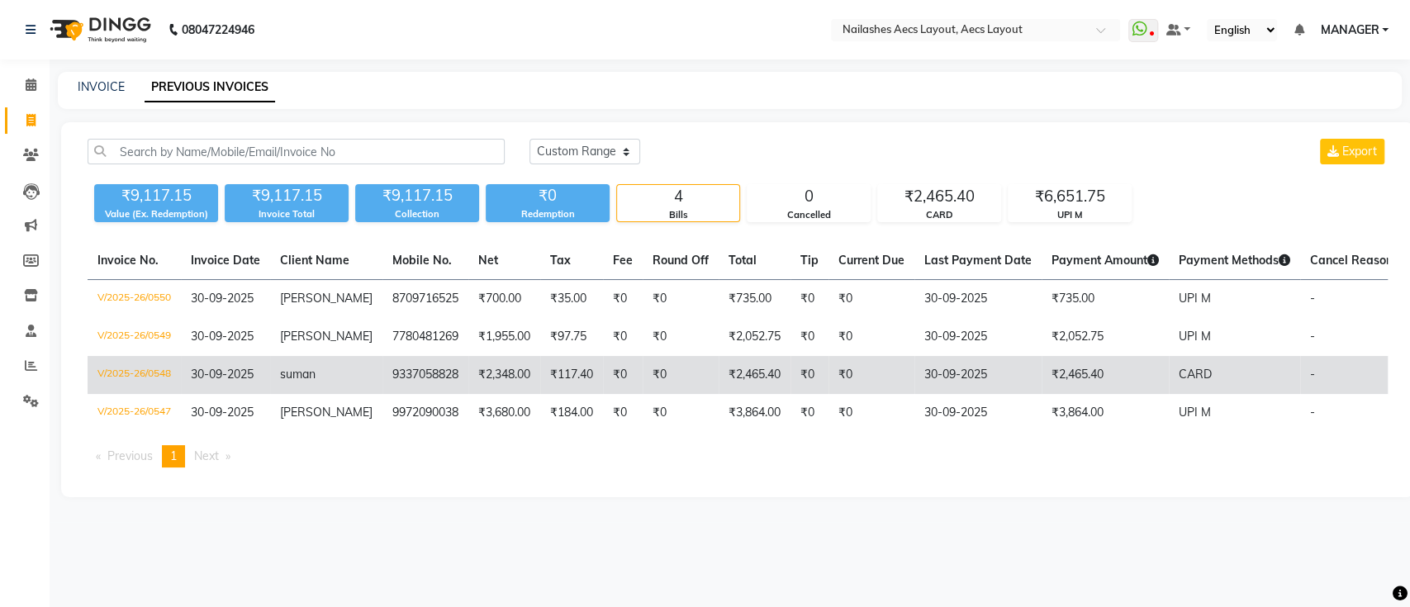
click at [605, 380] on td "₹0" at bounding box center [623, 375] width 40 height 38
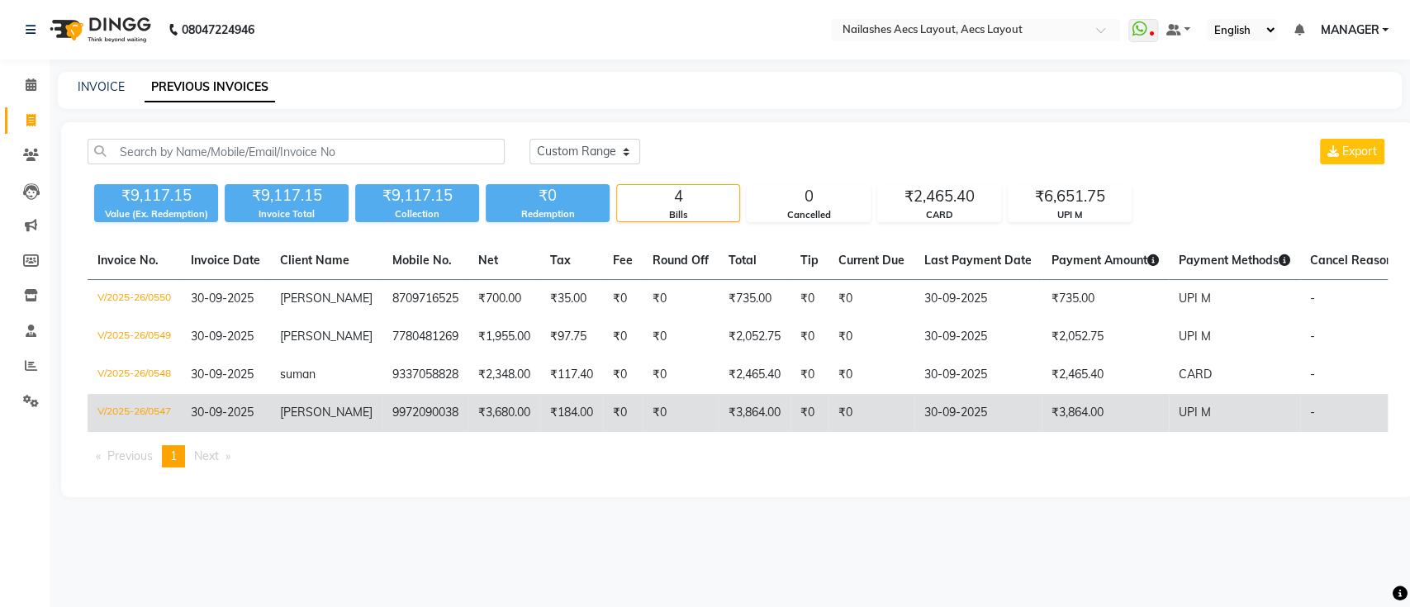
click at [468, 406] on td "₹3,680.00" at bounding box center [504, 413] width 72 height 38
click at [828, 416] on td "₹0" at bounding box center [871, 413] width 86 height 38
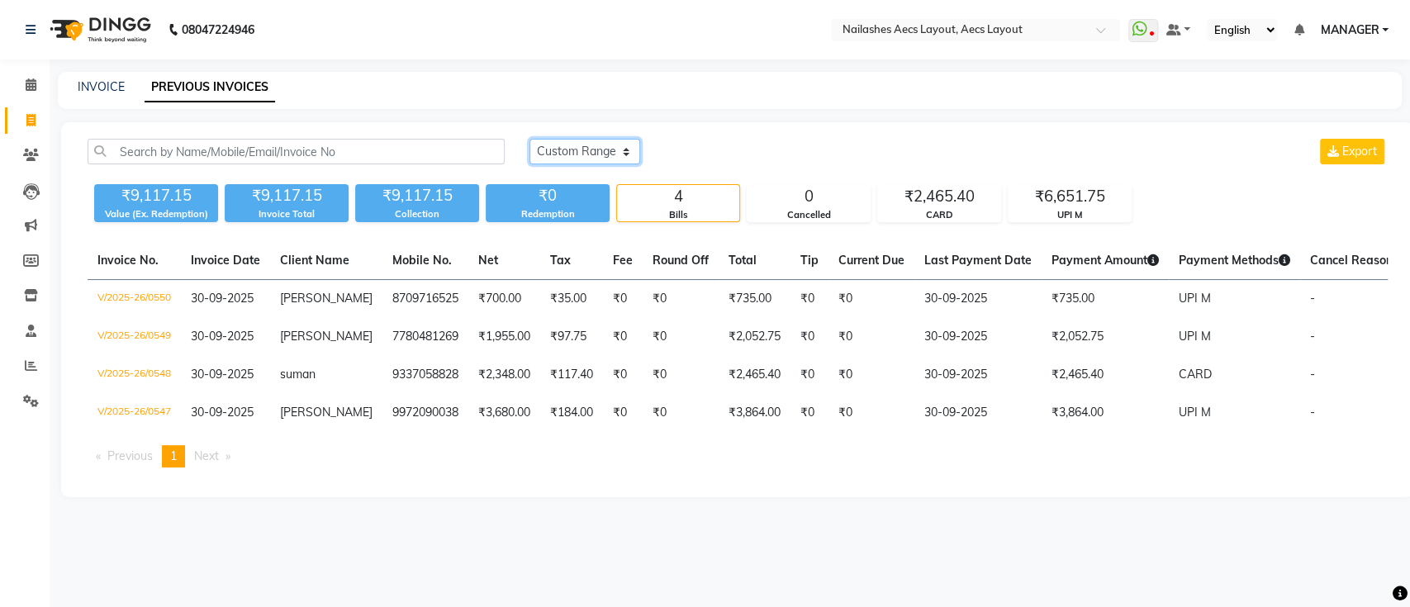
click at [572, 157] on select "Today Yesterday Custom Range" at bounding box center [584, 152] width 111 height 26
select select "range"
click at [529, 139] on select "Today Yesterday Custom Range" at bounding box center [584, 152] width 111 height 26
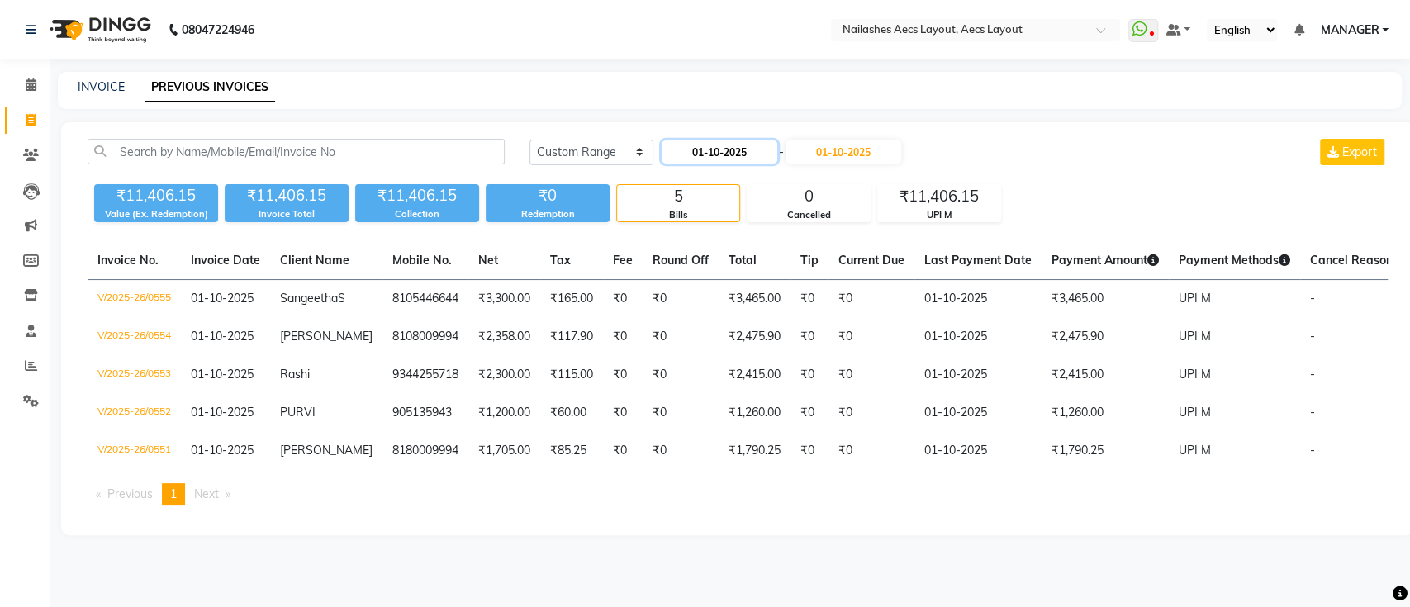
click at [704, 156] on input "01-10-2025" at bounding box center [720, 151] width 116 height 23
select select "10"
select select "2025"
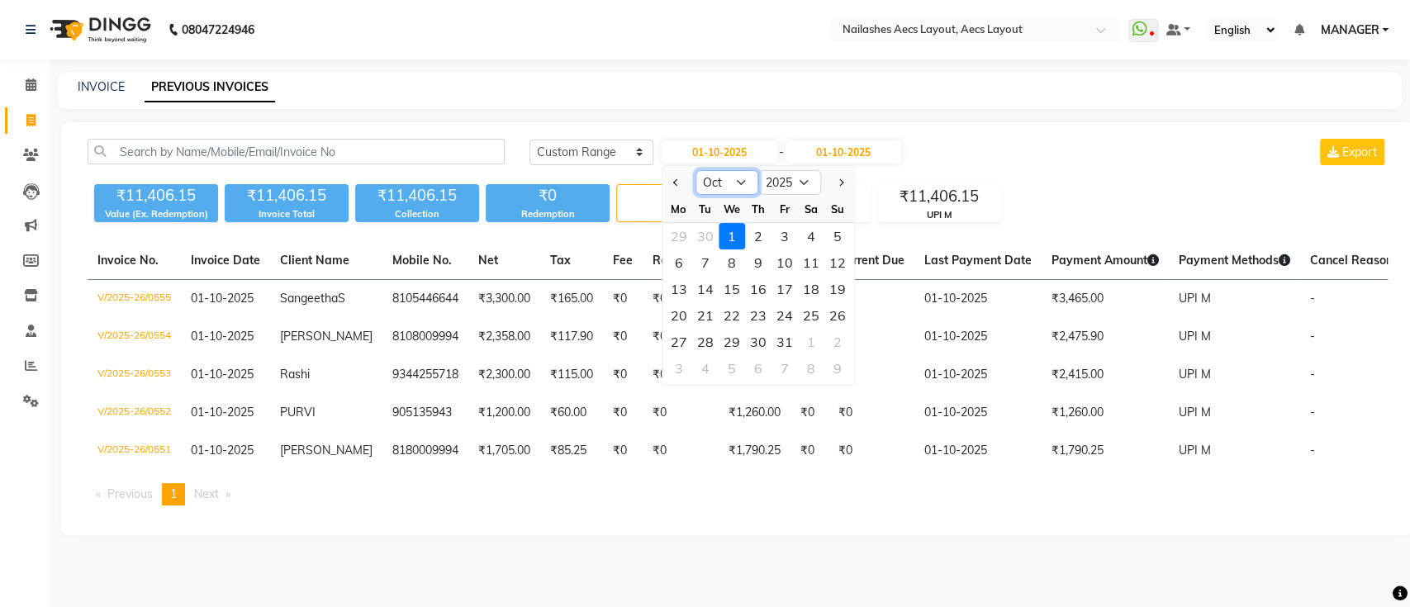
click at [719, 187] on select "Jan Feb Mar Apr May Jun Jul Aug Sep Oct Nov Dec" at bounding box center [726, 182] width 63 height 25
select select "9"
click at [695, 170] on select "Jan Feb Mar Apr May Jun Jul Aug Sep Oct Nov Dec" at bounding box center [726, 182] width 63 height 25
click at [672, 229] on div "1" at bounding box center [679, 236] width 26 height 26
type input "01-09-2025"
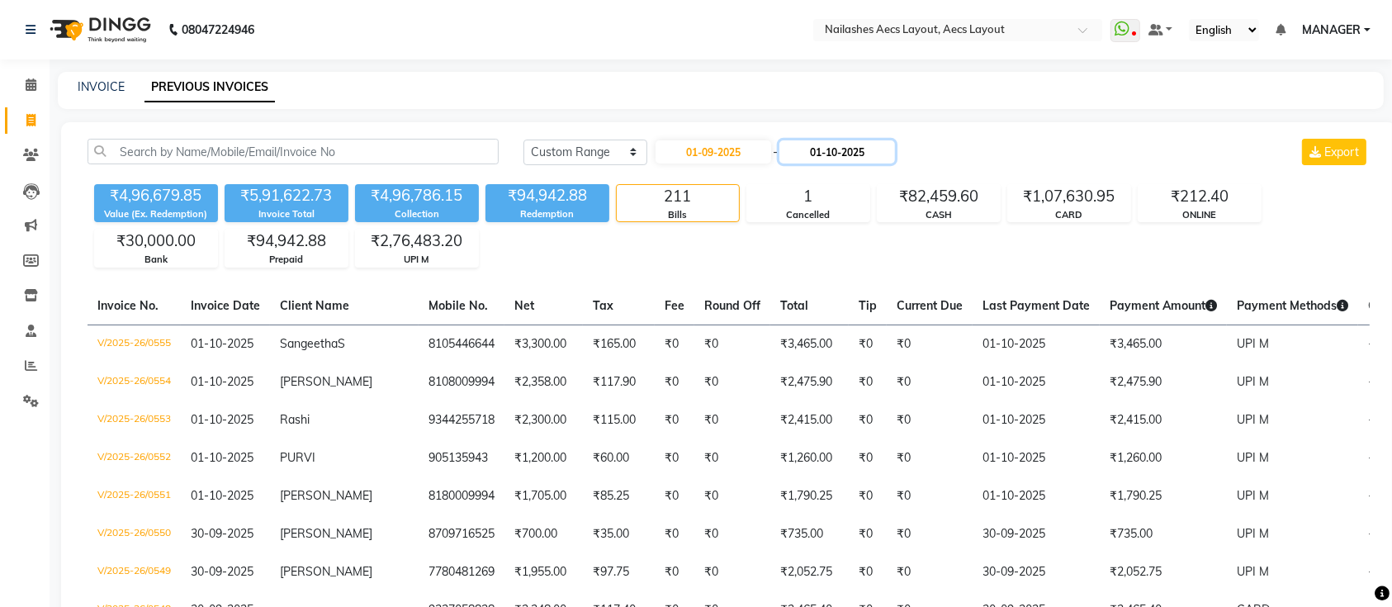
click at [834, 149] on input "01-10-2025" at bounding box center [838, 151] width 116 height 23
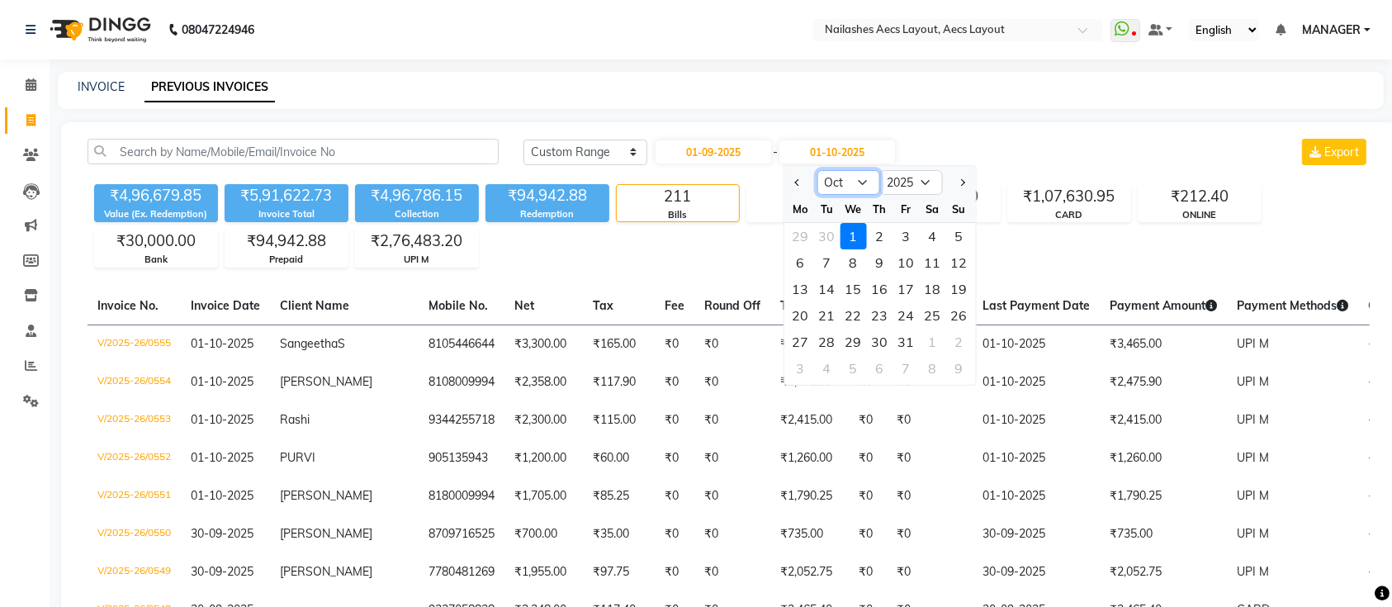
click at [851, 182] on select "Sep Oct Nov Dec" at bounding box center [848, 182] width 63 height 25
select select "9"
click at [817, 170] on select "Sep Oct Nov Dec" at bounding box center [848, 182] width 63 height 25
click at [831, 339] on div "30" at bounding box center [827, 342] width 26 height 26
type input "30-09-2025"
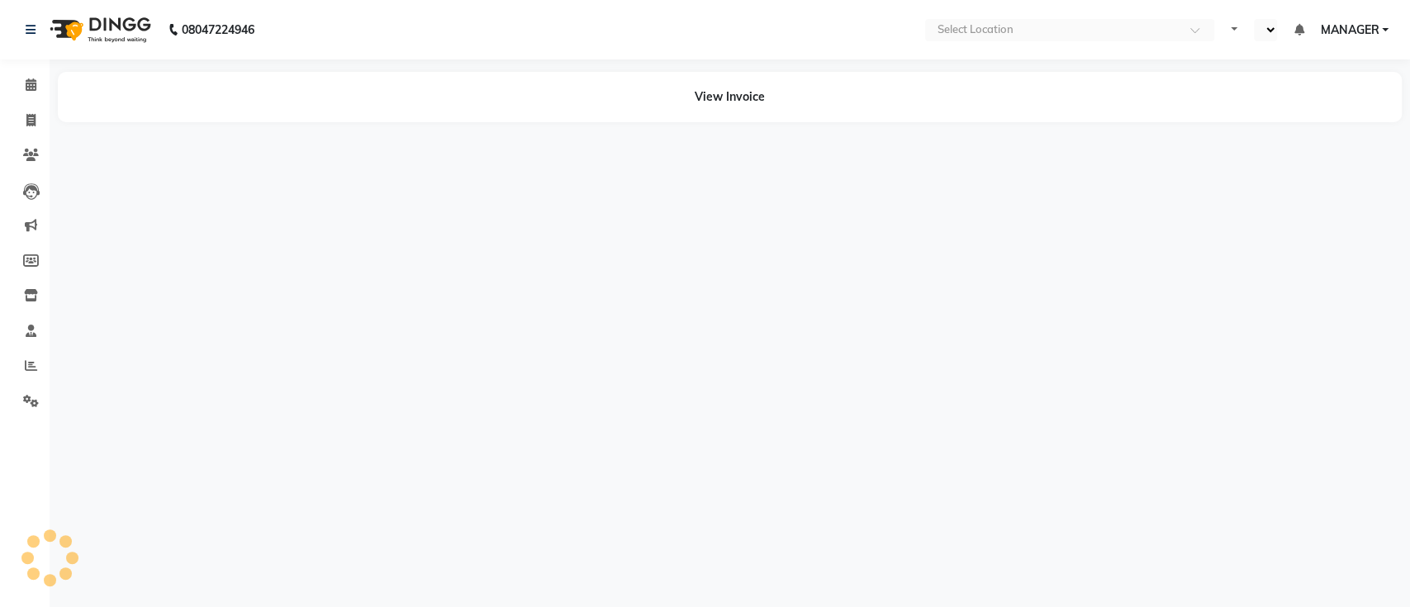
select select "en"
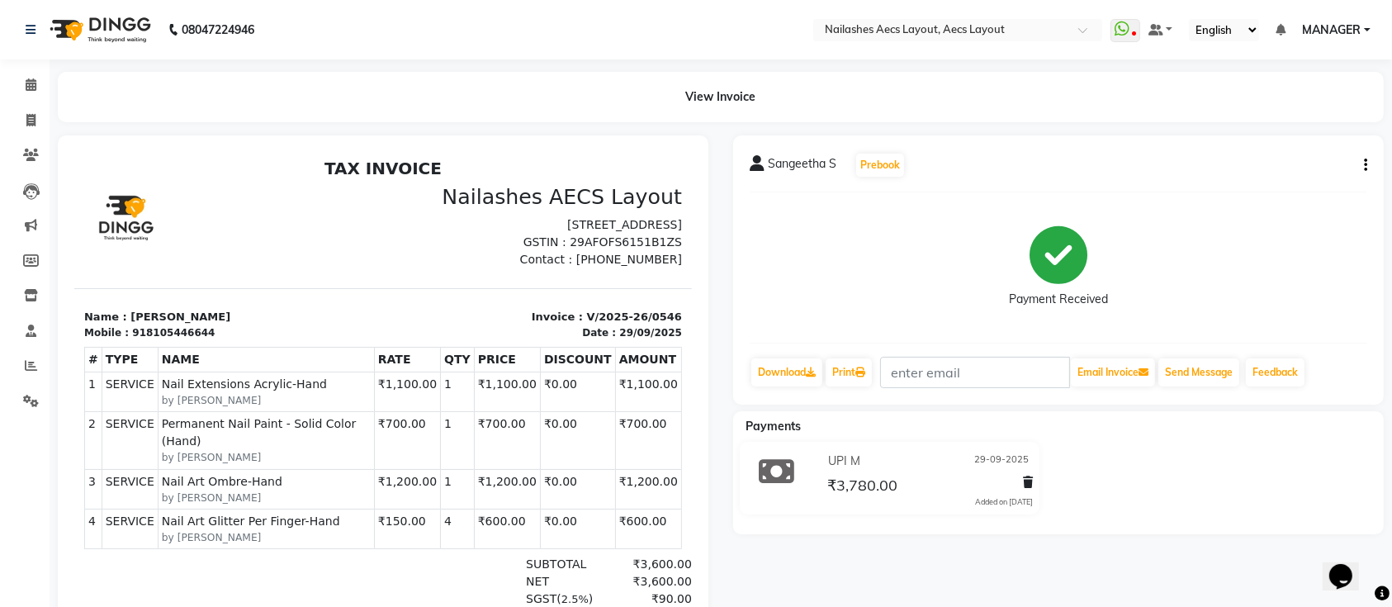
scroll to position [12, 0]
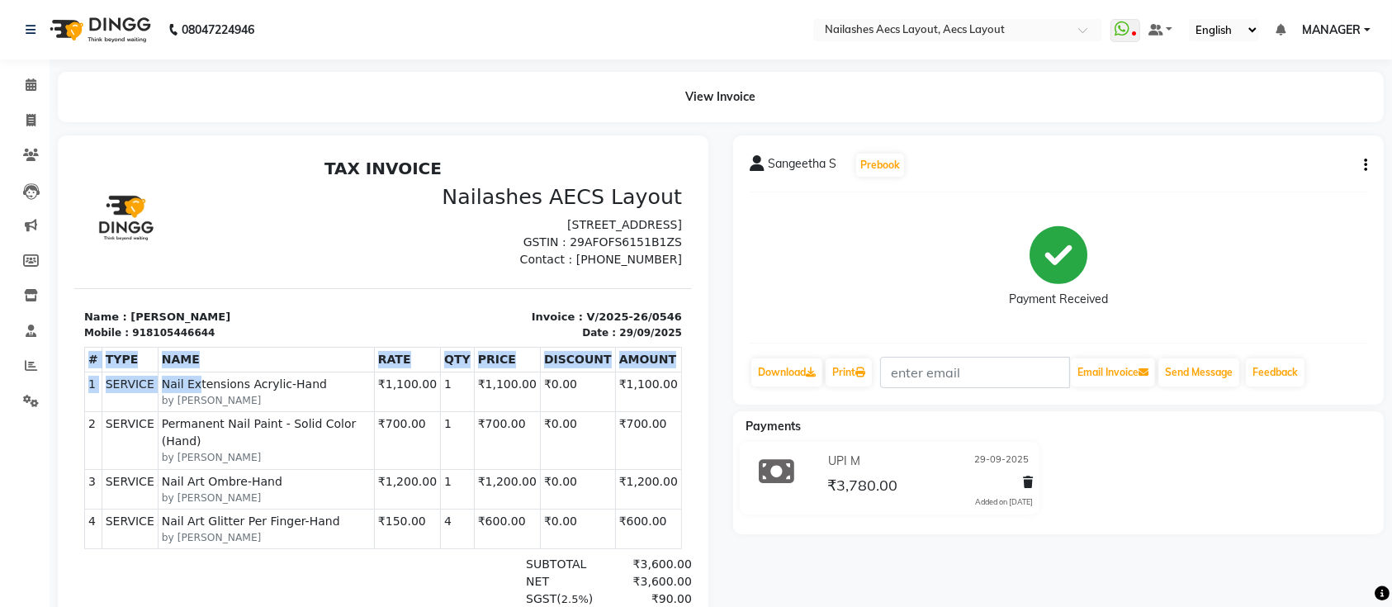
drag, startPoint x: 185, startPoint y: 410, endPoint x: 295, endPoint y: 556, distance: 182.9
click at [295, 556] on div "# TYPE NAME RATE QTY PRICE DISCOUNT AMOUNT 1" at bounding box center [382, 447] width 598 height 216
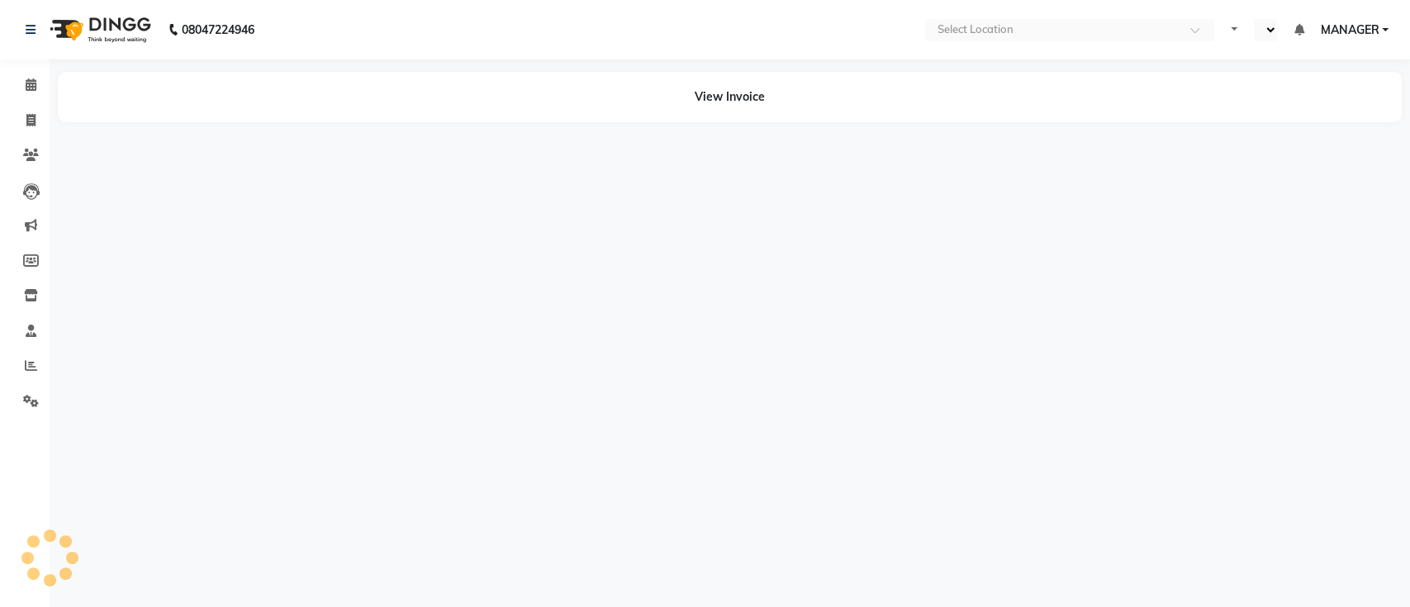
select select "en"
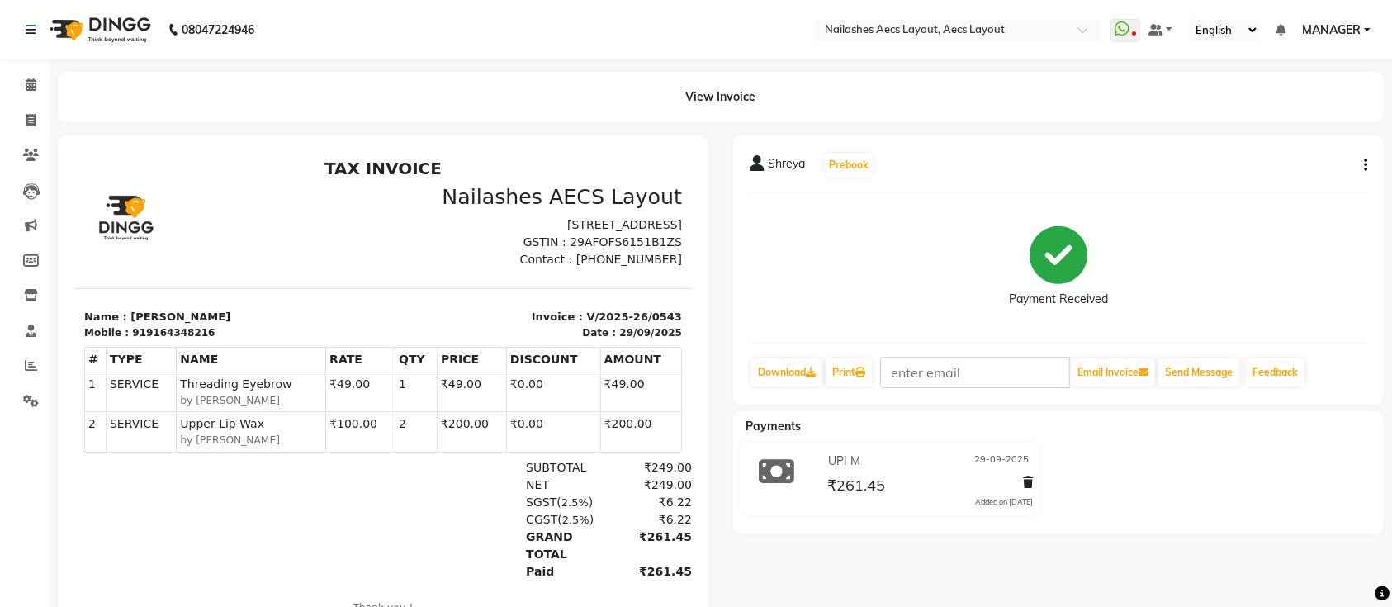
scroll to position [13, 0]
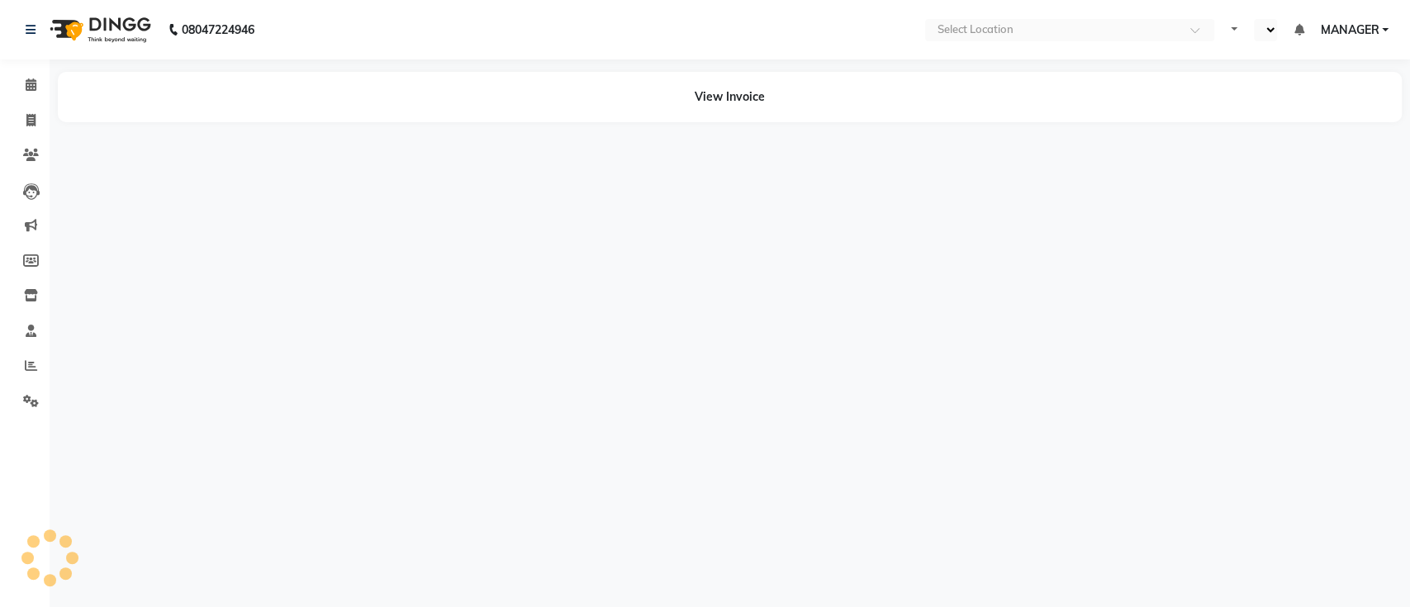
select select "en"
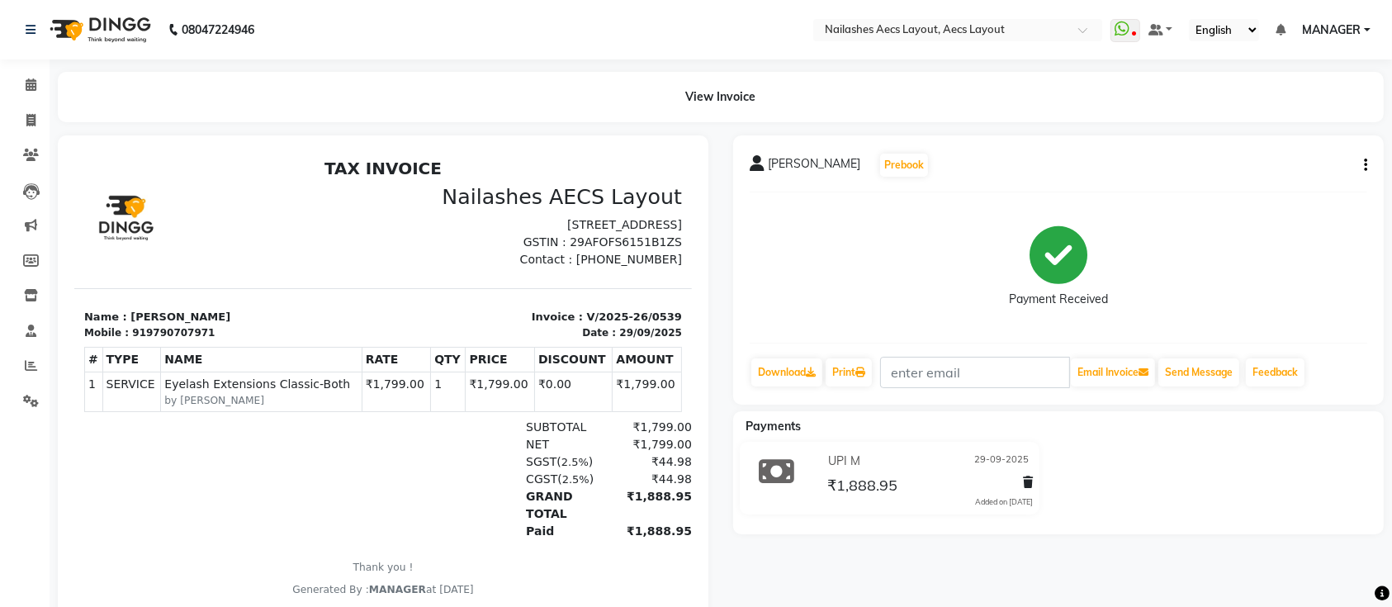
scroll to position [13, 0]
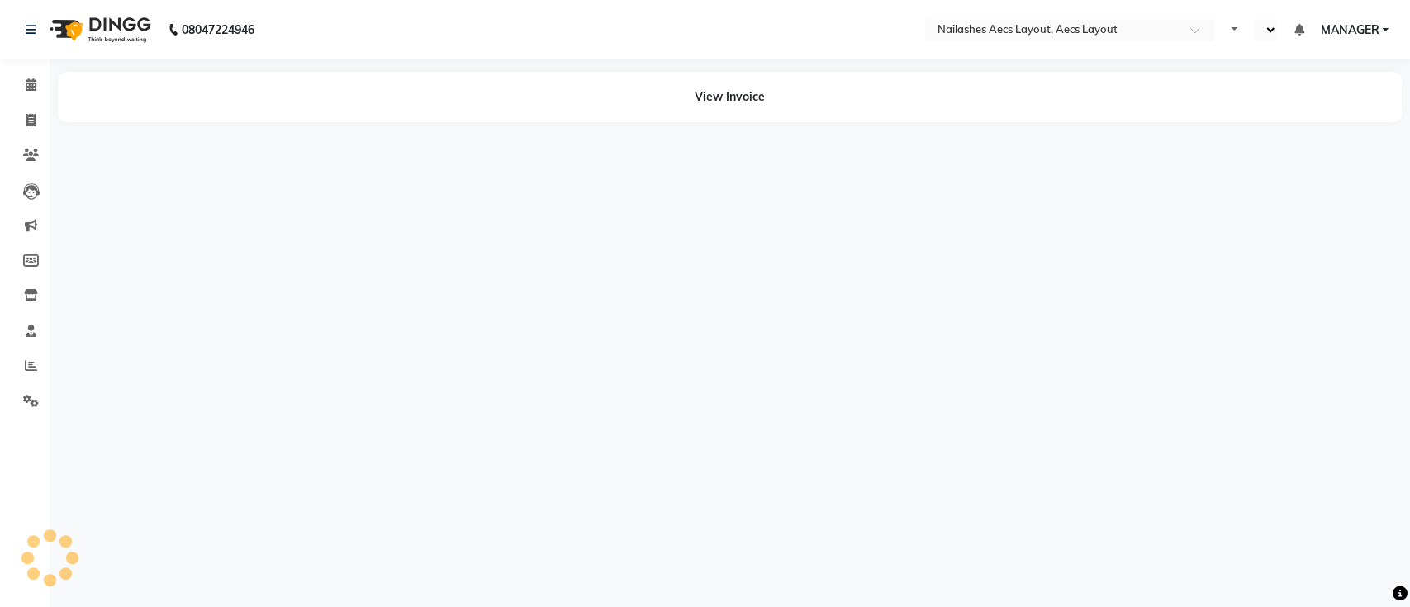
select select "en"
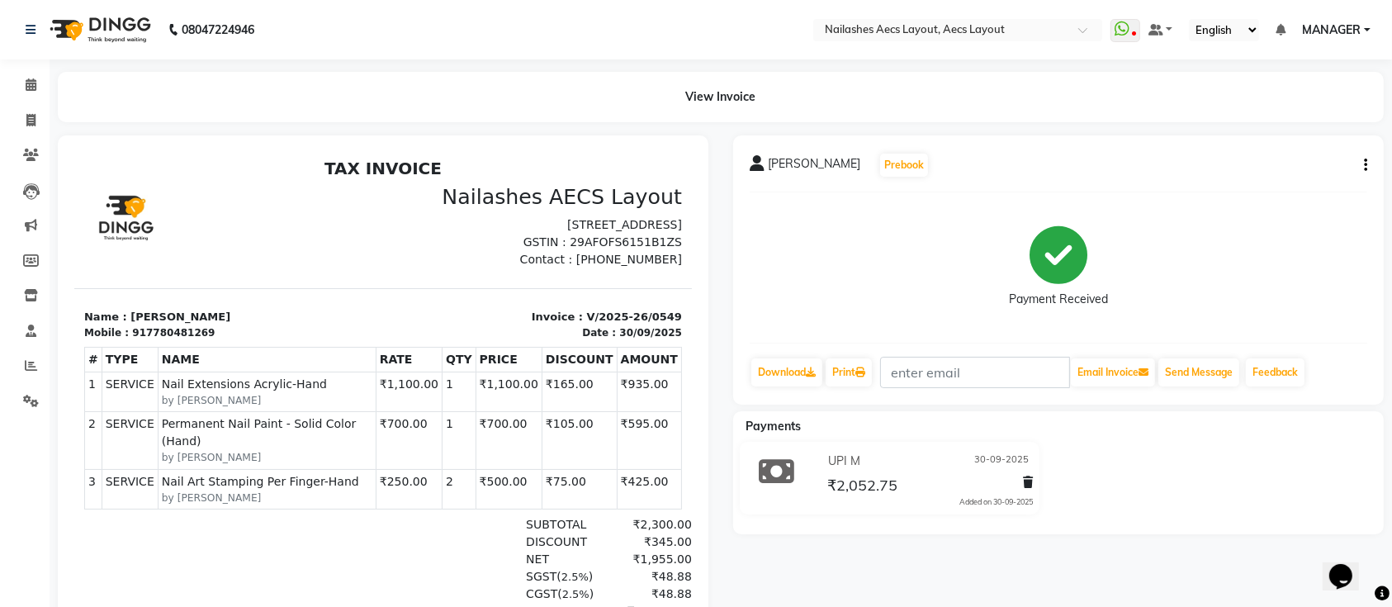
scroll to position [13, 0]
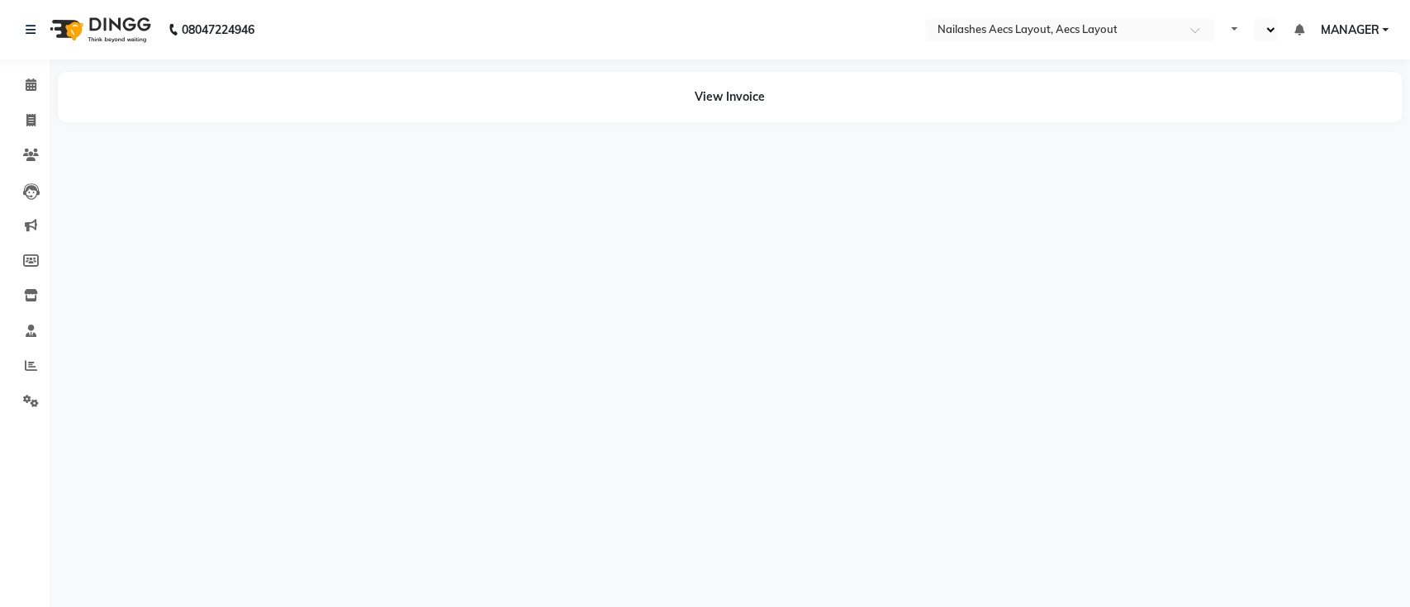
select select "en"
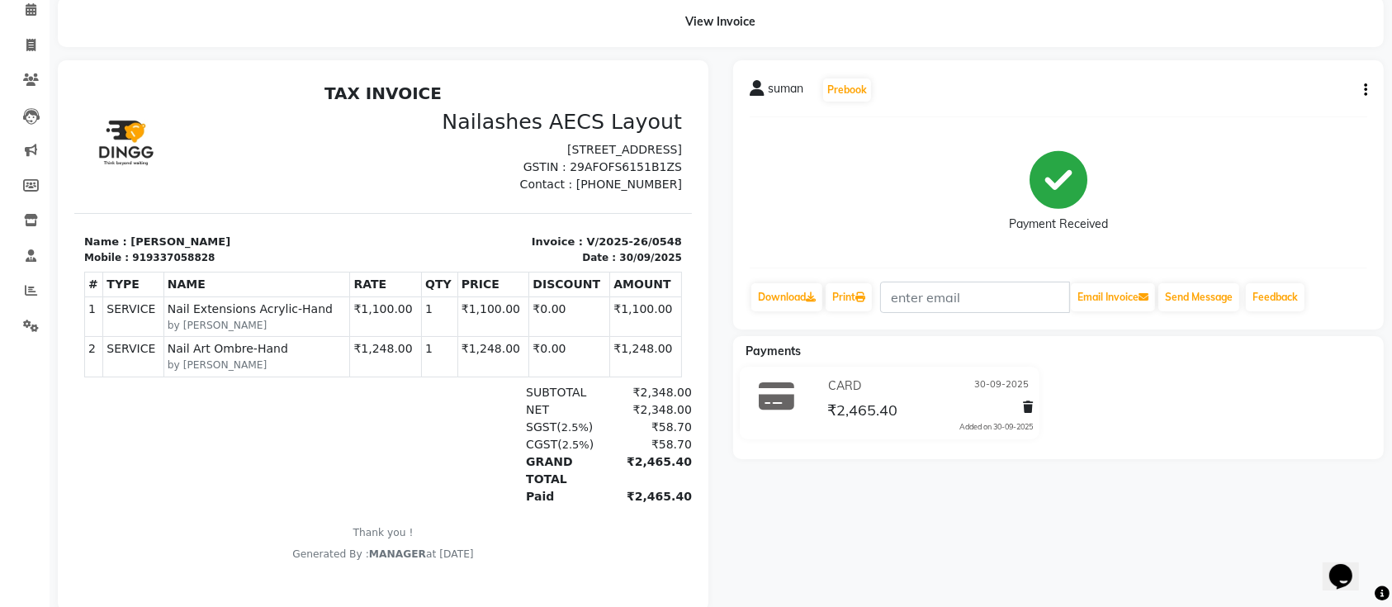
scroll to position [110, 0]
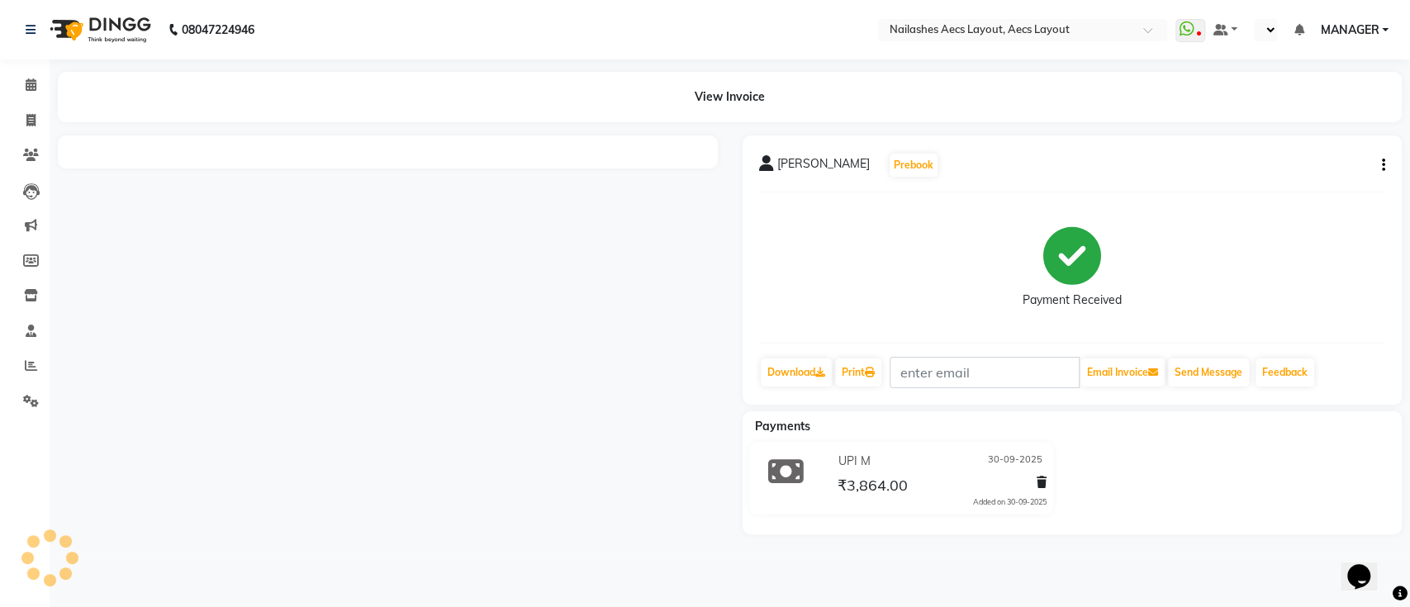
select select "en"
